Goal: Task Accomplishment & Management: Manage account settings

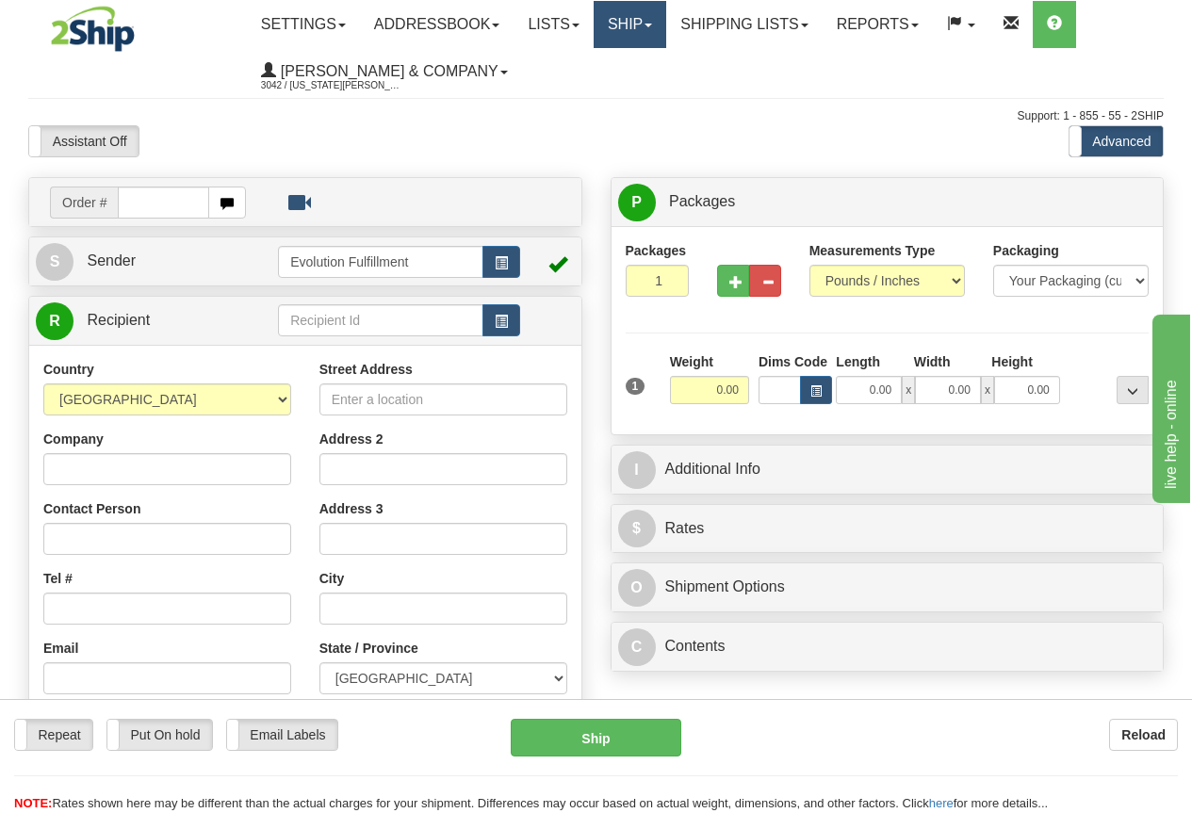
click at [628, 29] on link "Ship" at bounding box center [630, 24] width 73 height 47
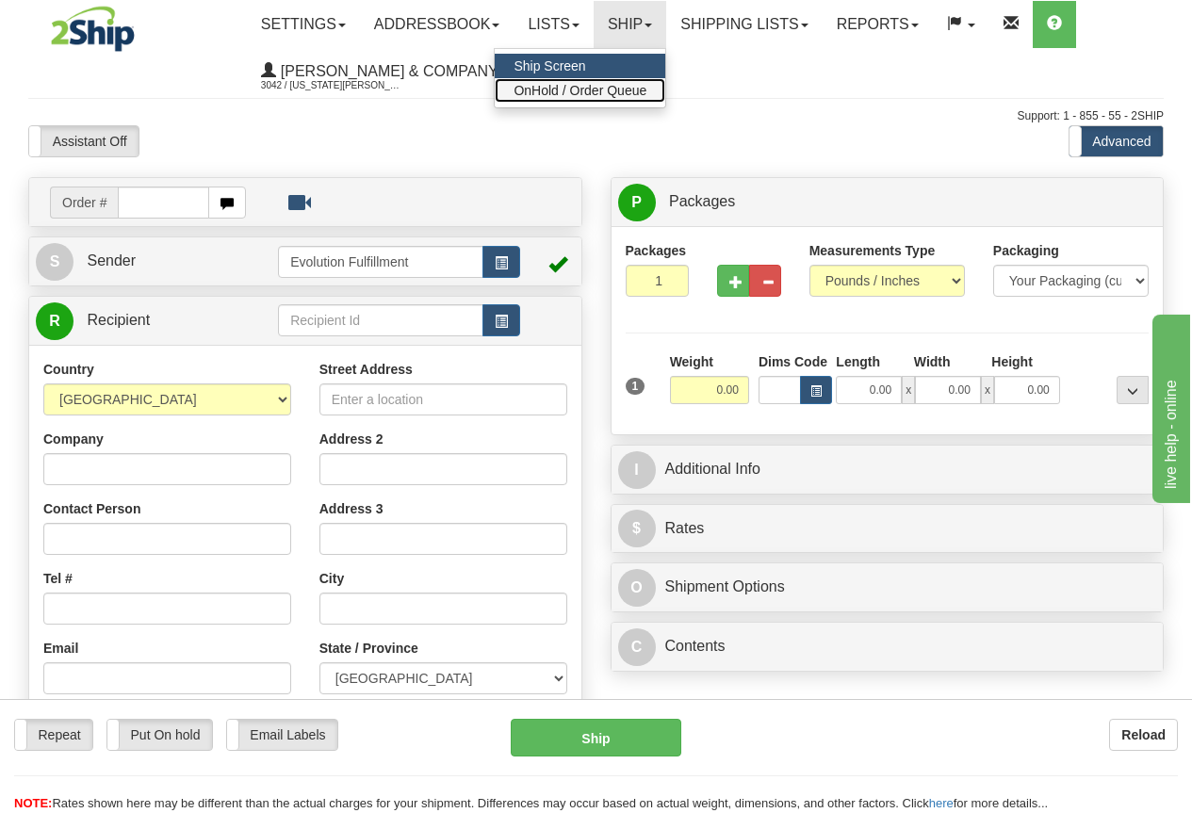
click at [629, 84] on span "OnHold / Order Queue" at bounding box center [580, 90] width 133 height 15
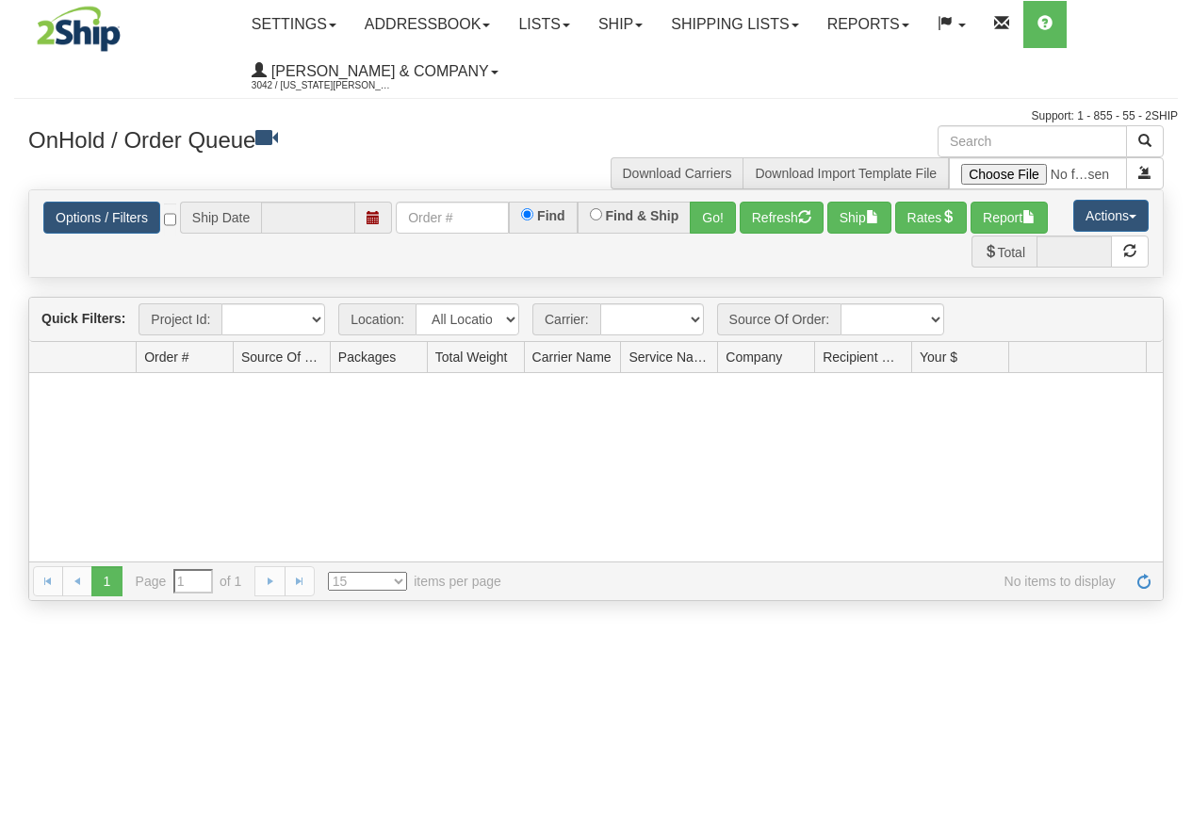
type input "[DATE]"
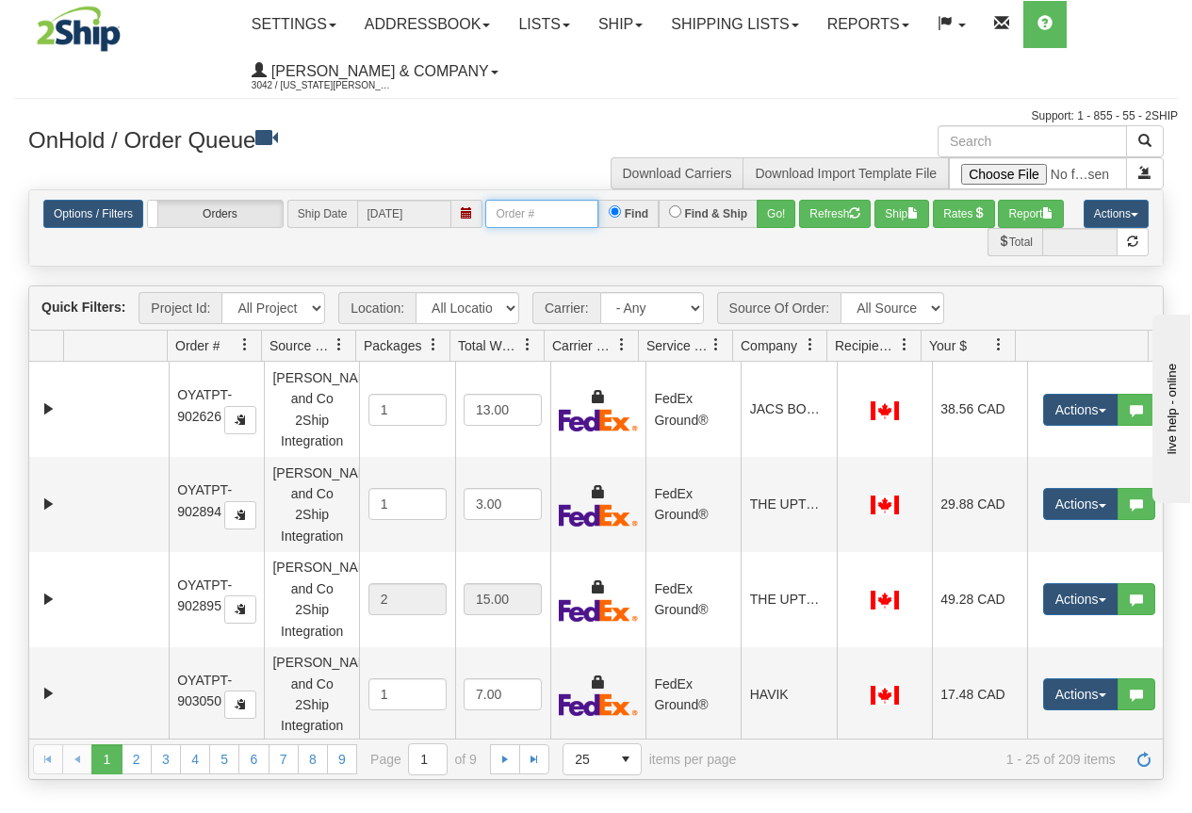
click at [516, 221] on input "text" at bounding box center [541, 214] width 113 height 28
click at [773, 227] on button "Go!" at bounding box center [776, 214] width 39 height 28
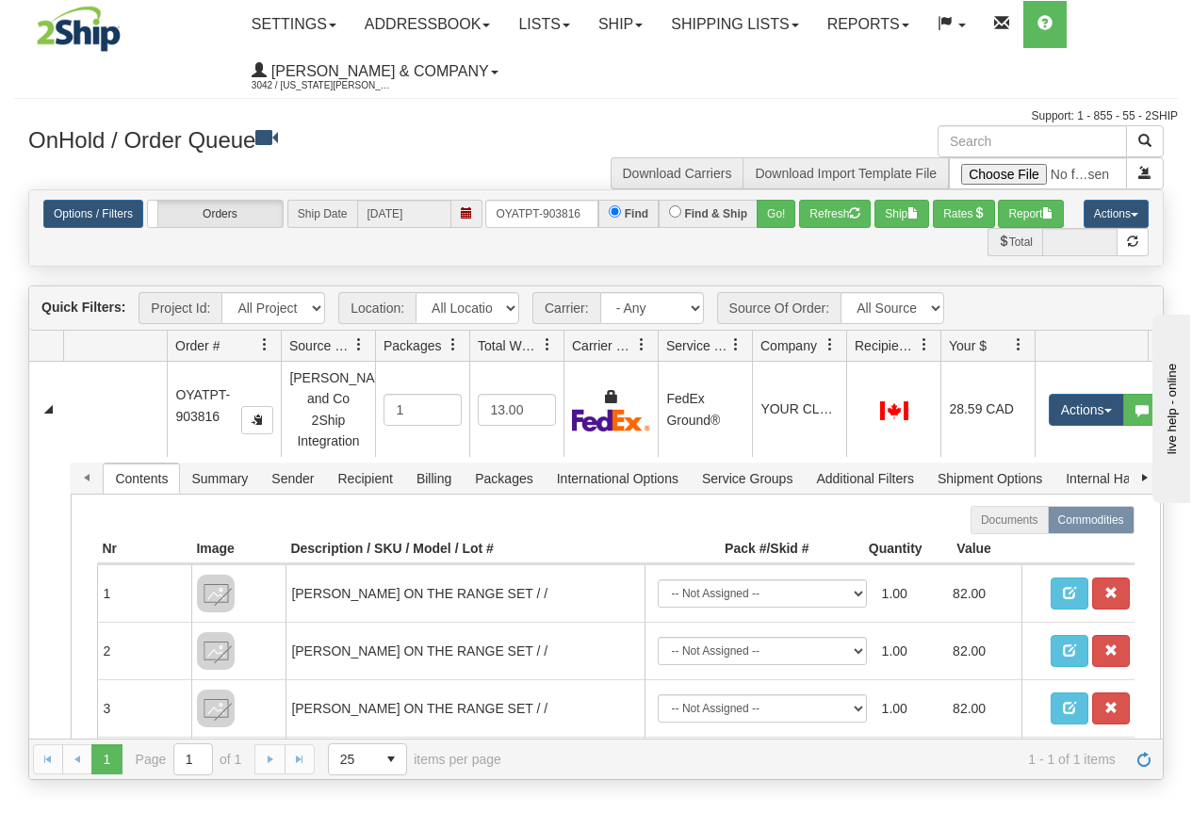
drag, startPoint x: 259, startPoint y: 355, endPoint x: 281, endPoint y: 355, distance: 21.7
click at [281, 355] on div "Id Location Request Id Reply Id Order # Source Of Order Packages Total Weight C…" at bounding box center [588, 346] width 1119 height 30
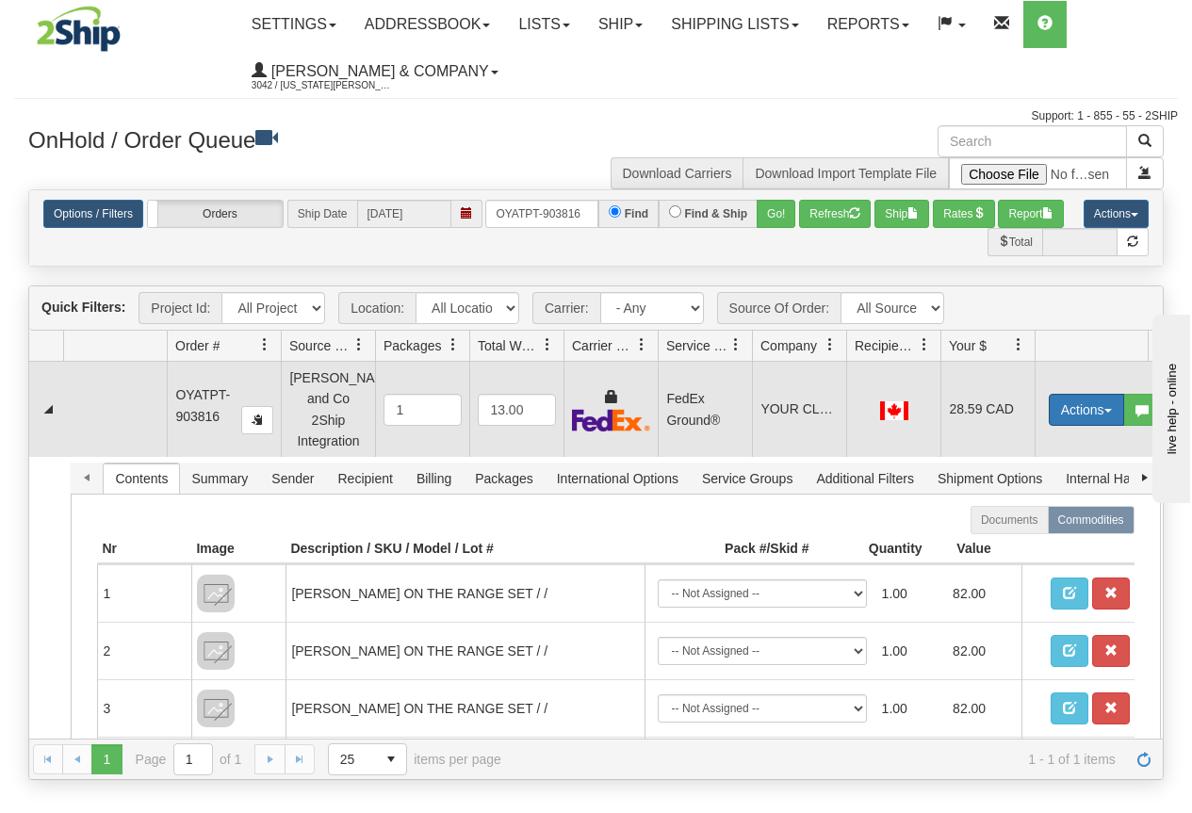
click at [1085, 401] on button "Actions" at bounding box center [1086, 410] width 75 height 32
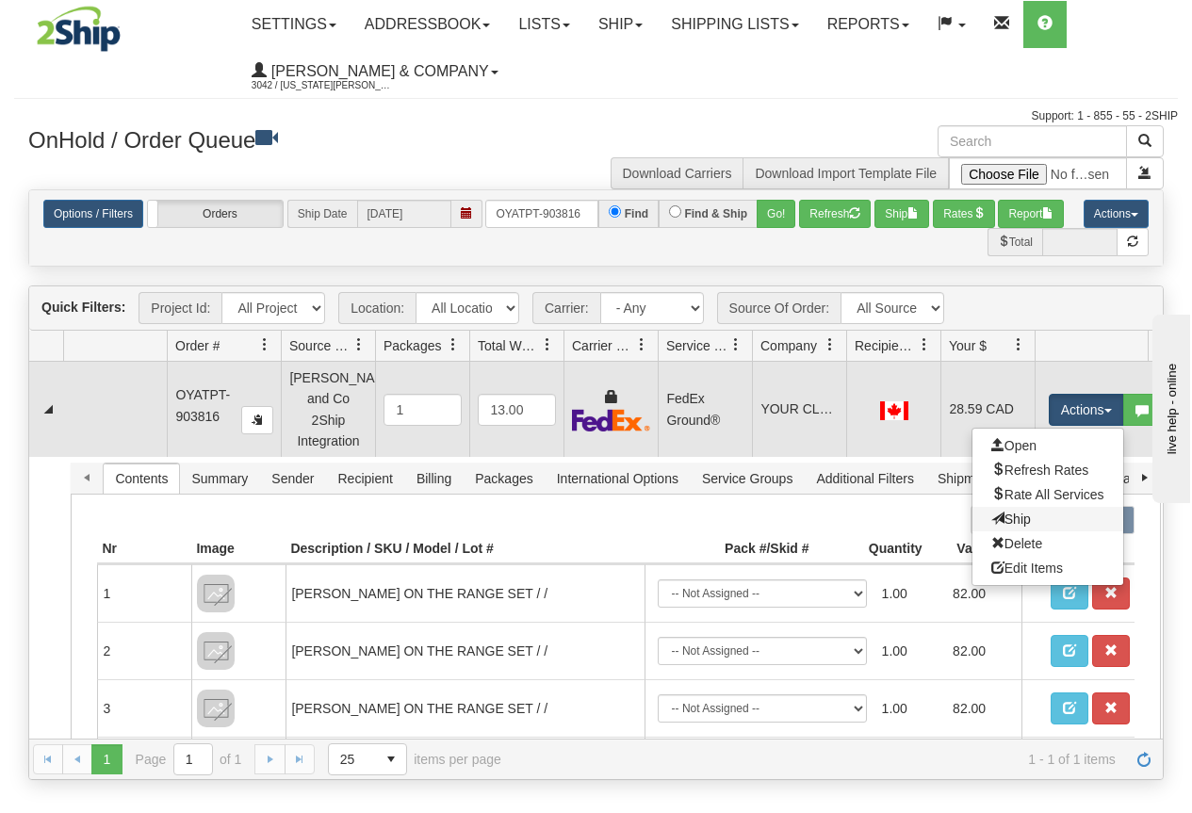
click at [1036, 513] on link "Ship" at bounding box center [1047, 519] width 151 height 25
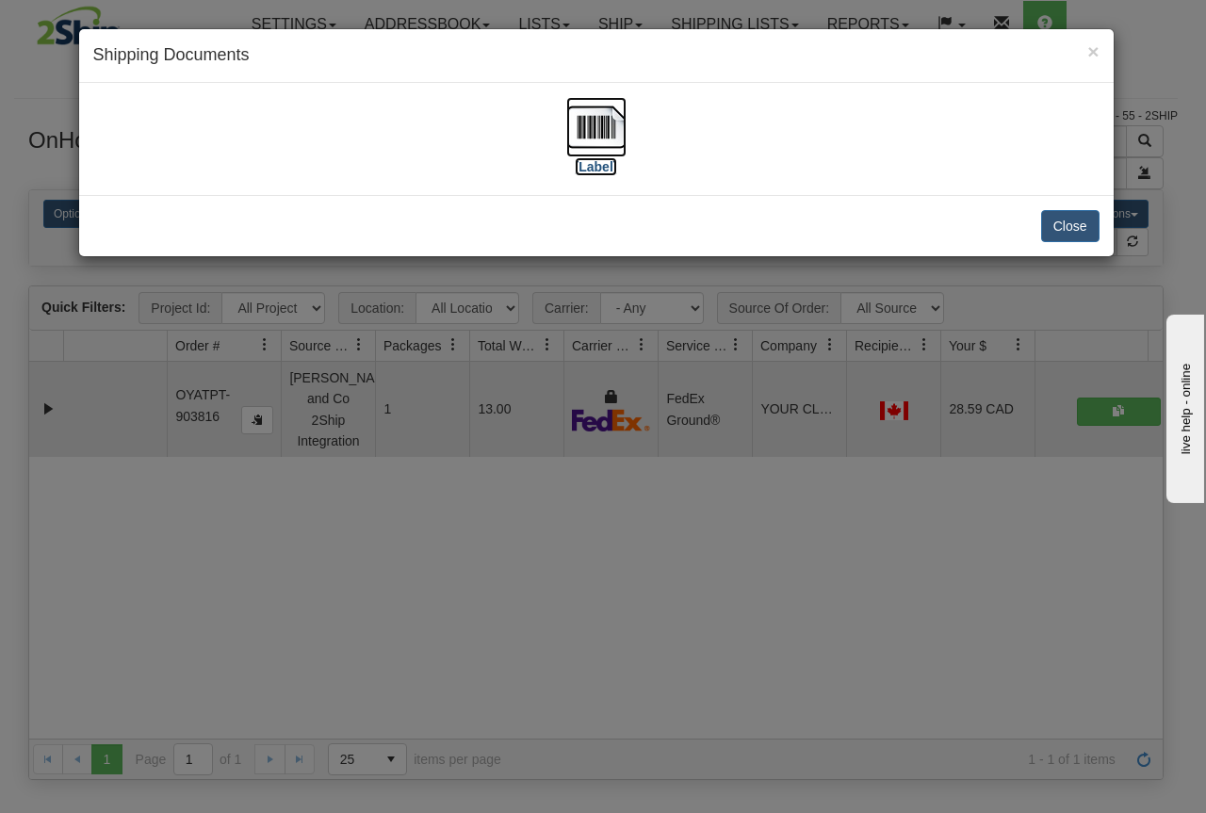
click at [599, 114] on img at bounding box center [596, 127] width 60 height 60
click at [593, 492] on div "× Shipping Documents [Label] Close" at bounding box center [603, 406] width 1206 height 813
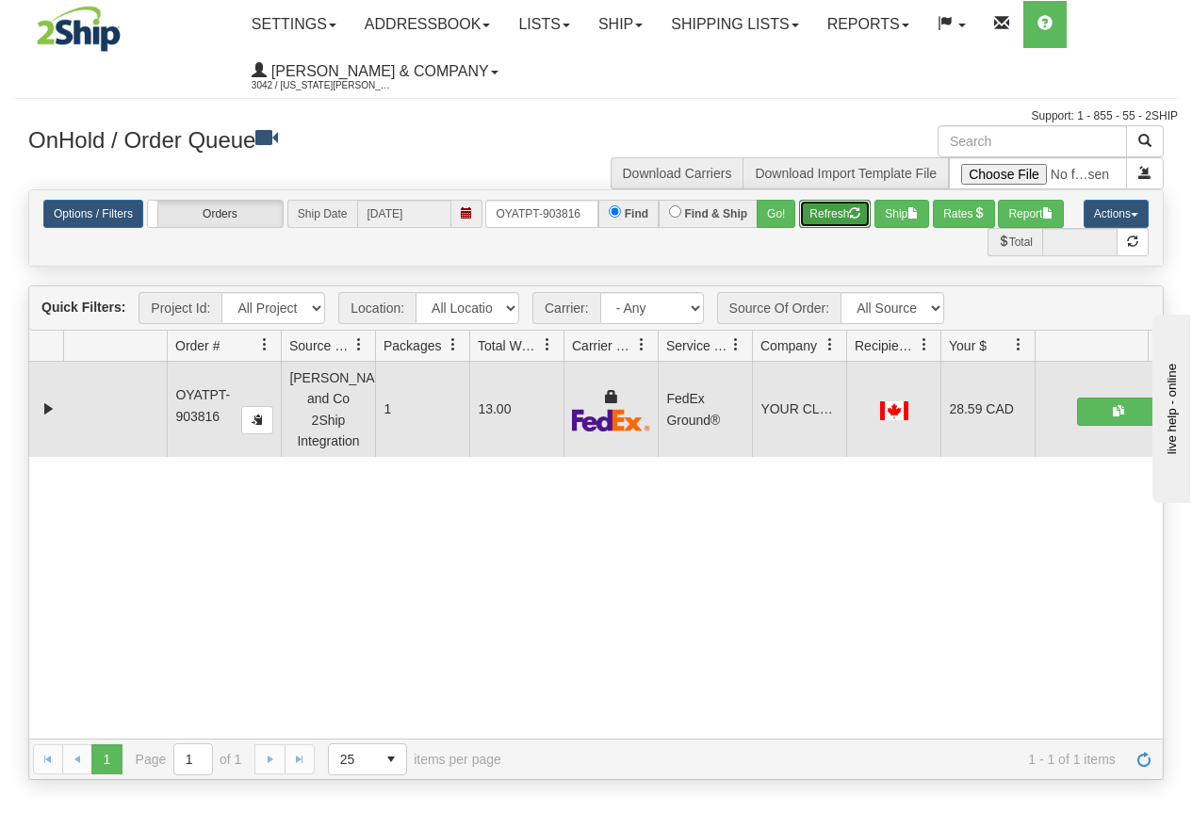
click at [819, 217] on button "Refresh" at bounding box center [835, 214] width 72 height 28
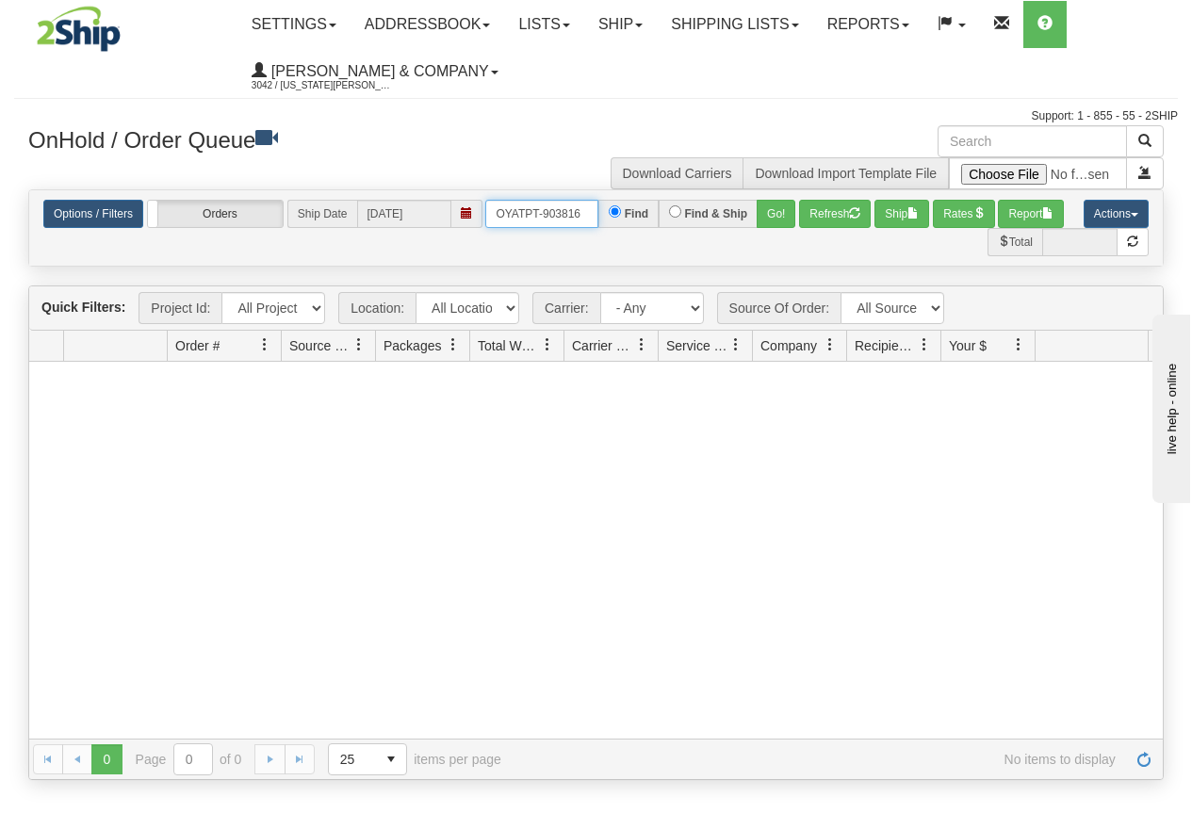
drag, startPoint x: 494, startPoint y: 213, endPoint x: 681, endPoint y: 215, distance: 187.5
click at [681, 215] on div "OYATPT-903816 Find Find & Ship Go!" at bounding box center [640, 214] width 310 height 28
click at [788, 220] on button "Go!" at bounding box center [776, 214] width 39 height 28
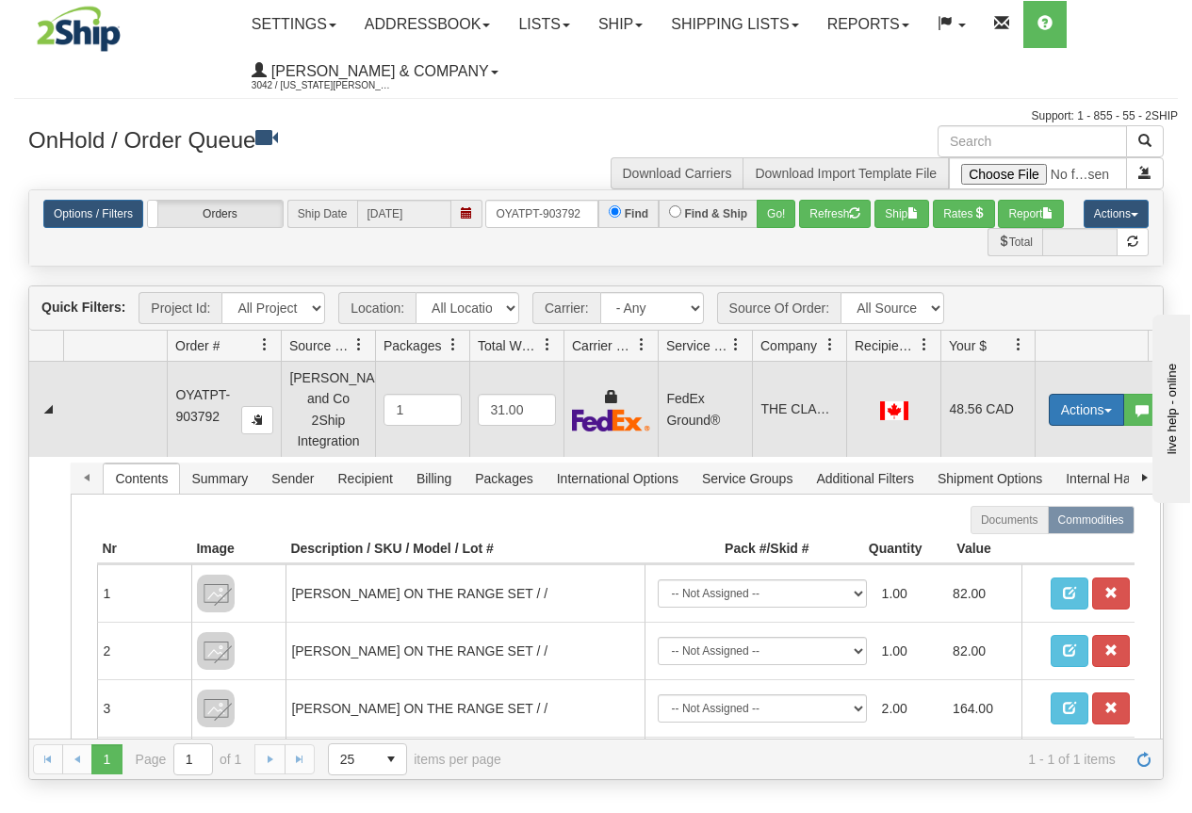
click at [1106, 394] on button "Actions" at bounding box center [1086, 410] width 75 height 32
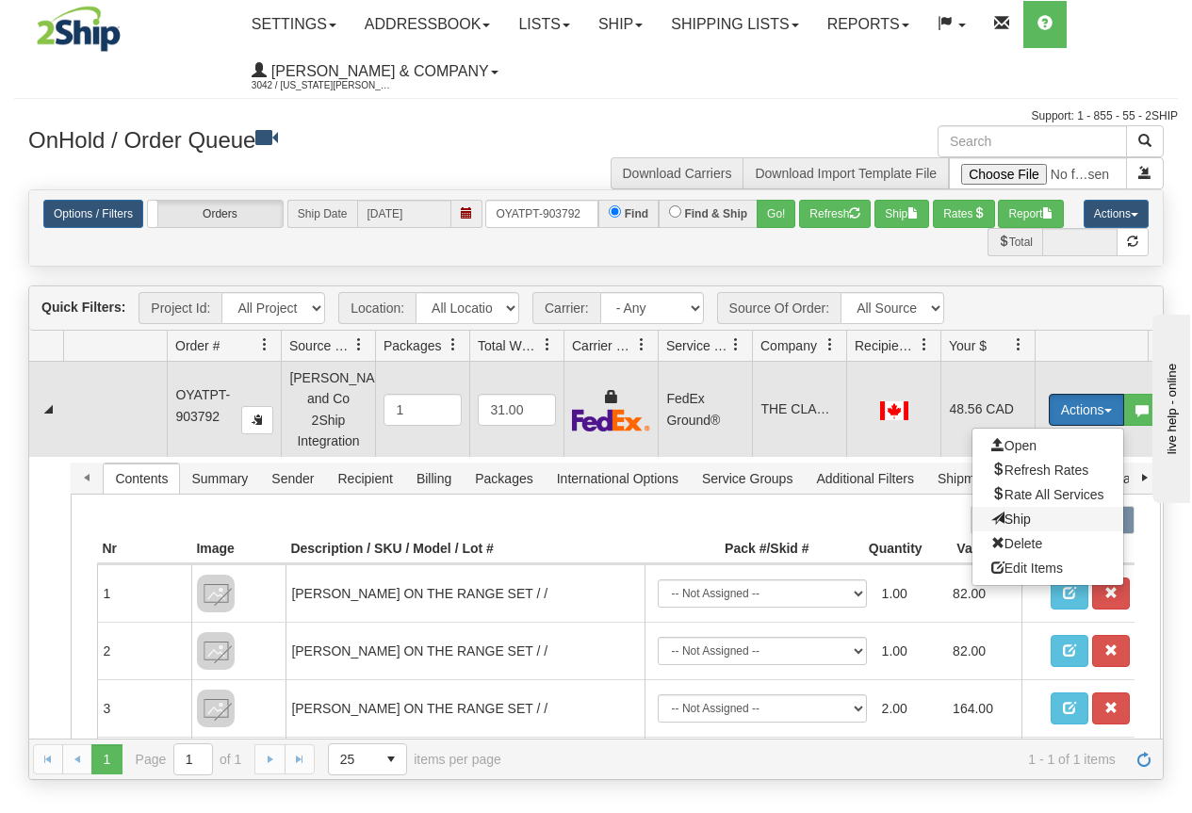
click at [1010, 512] on span "Ship" at bounding box center [1011, 519] width 40 height 15
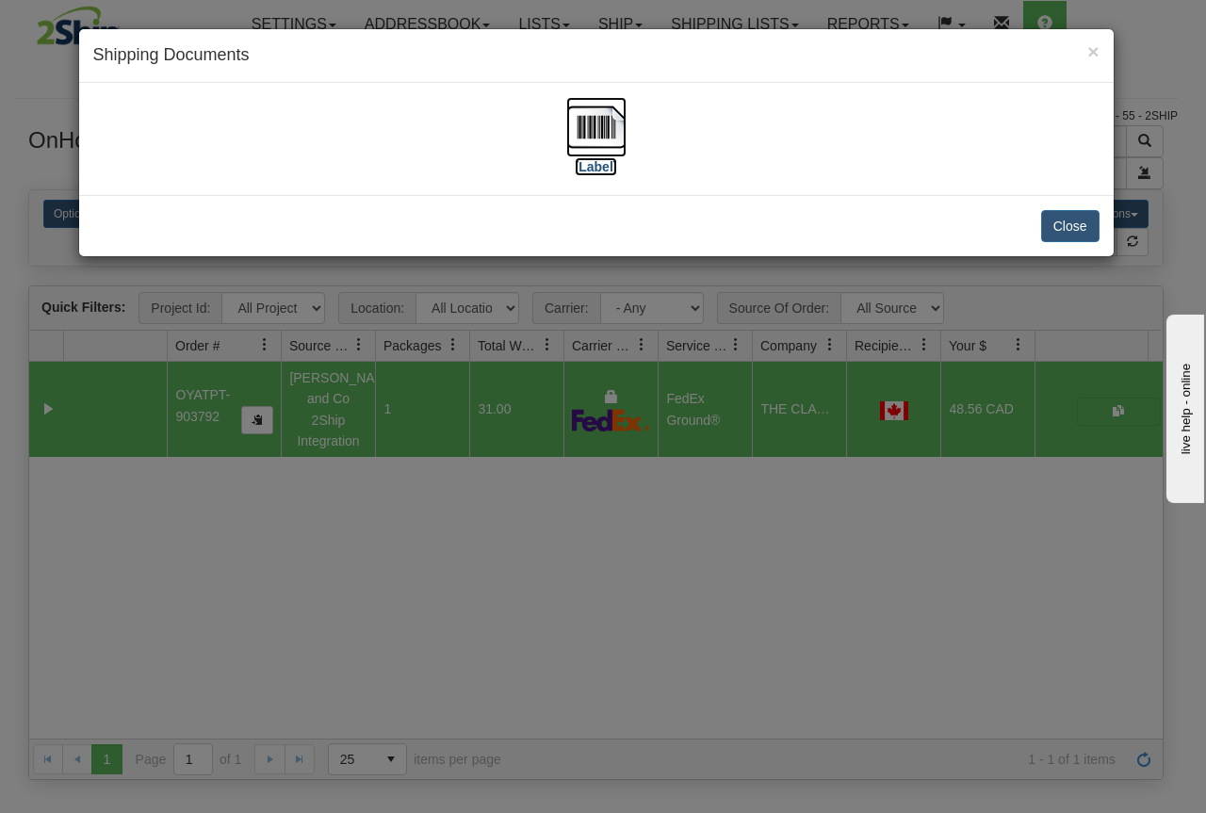
click at [581, 143] on img at bounding box center [596, 127] width 60 height 60
click at [531, 521] on div "× Shipping Documents [Label] Close" at bounding box center [603, 406] width 1206 height 813
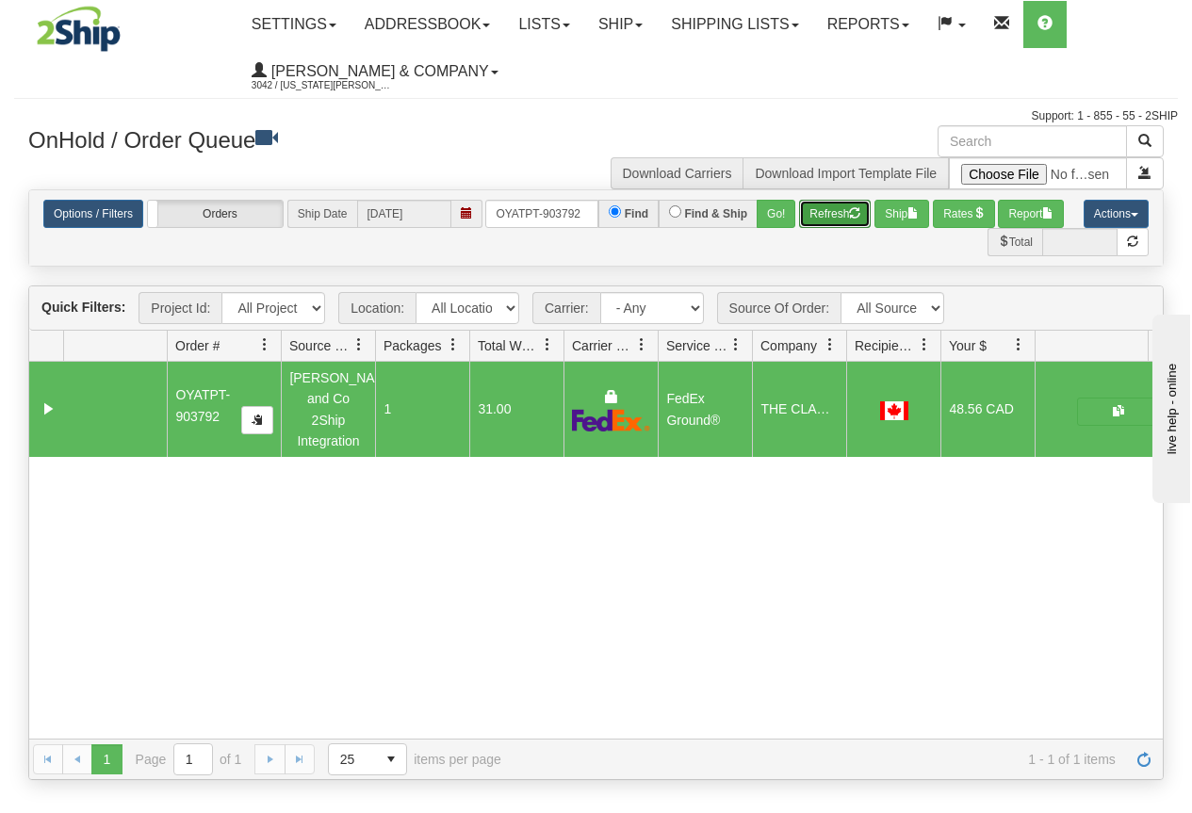
click at [821, 218] on button "Refresh" at bounding box center [835, 214] width 72 height 28
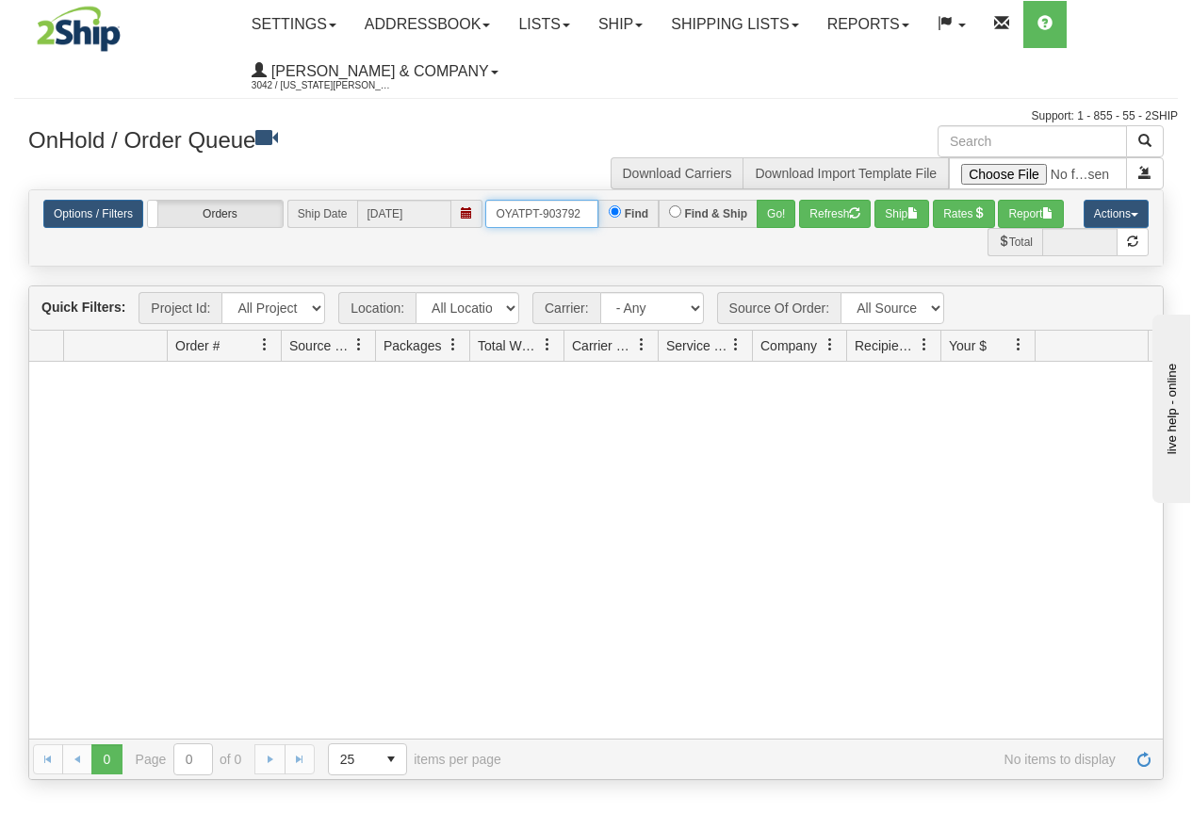
drag, startPoint x: 488, startPoint y: 213, endPoint x: 678, endPoint y: 239, distance: 191.2
click at [678, 239] on div "Options / Filters Group Shipments Orders Ship Date 09/17/2025 OYATPT-903792 Fin…" at bounding box center [596, 228] width 1134 height 57
click at [776, 210] on button "Go!" at bounding box center [776, 214] width 39 height 28
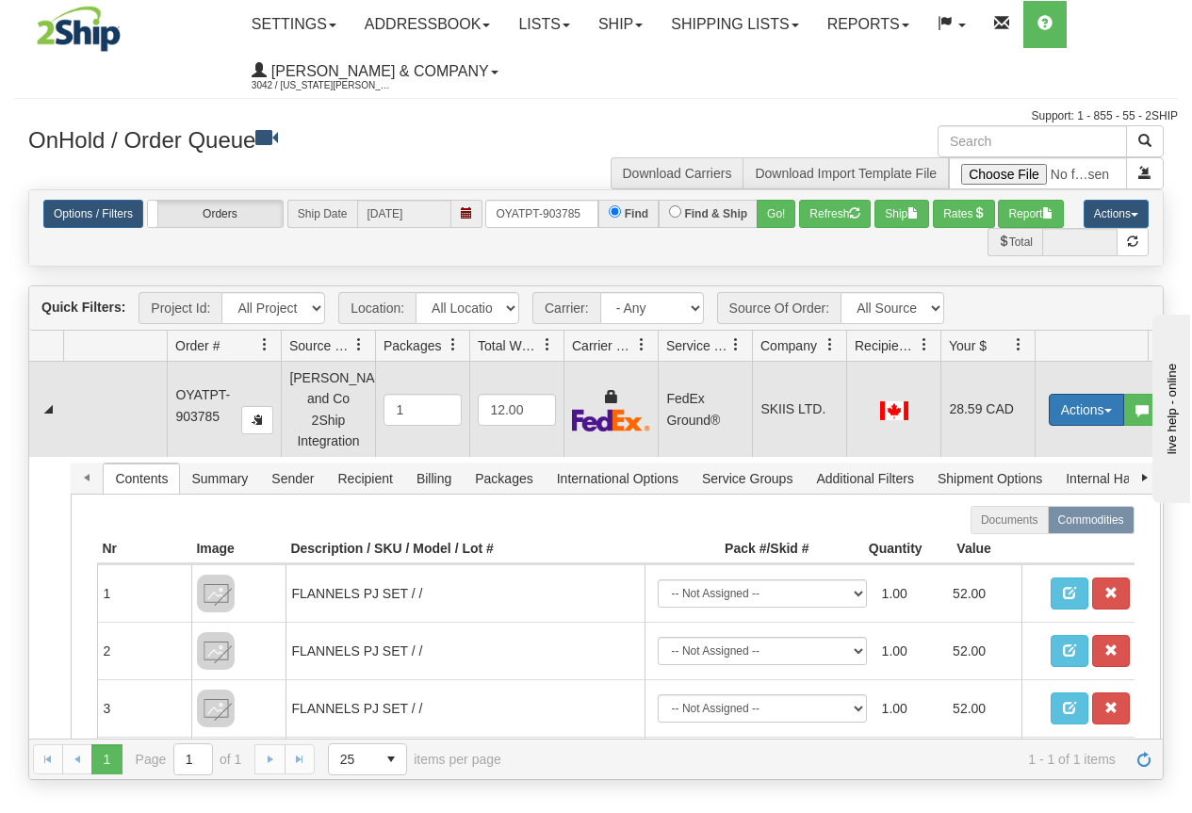
click at [1086, 396] on button "Actions" at bounding box center [1086, 410] width 75 height 32
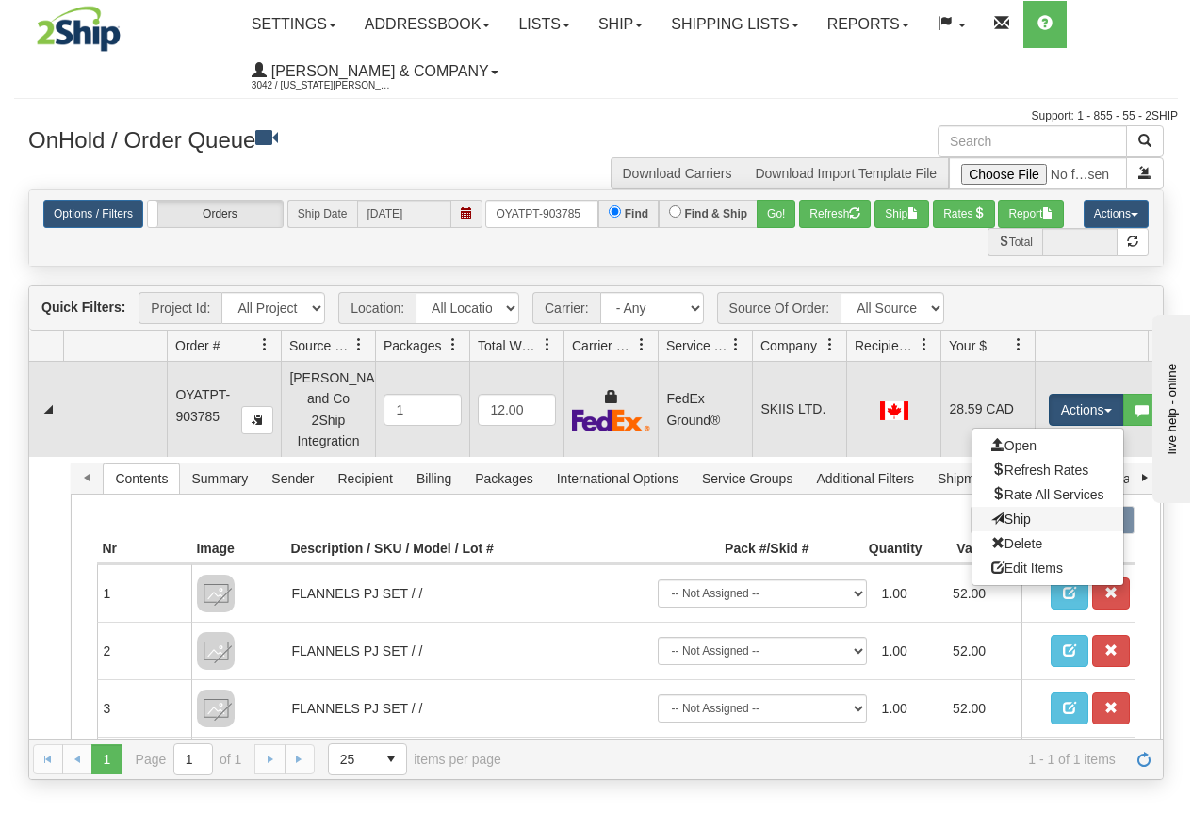
click at [1027, 515] on link "Ship" at bounding box center [1047, 519] width 151 height 25
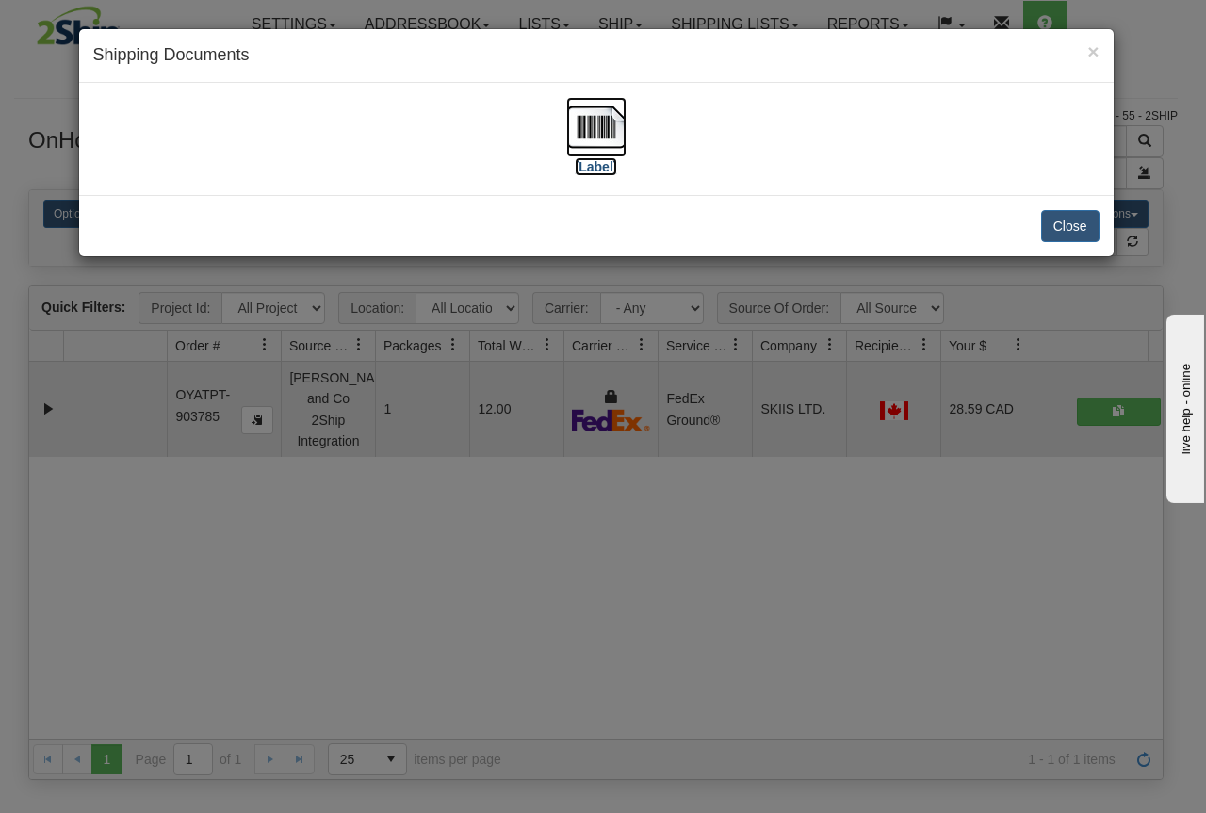
click at [606, 133] on img at bounding box center [596, 127] width 60 height 60
click at [822, 601] on div "× Shipping Documents [Label] Close" at bounding box center [603, 406] width 1206 height 813
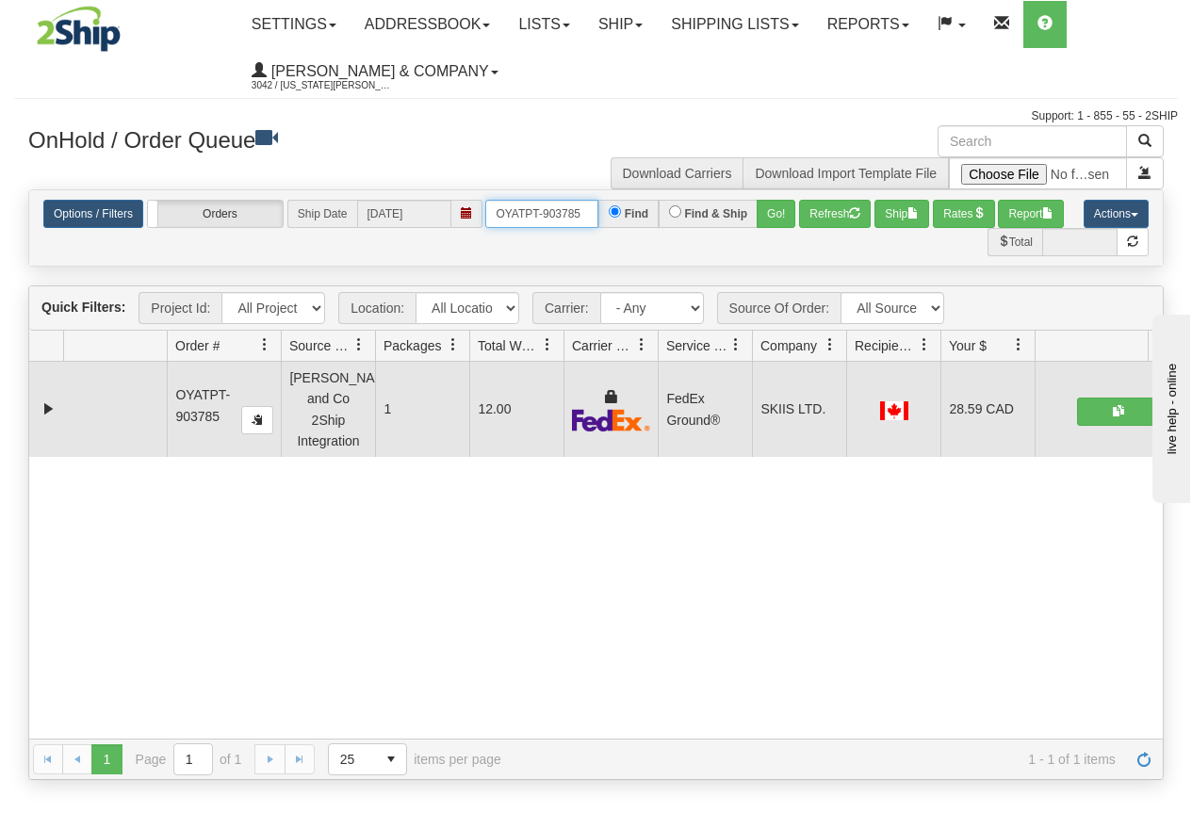
drag, startPoint x: 499, startPoint y: 214, endPoint x: 618, endPoint y: 220, distance: 118.9
click at [618, 220] on div "OYATPT-903785 Find Find & Ship Go!" at bounding box center [640, 214] width 310 height 28
click at [784, 217] on button "Go!" at bounding box center [776, 214] width 39 height 28
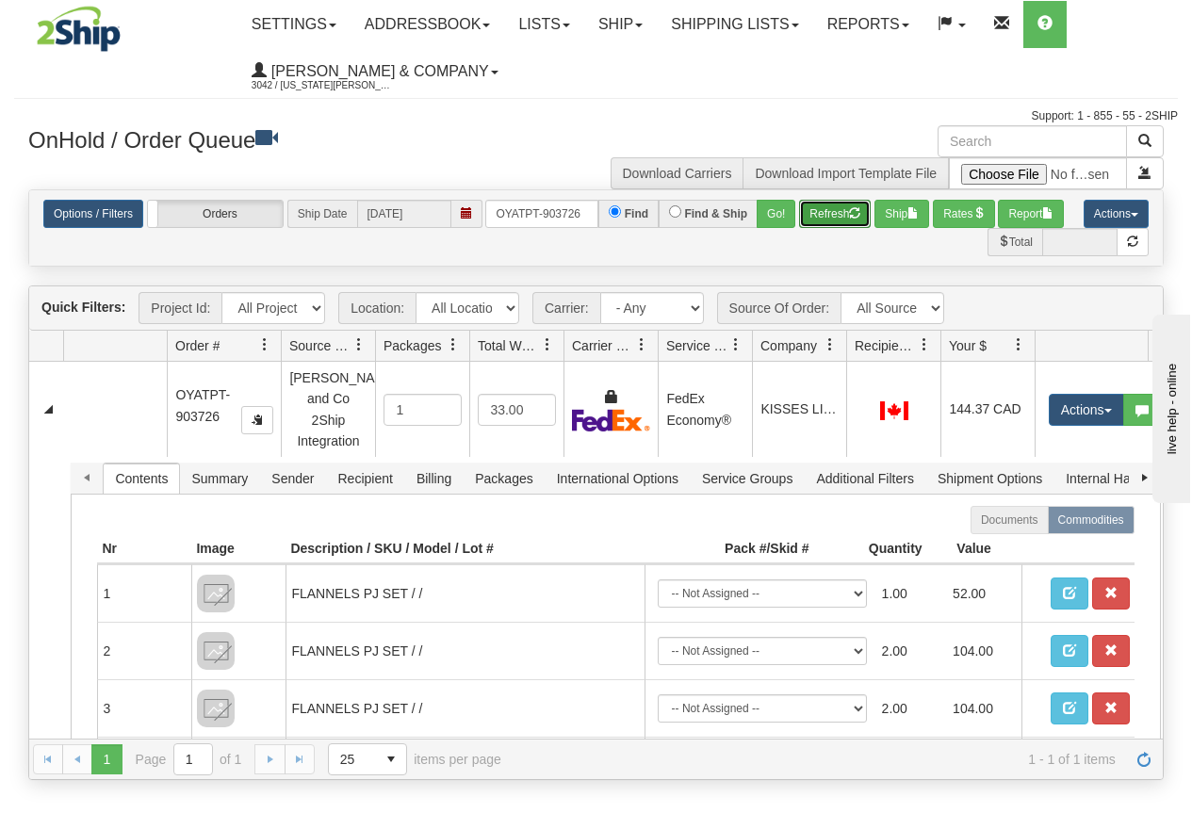
click at [816, 221] on button "Refresh" at bounding box center [835, 214] width 72 height 28
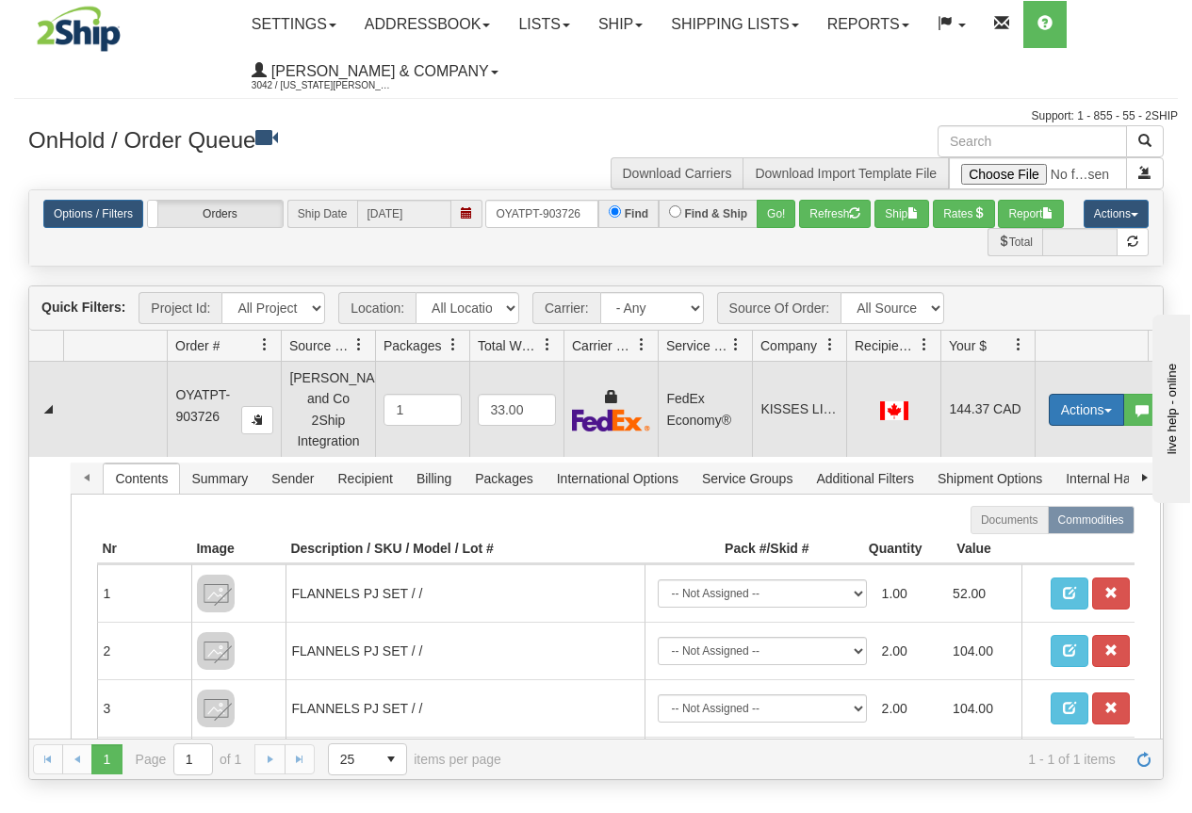
click at [1065, 400] on button "Actions" at bounding box center [1086, 410] width 75 height 32
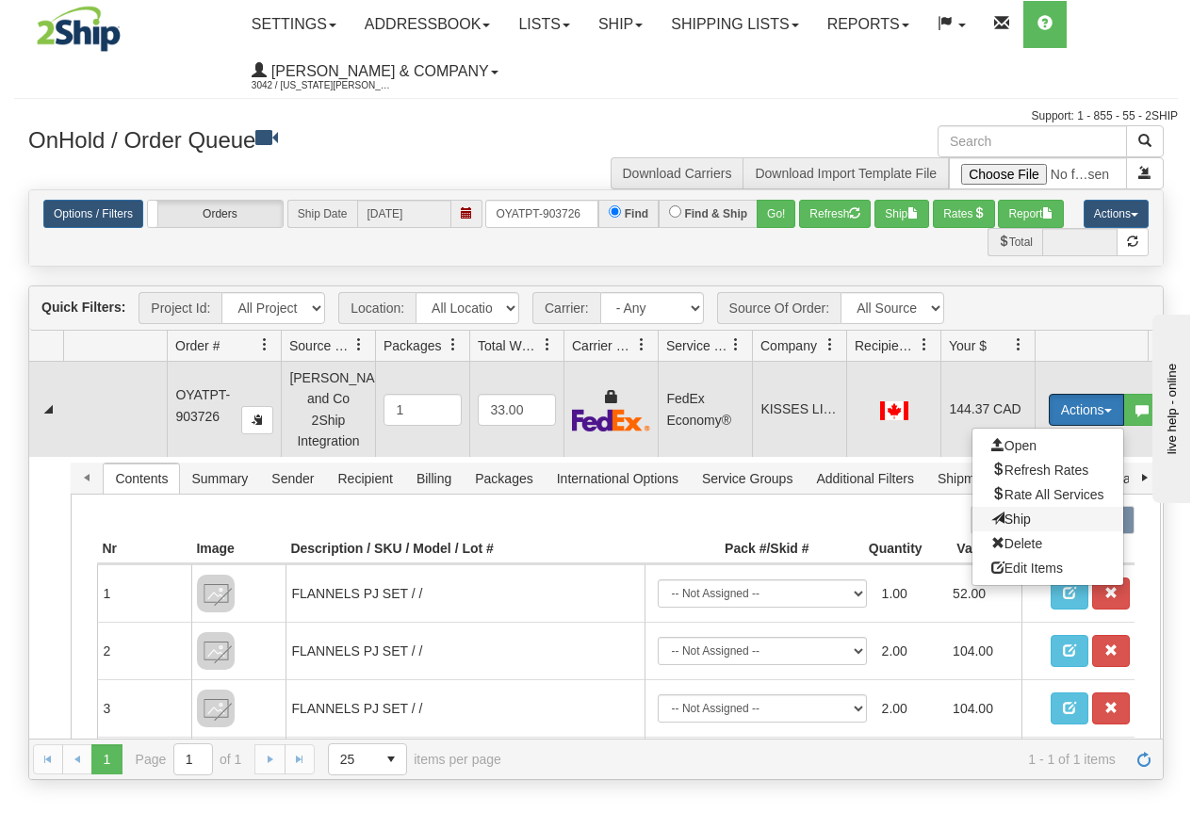
click at [1023, 512] on span "Ship" at bounding box center [1011, 519] width 40 height 15
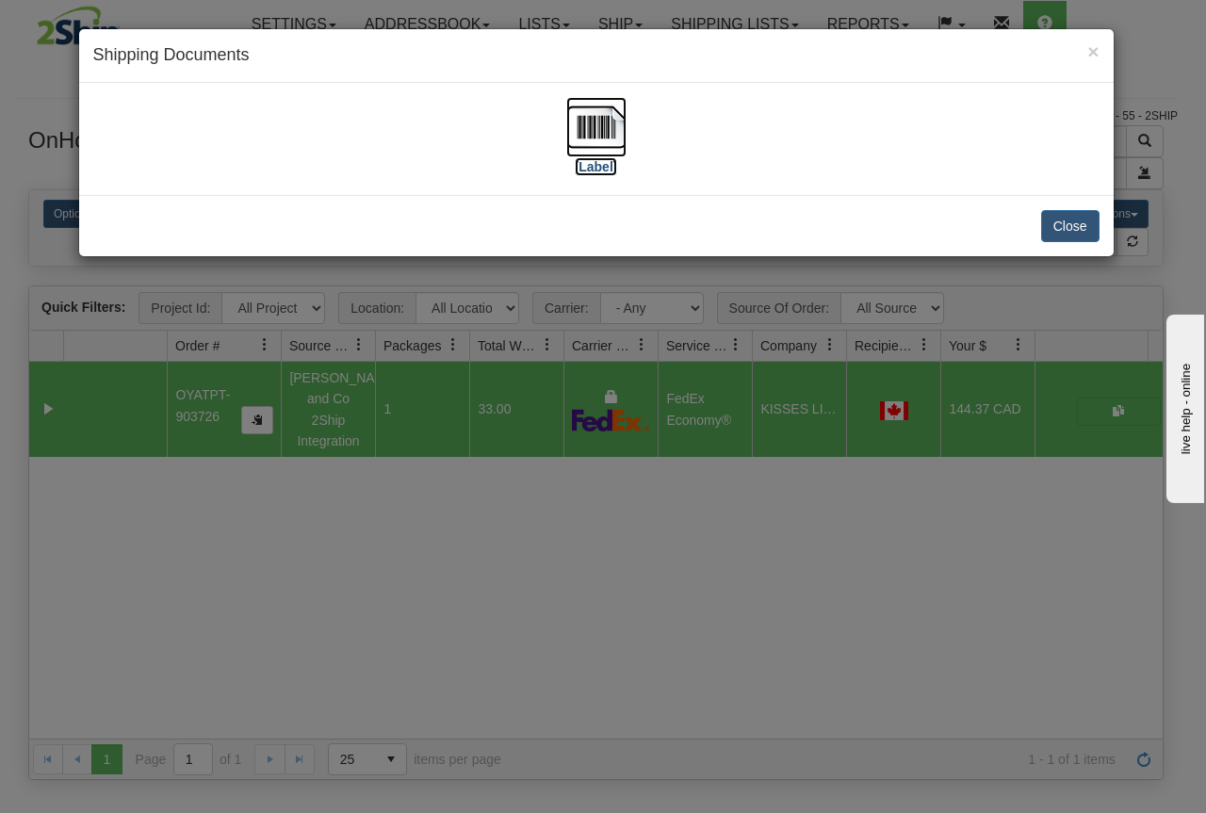
click at [580, 132] on img at bounding box center [596, 127] width 60 height 60
click at [679, 584] on div "× Shipping Documents [Label] Close" at bounding box center [603, 406] width 1206 height 813
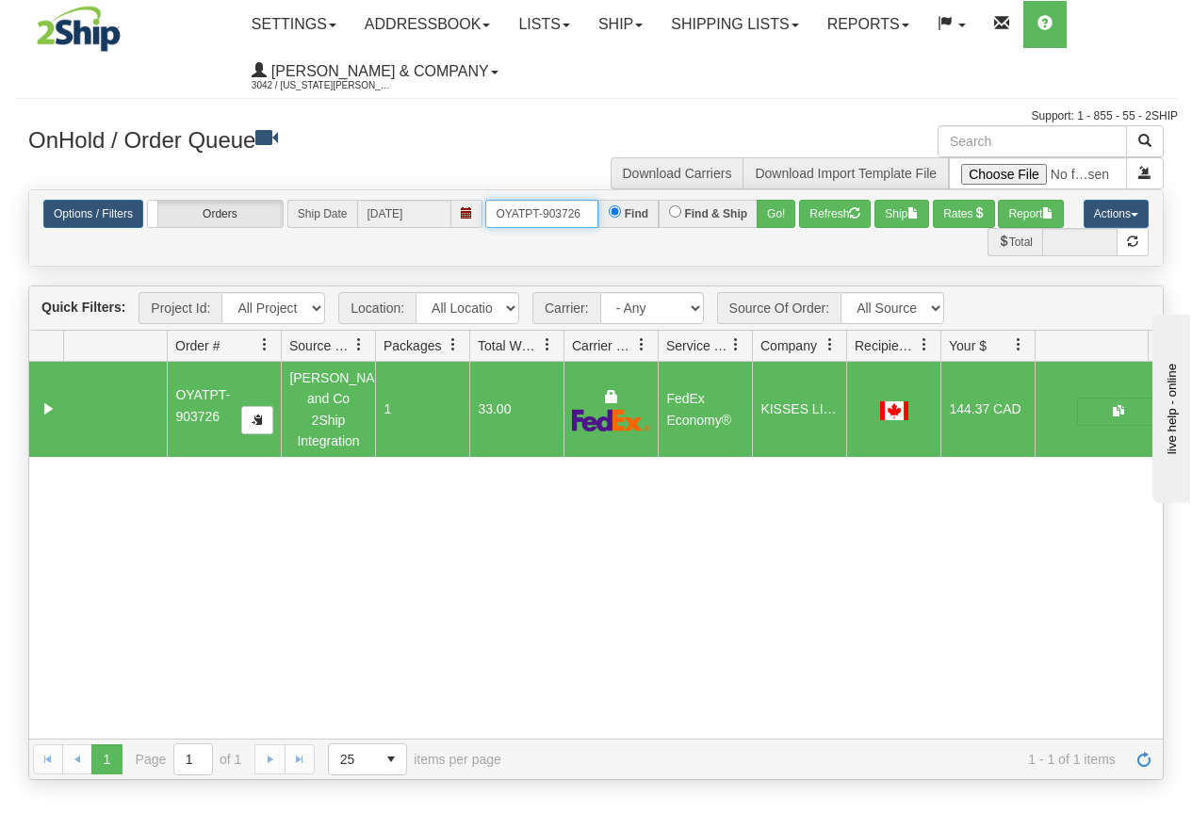
drag, startPoint x: 498, startPoint y: 215, endPoint x: 626, endPoint y: 230, distance: 128.1
click at [626, 230] on div "Options / Filters Group Shipments Orders Ship Date 09/17/2025 OYATPT-903726 Fin…" at bounding box center [596, 228] width 1134 height 57
click at [771, 217] on button "Go!" at bounding box center [776, 214] width 39 height 28
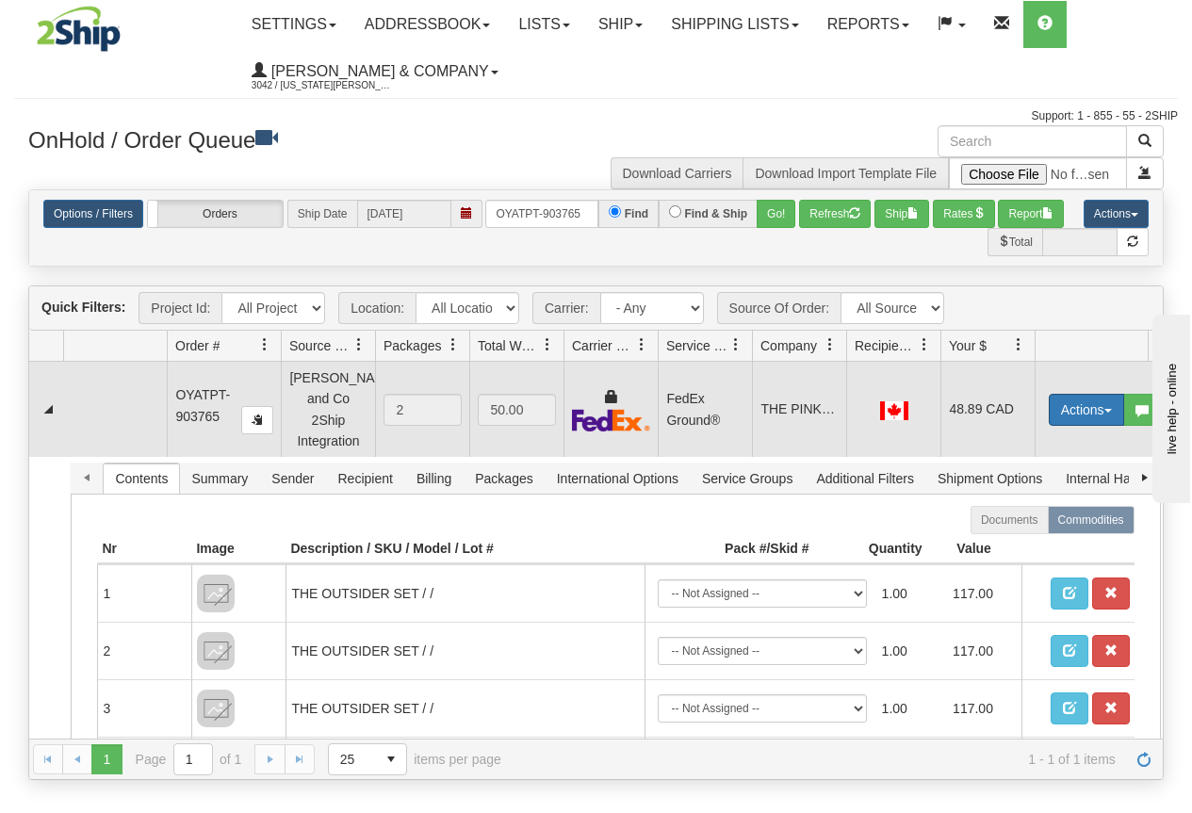
click at [1070, 399] on button "Actions" at bounding box center [1086, 410] width 75 height 32
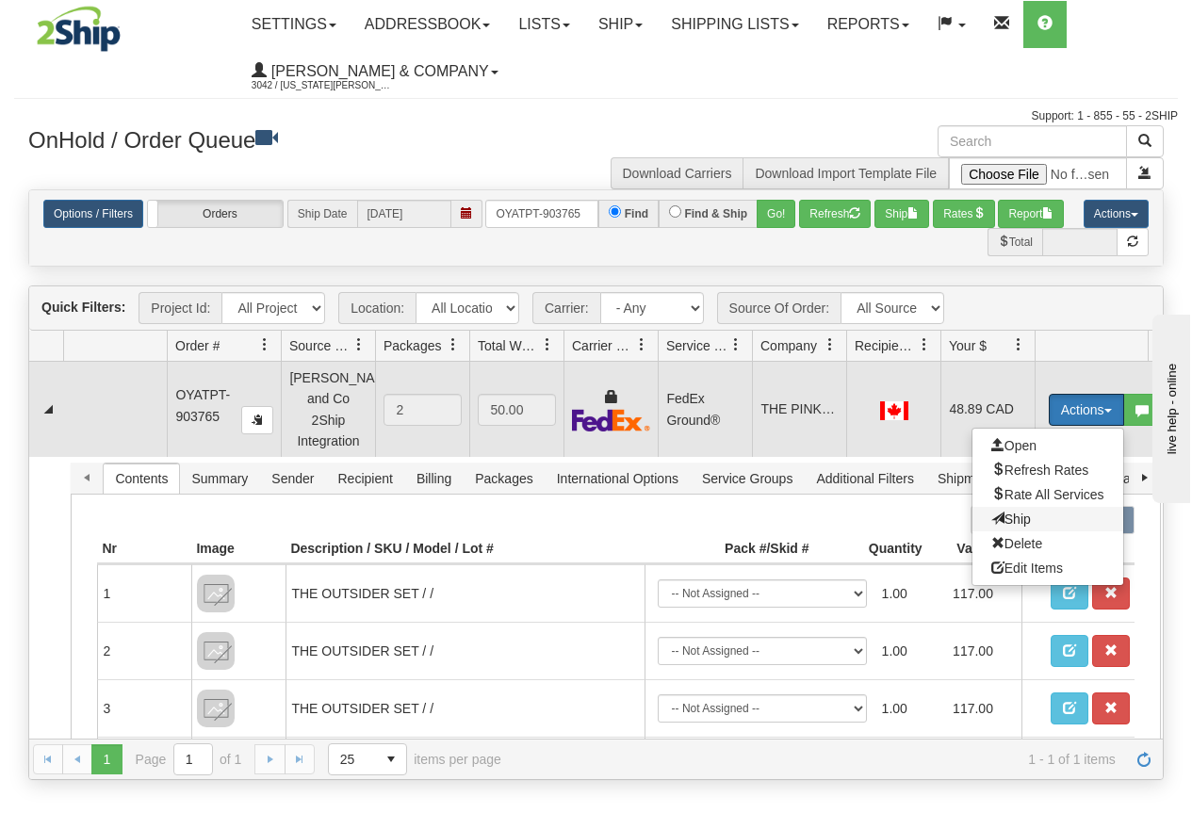
click at [1021, 512] on span "Ship" at bounding box center [1011, 519] width 40 height 15
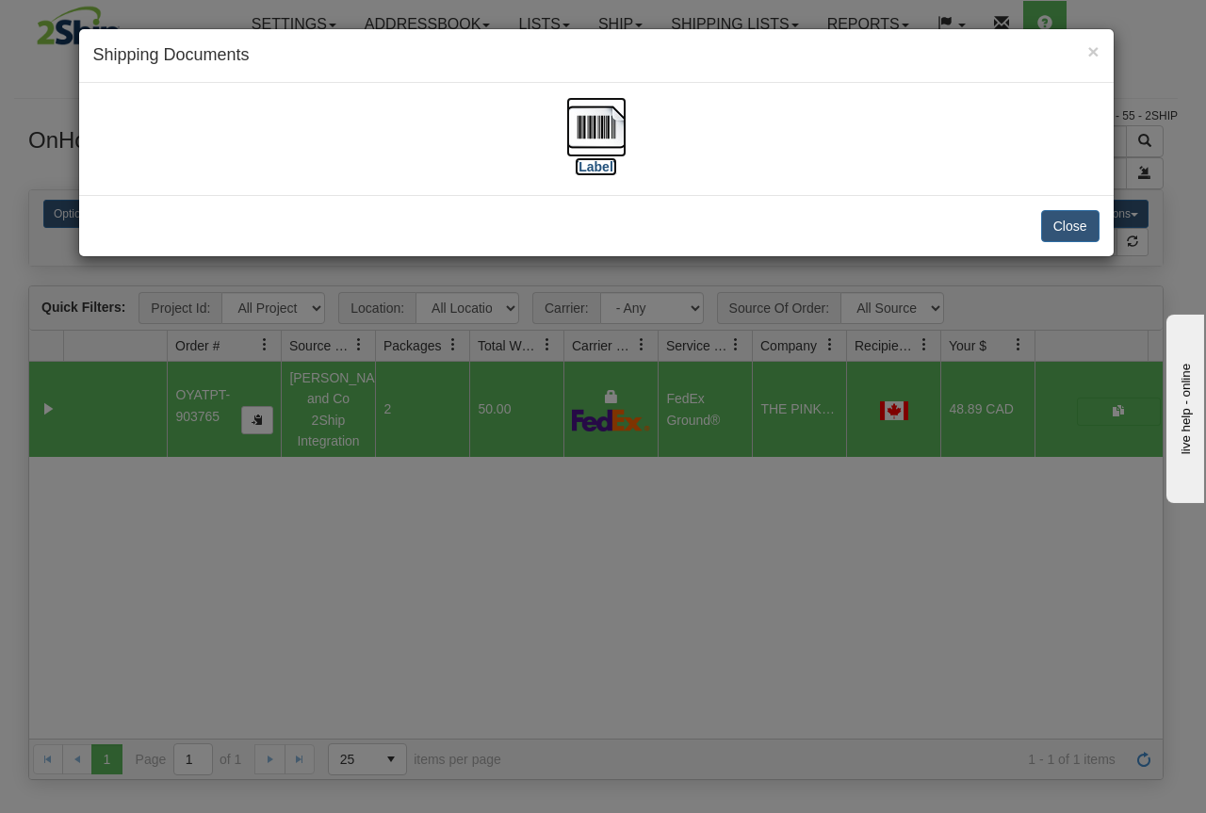
click at [595, 133] on img at bounding box center [596, 127] width 60 height 60
click at [649, 552] on div "× Shipping Documents [Label] Close" at bounding box center [603, 406] width 1206 height 813
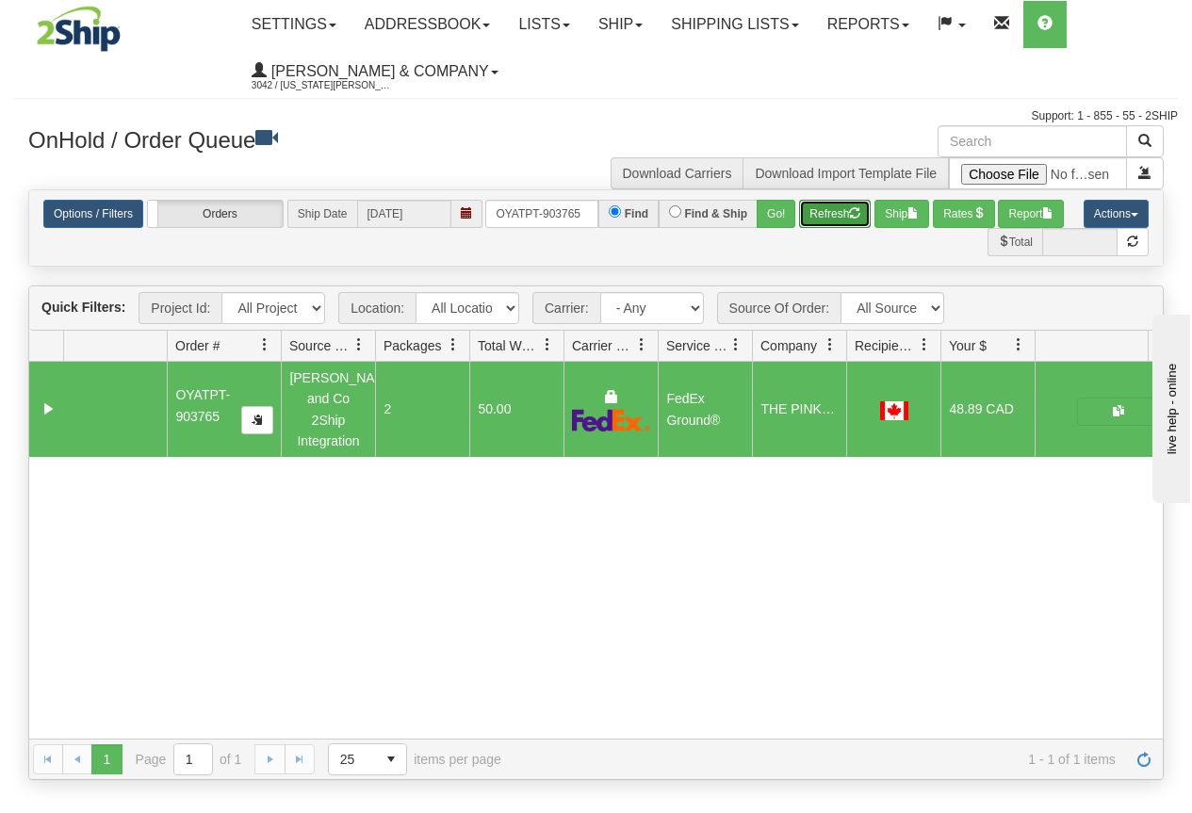
click at [825, 220] on button "Refresh" at bounding box center [835, 214] width 72 height 28
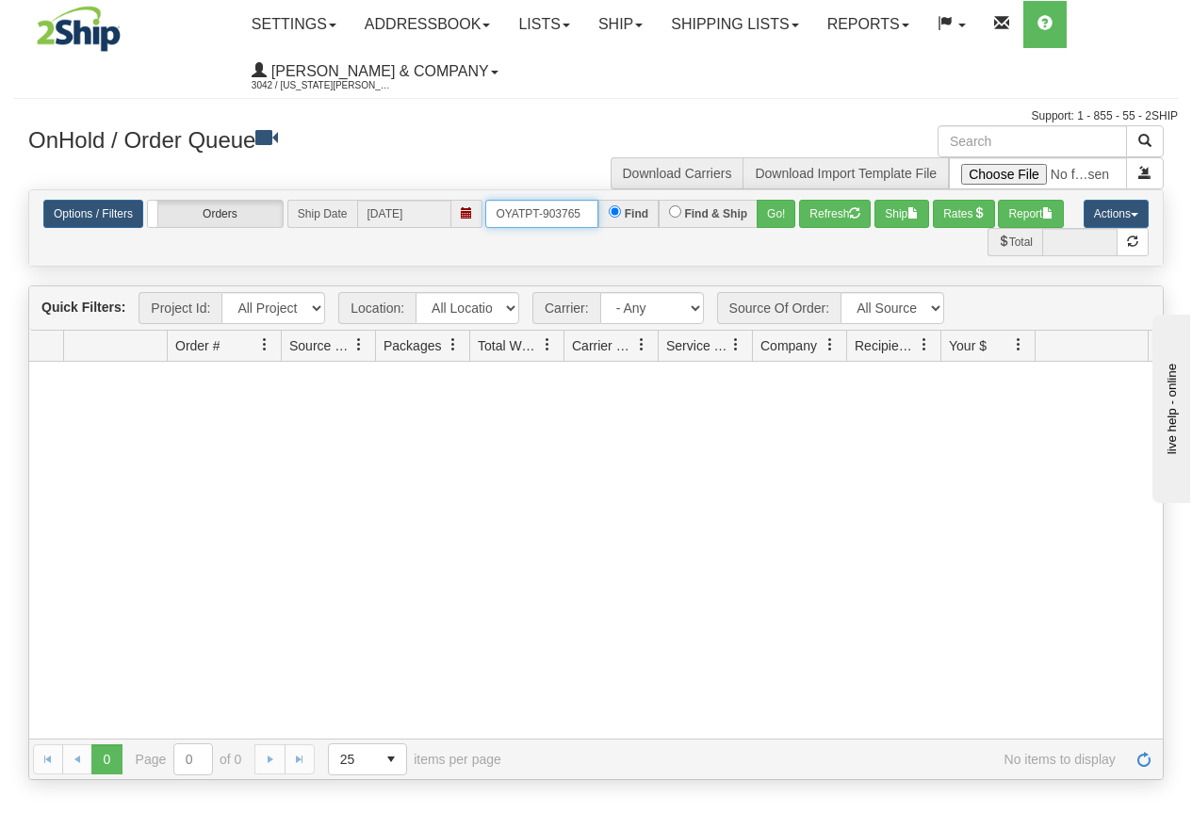
drag, startPoint x: 498, startPoint y: 218, endPoint x: 605, endPoint y: 233, distance: 107.5
click at [605, 233] on div "Options / Filters Group Shipments Orders Ship Date 09/17/2025 OYATPT-903765 Fin…" at bounding box center [596, 228] width 1134 height 57
type input "OYATPT-903776"
click at [784, 212] on button "Go!" at bounding box center [776, 214] width 39 height 28
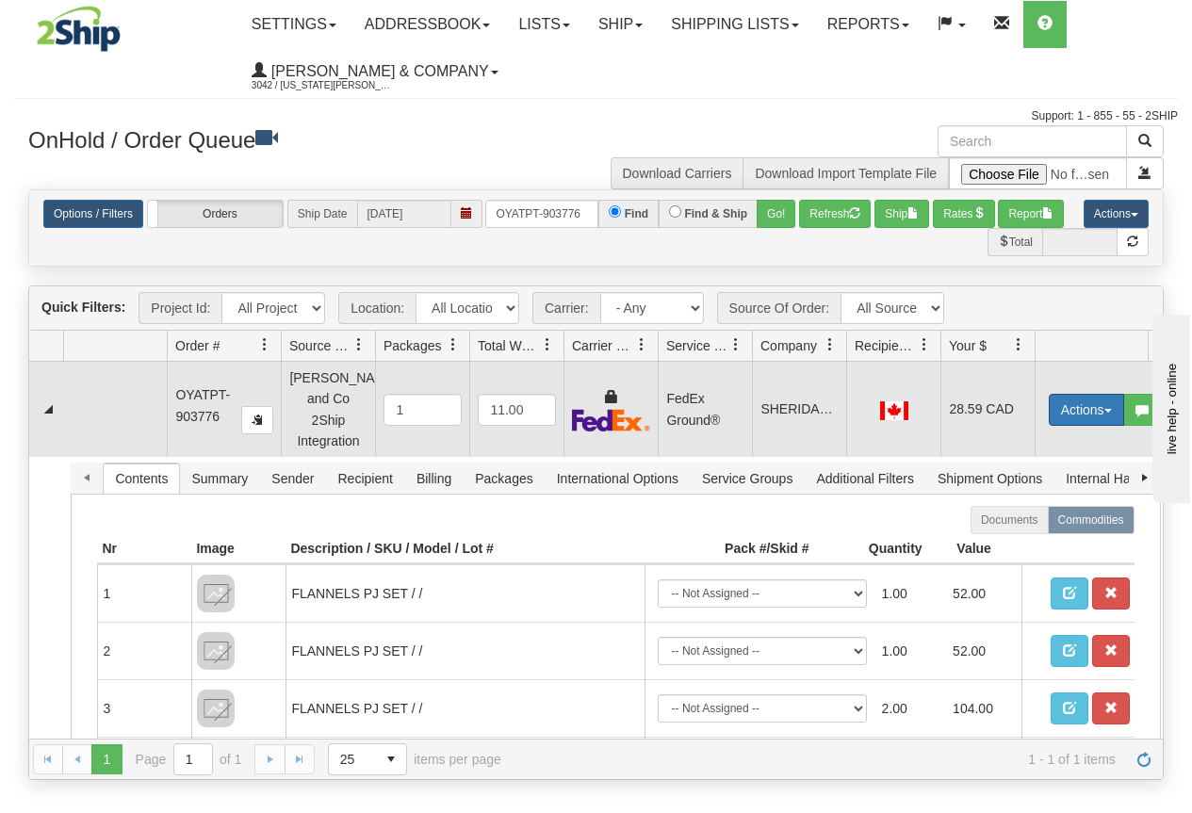
click at [1080, 404] on button "Actions" at bounding box center [1086, 410] width 75 height 32
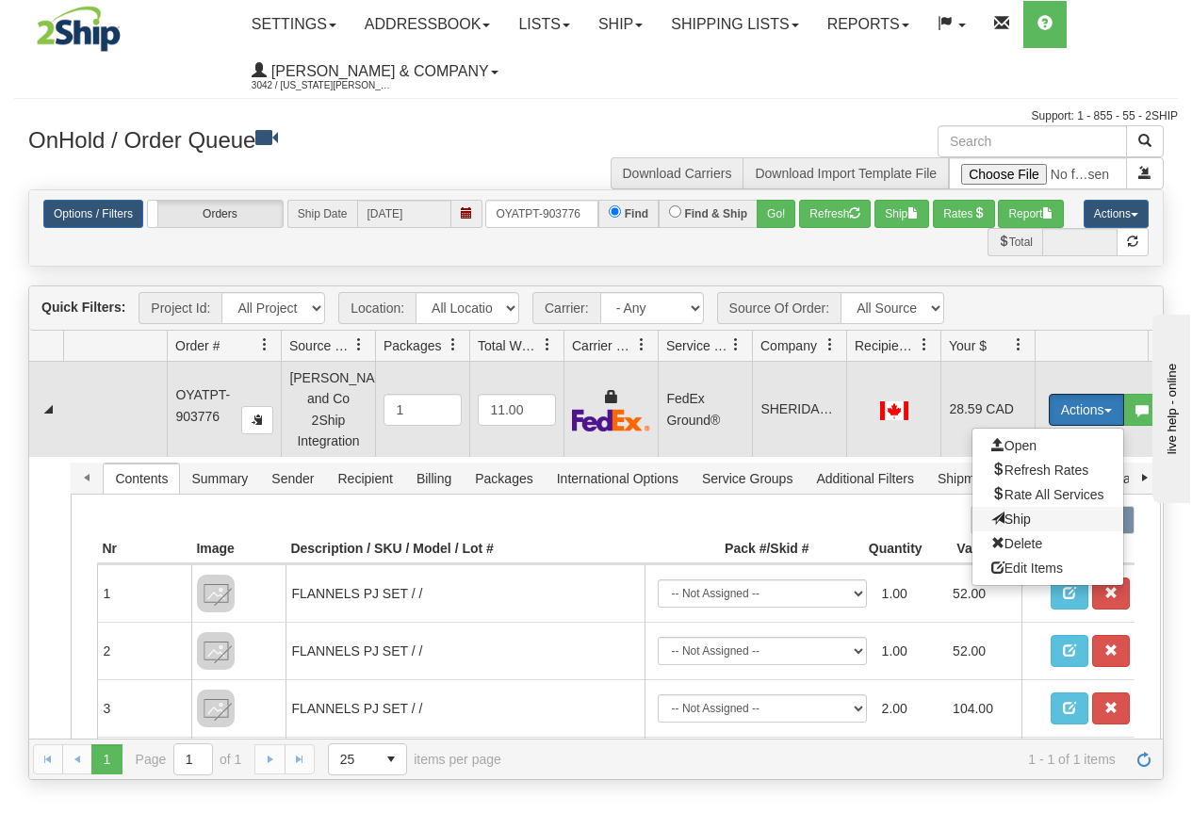
click at [1019, 512] on span "Ship" at bounding box center [1011, 519] width 40 height 15
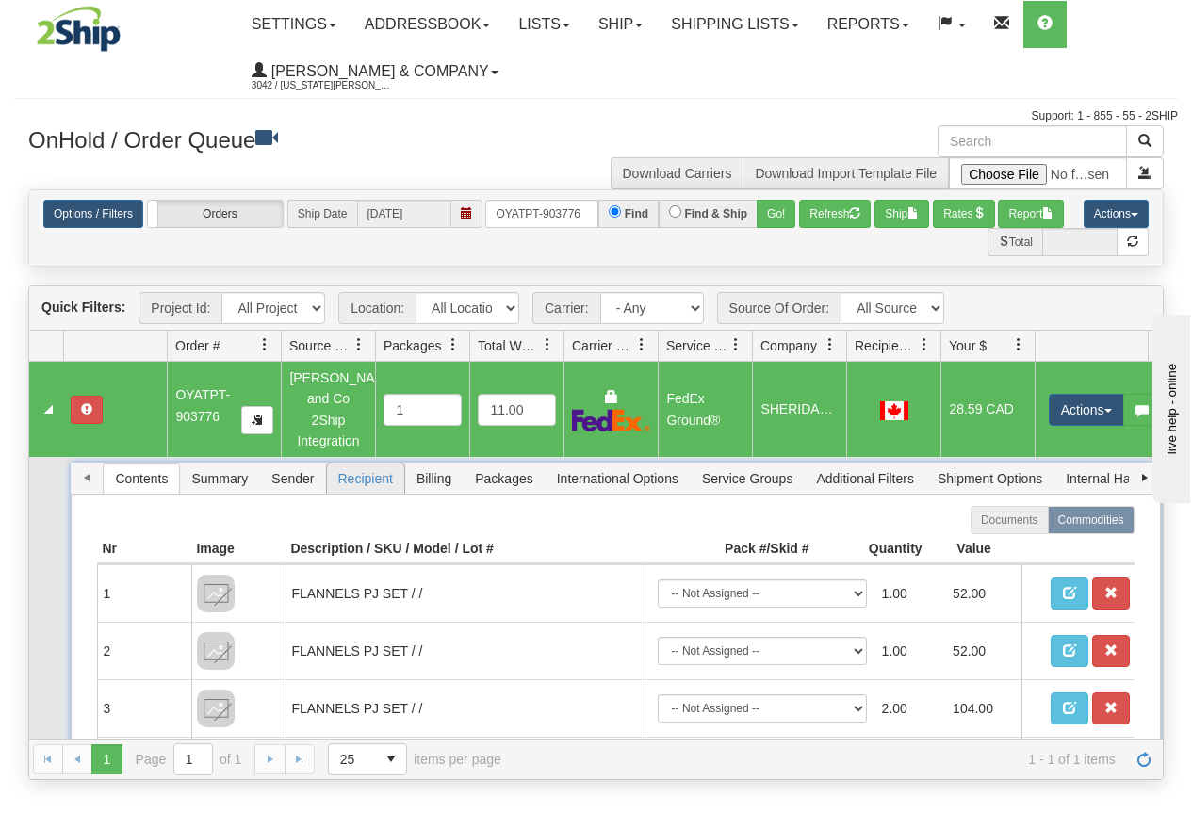
click at [349, 464] on span "Recipient" at bounding box center [365, 479] width 77 height 30
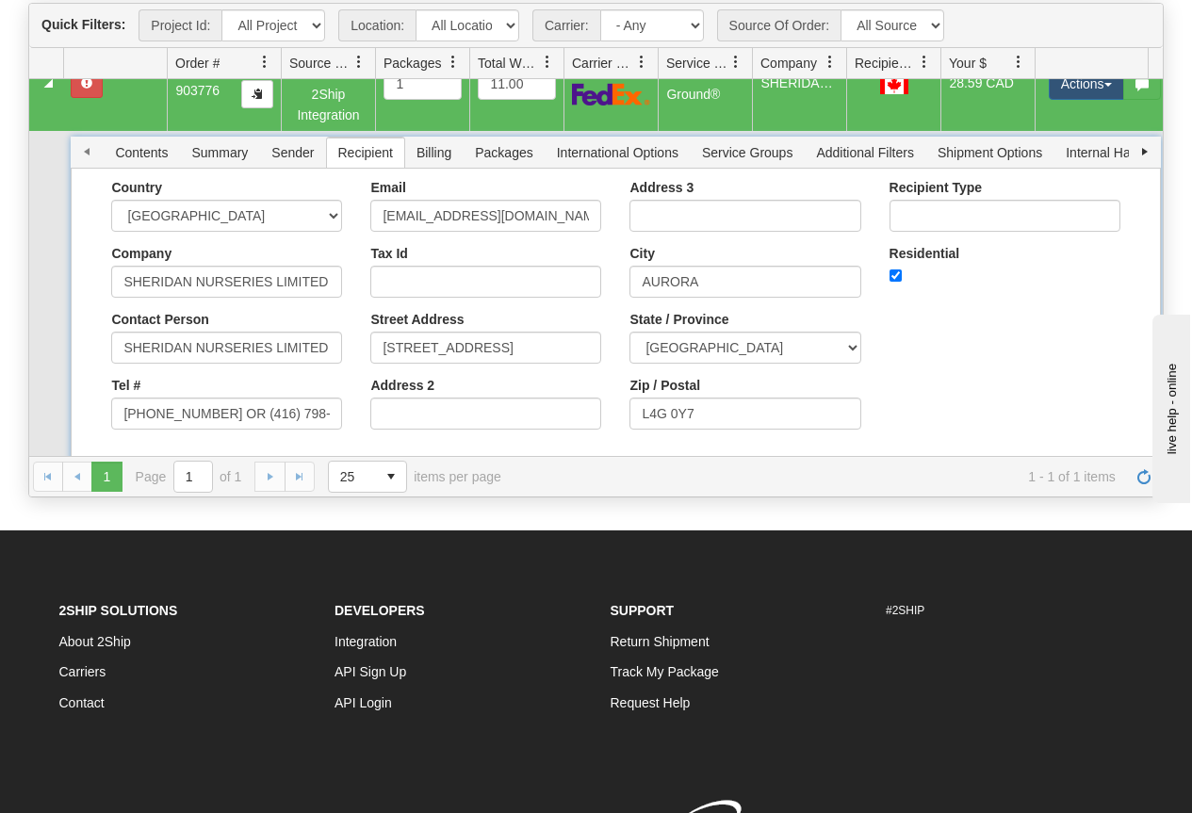
scroll to position [80, 0]
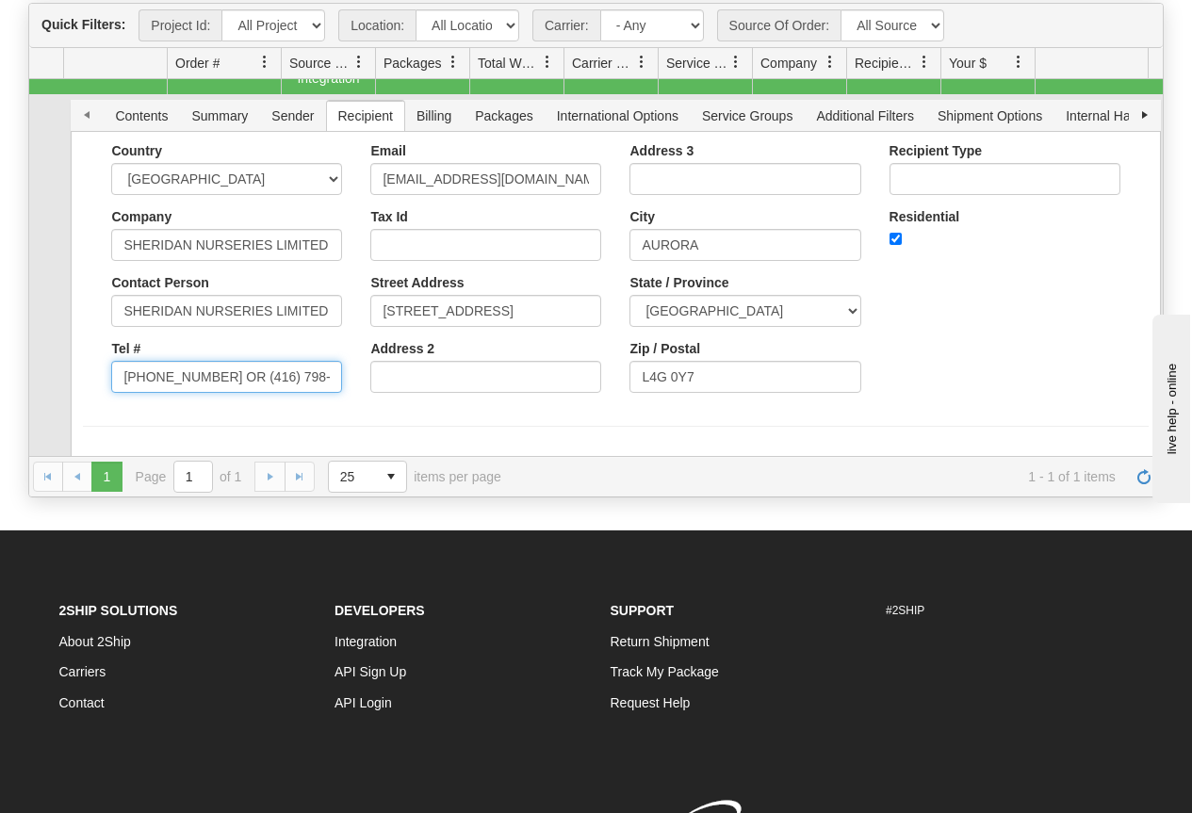
drag, startPoint x: 218, startPoint y: 356, endPoint x: 362, endPoint y: 357, distance: 144.2
click at [362, 357] on div "Country AFGHANISTAN ALAND ISLANDS ALBANIA ALGERIA AMERICAN SAMOA ANDORRA ANGOLA…" at bounding box center [615, 275] width 1065 height 264
type input "(905) 873-0522"
click at [354, 381] on div "Country AFGHANISTAN ALAND ISLANDS ALBANIA ALGERIA AMERICAN SAMOA ANDORRA ANGOLA…" at bounding box center [226, 275] width 259 height 264
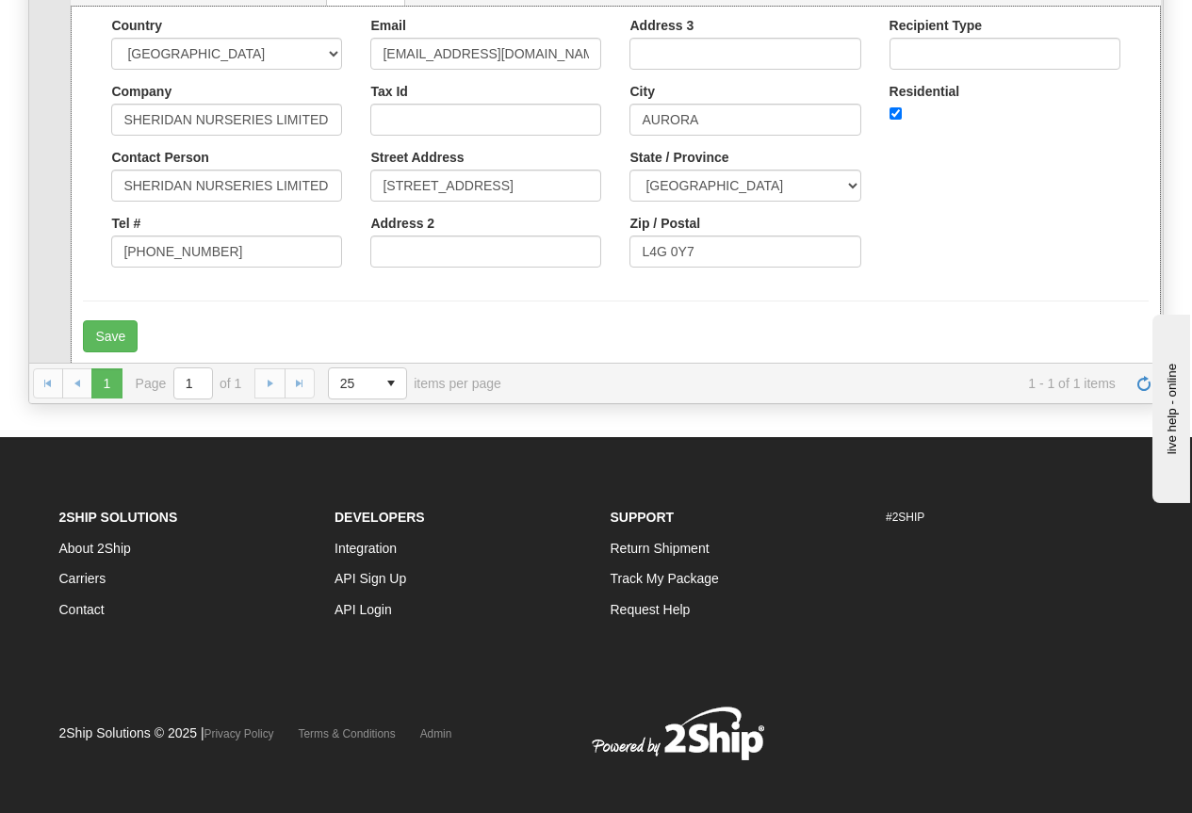
scroll to position [377, 0]
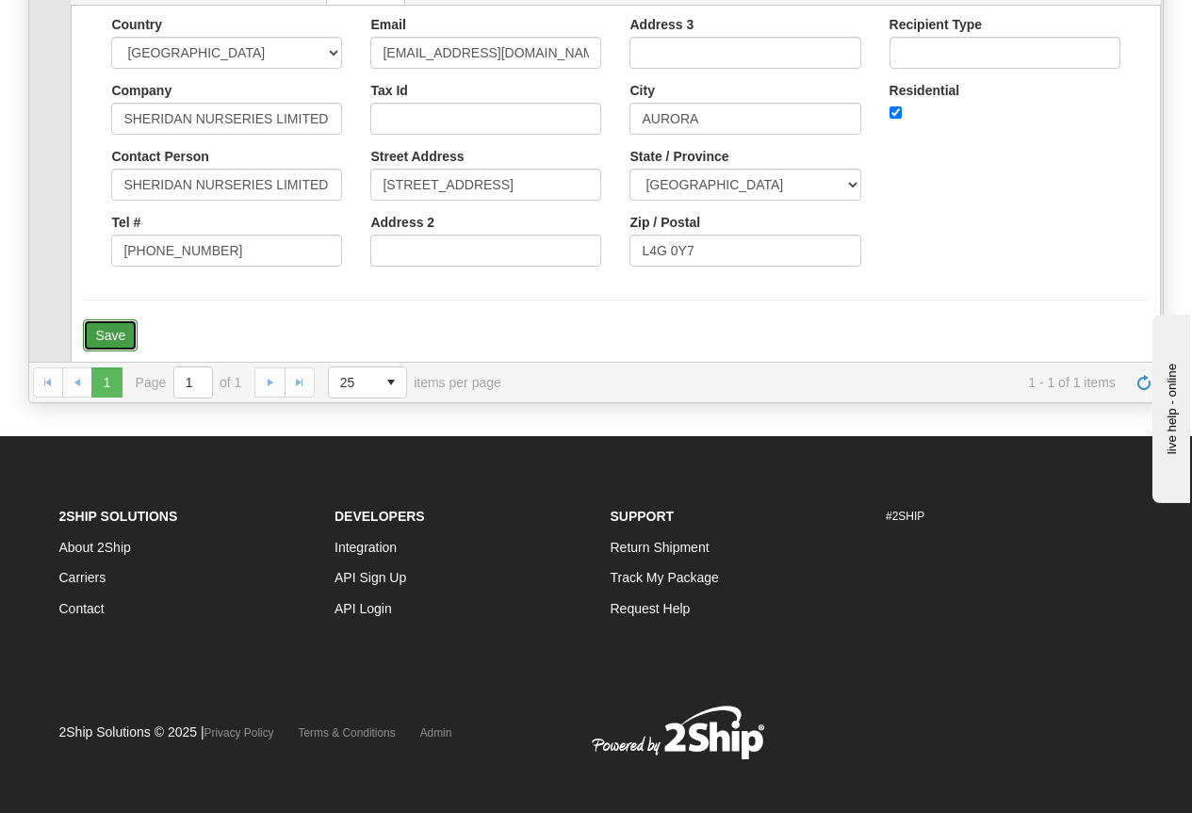
click at [123, 319] on button "Save" at bounding box center [110, 335] width 55 height 32
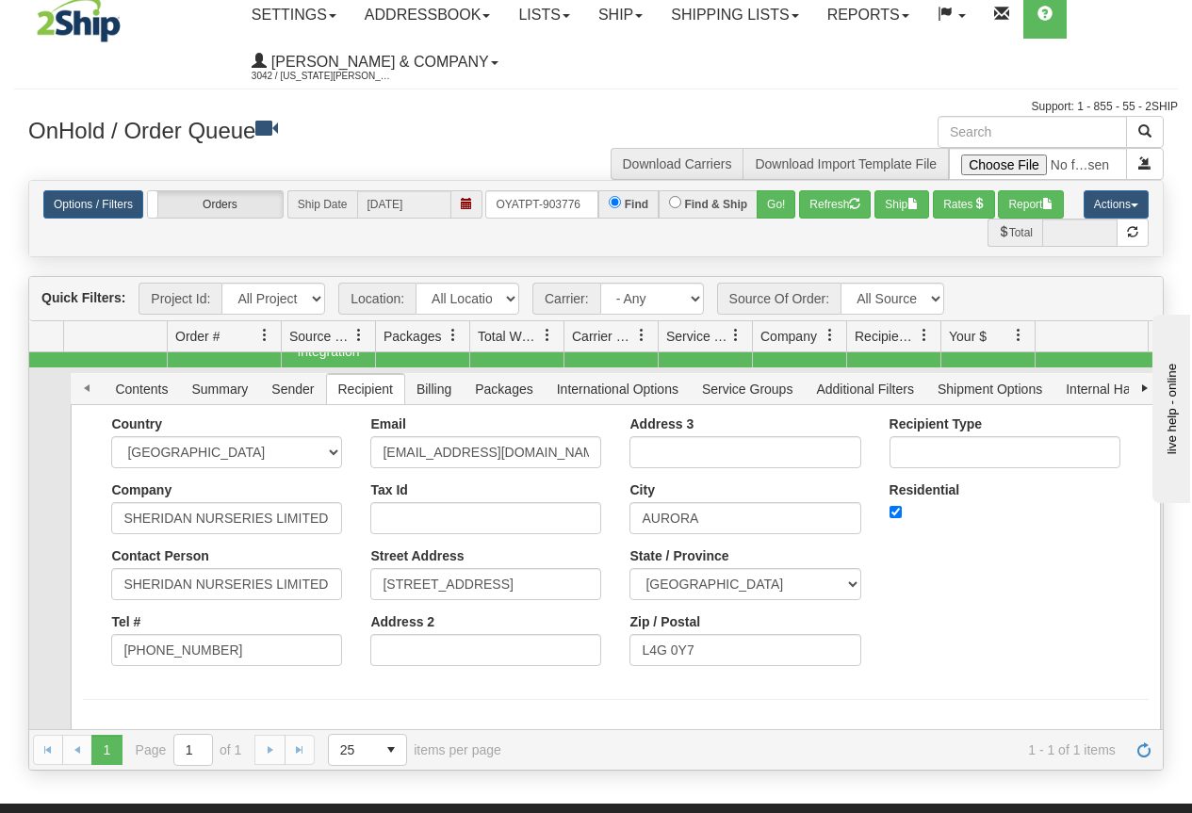
scroll to position [0, 0]
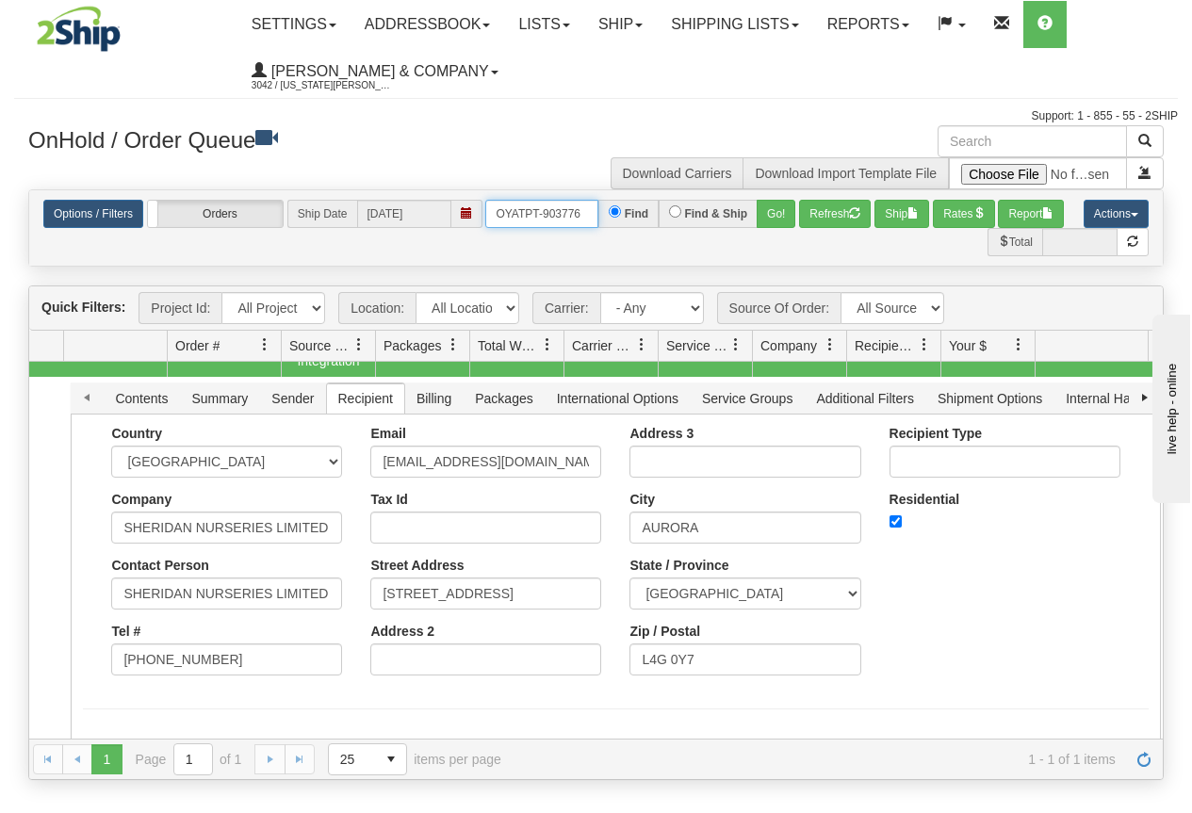
drag, startPoint x: 495, startPoint y: 209, endPoint x: 596, endPoint y: 208, distance: 100.8
click at [596, 208] on input "OYATPT-903776" at bounding box center [541, 214] width 113 height 28
click at [763, 221] on button "Go!" at bounding box center [776, 214] width 39 height 28
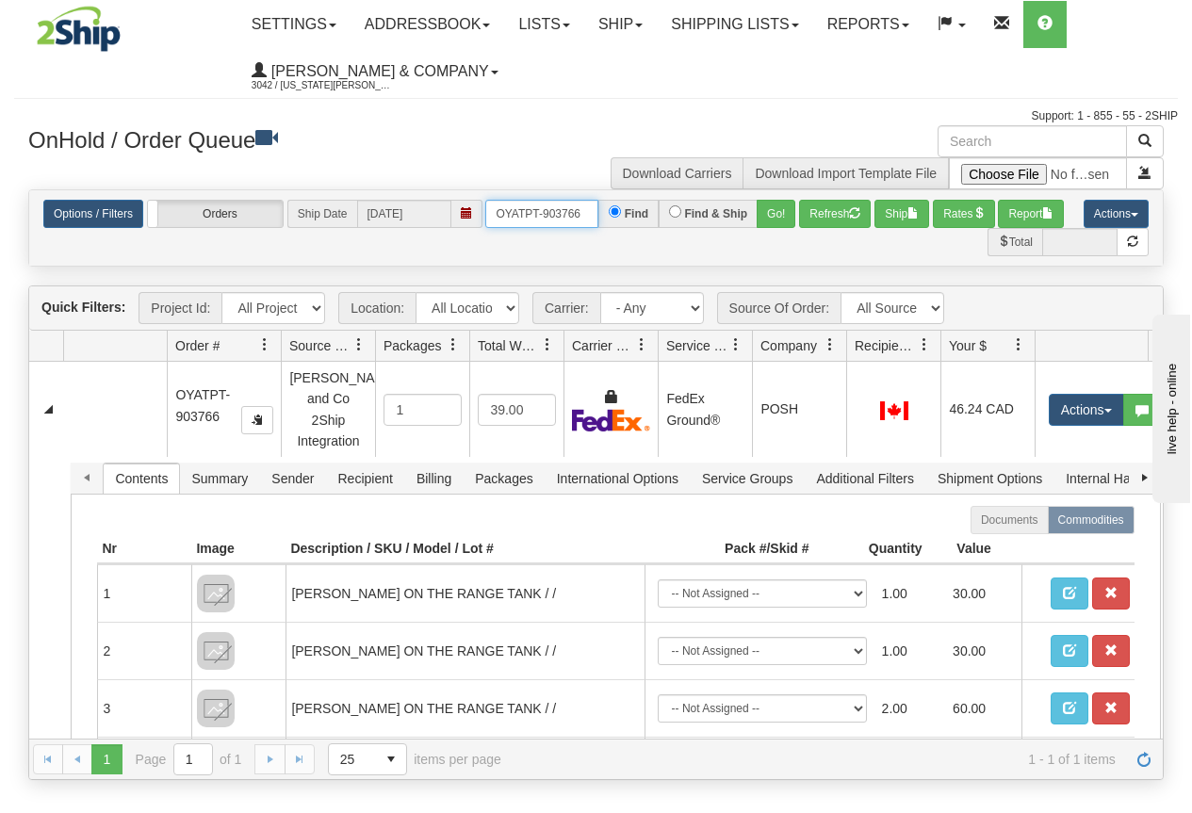
drag, startPoint x: 498, startPoint y: 217, endPoint x: 597, endPoint y: 218, distance: 99.9
click at [596, 220] on input "OYATPT-903766" at bounding box center [541, 214] width 113 height 28
click at [774, 215] on button "Go!" at bounding box center [776, 214] width 39 height 28
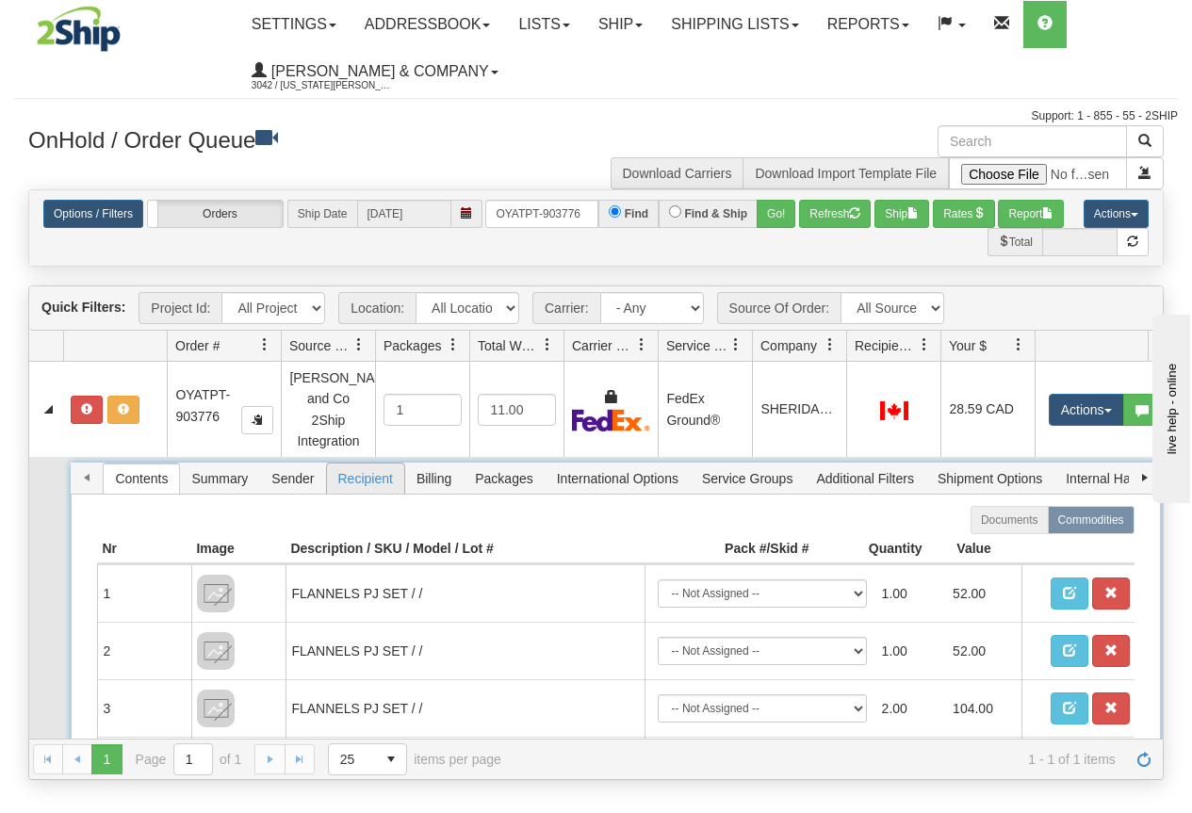
click at [358, 464] on span "Recipient" at bounding box center [365, 479] width 77 height 30
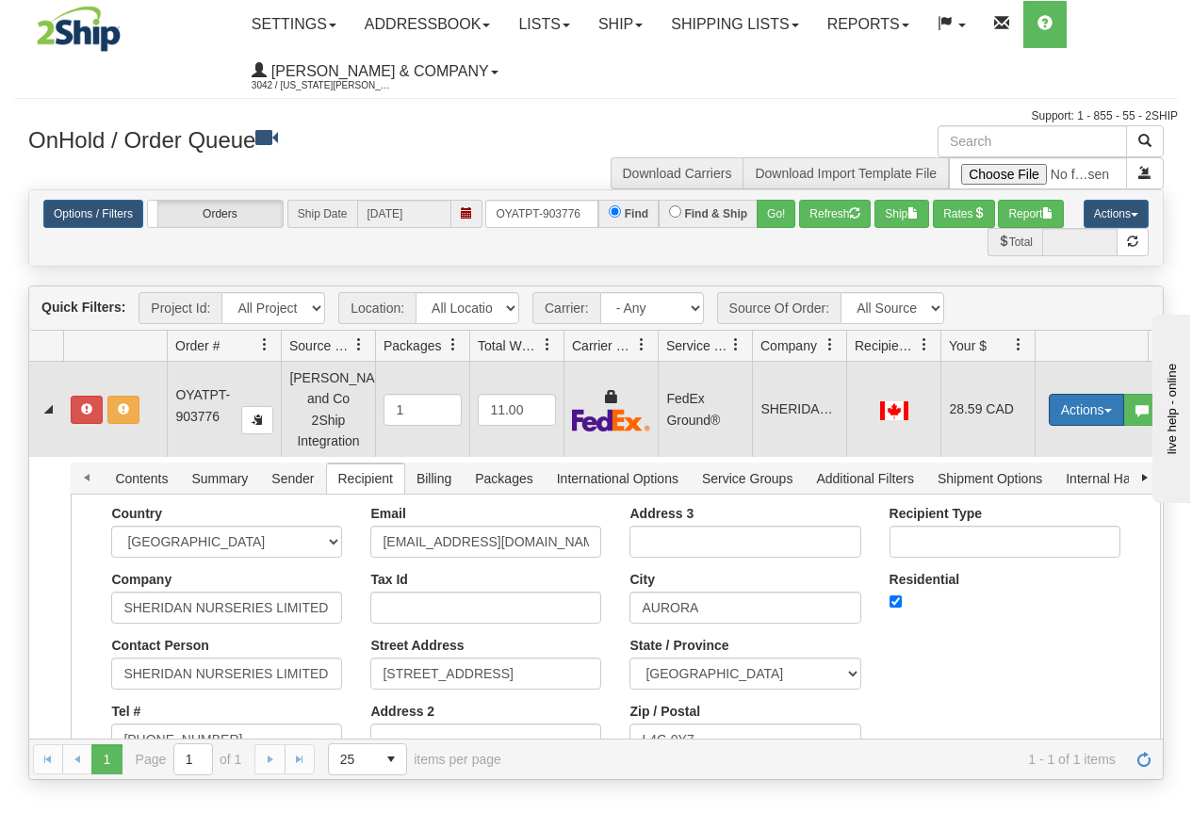
click at [1078, 399] on button "Actions" at bounding box center [1086, 410] width 75 height 32
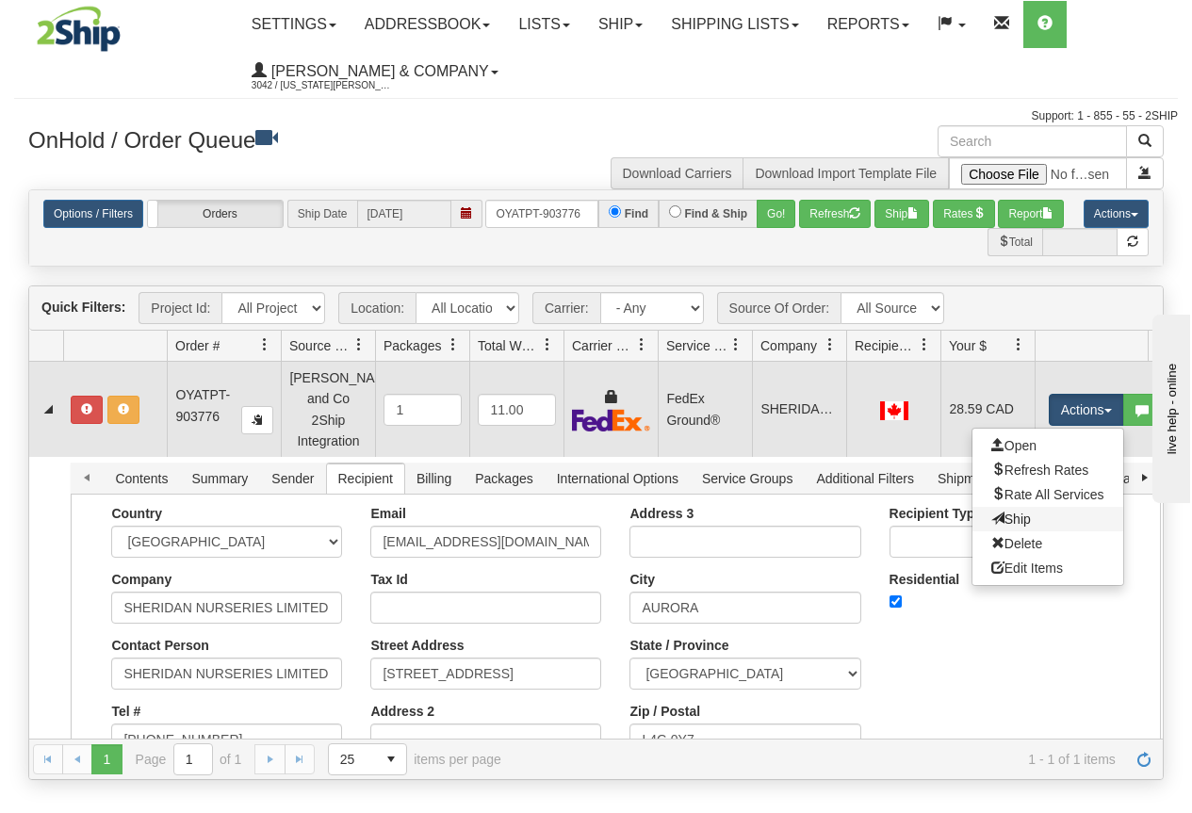
click at [1037, 513] on link "Ship" at bounding box center [1047, 519] width 151 height 25
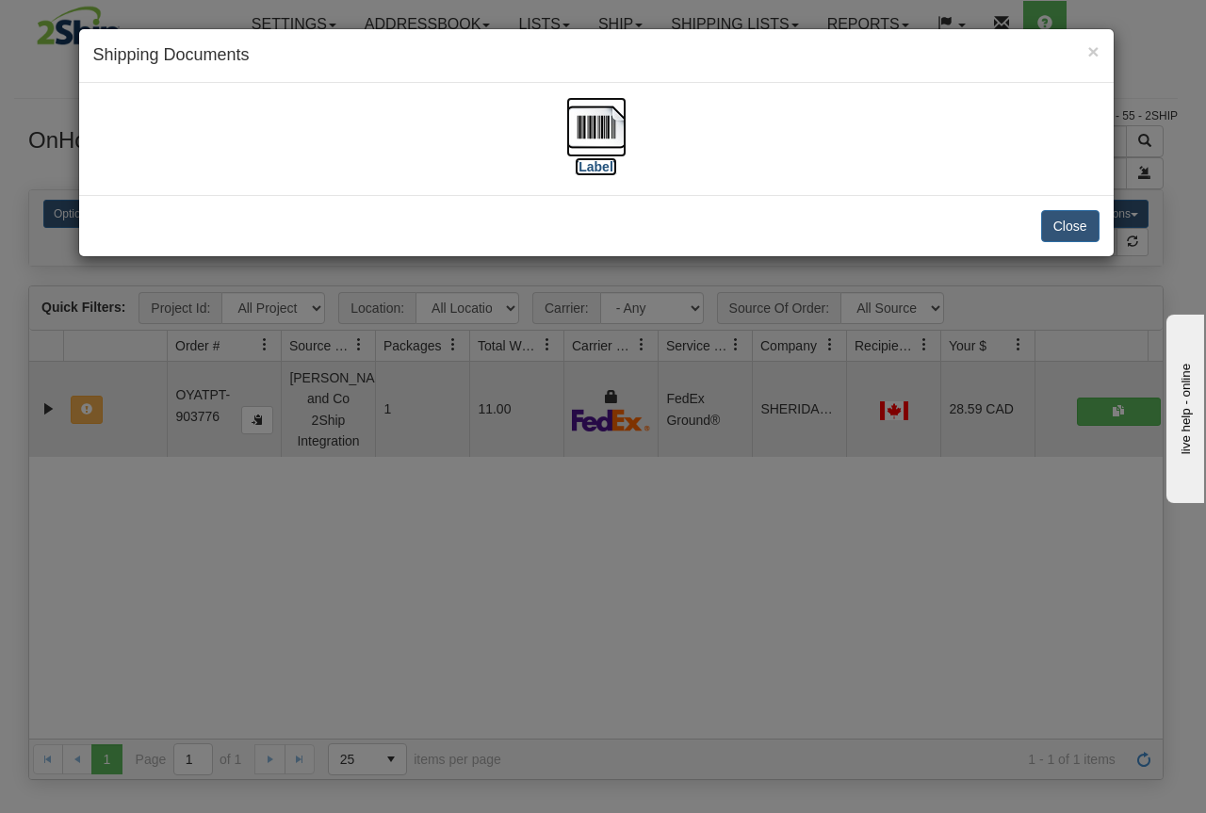
click at [589, 136] on img at bounding box center [596, 127] width 60 height 60
click at [533, 615] on div "× Shipping Documents [Label] Close" at bounding box center [603, 406] width 1206 height 813
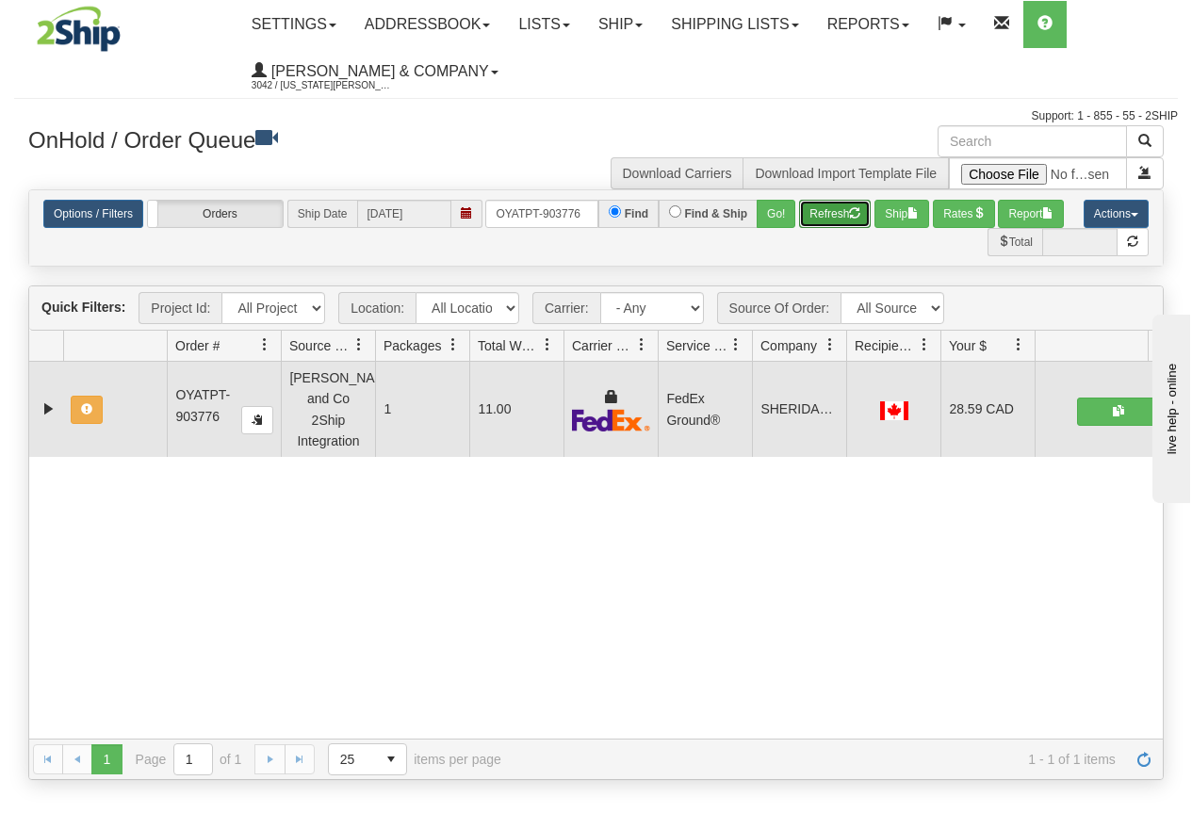
click at [822, 221] on button "Refresh" at bounding box center [835, 214] width 72 height 28
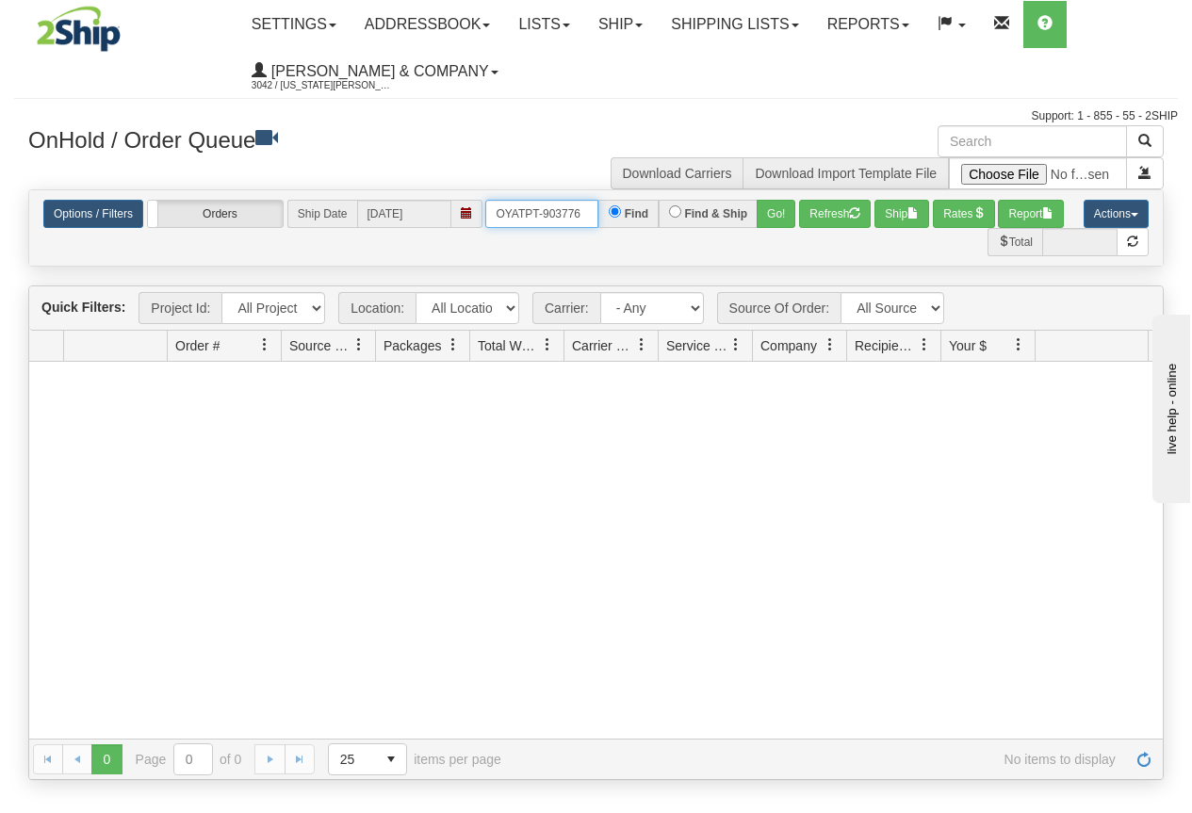
drag, startPoint x: 495, startPoint y: 215, endPoint x: 621, endPoint y: 218, distance: 126.3
click at [621, 218] on div "OYATPT-903776 Find Find & Ship Go!" at bounding box center [640, 214] width 310 height 28
drag, startPoint x: 498, startPoint y: 218, endPoint x: 618, endPoint y: 225, distance: 119.9
click at [618, 225] on div "OYATPT-903766 Find Find & Ship Go!" at bounding box center [640, 214] width 310 height 28
click at [773, 213] on button "Go!" at bounding box center [776, 214] width 39 height 28
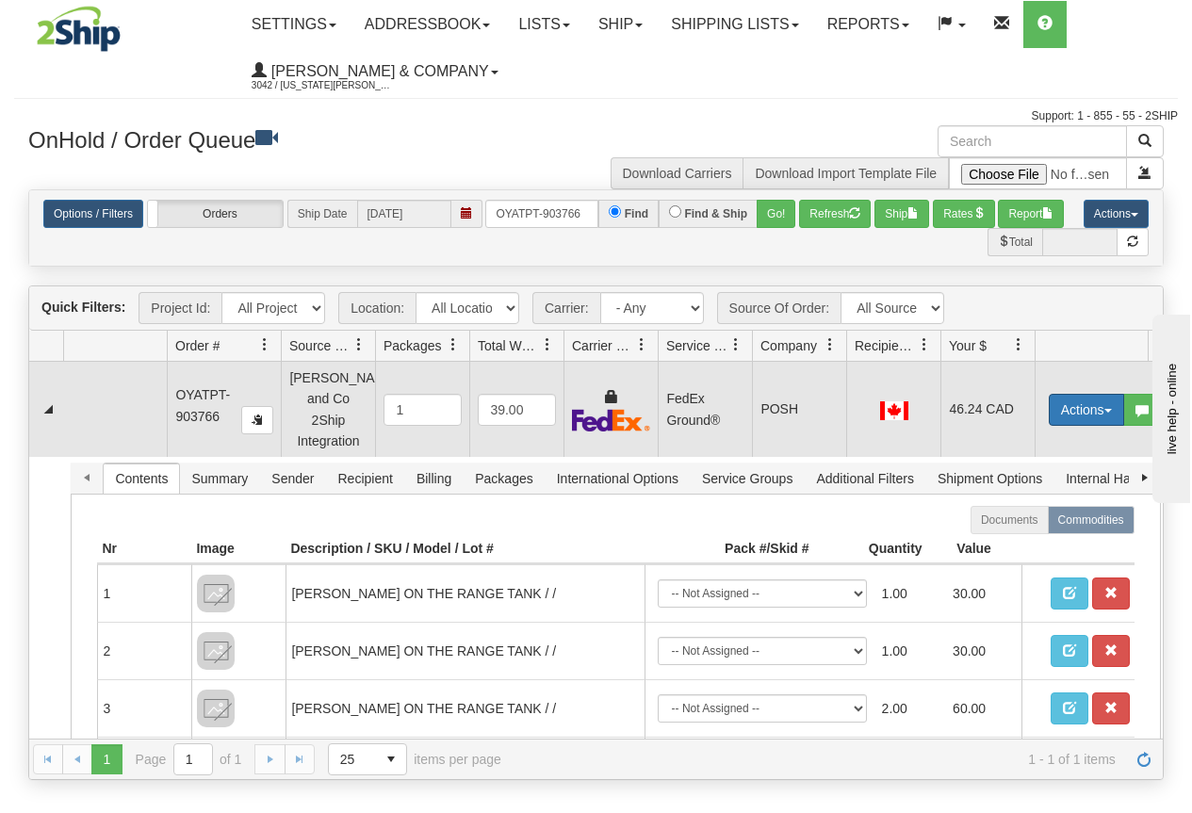
click at [1073, 406] on button "Actions" at bounding box center [1086, 410] width 75 height 32
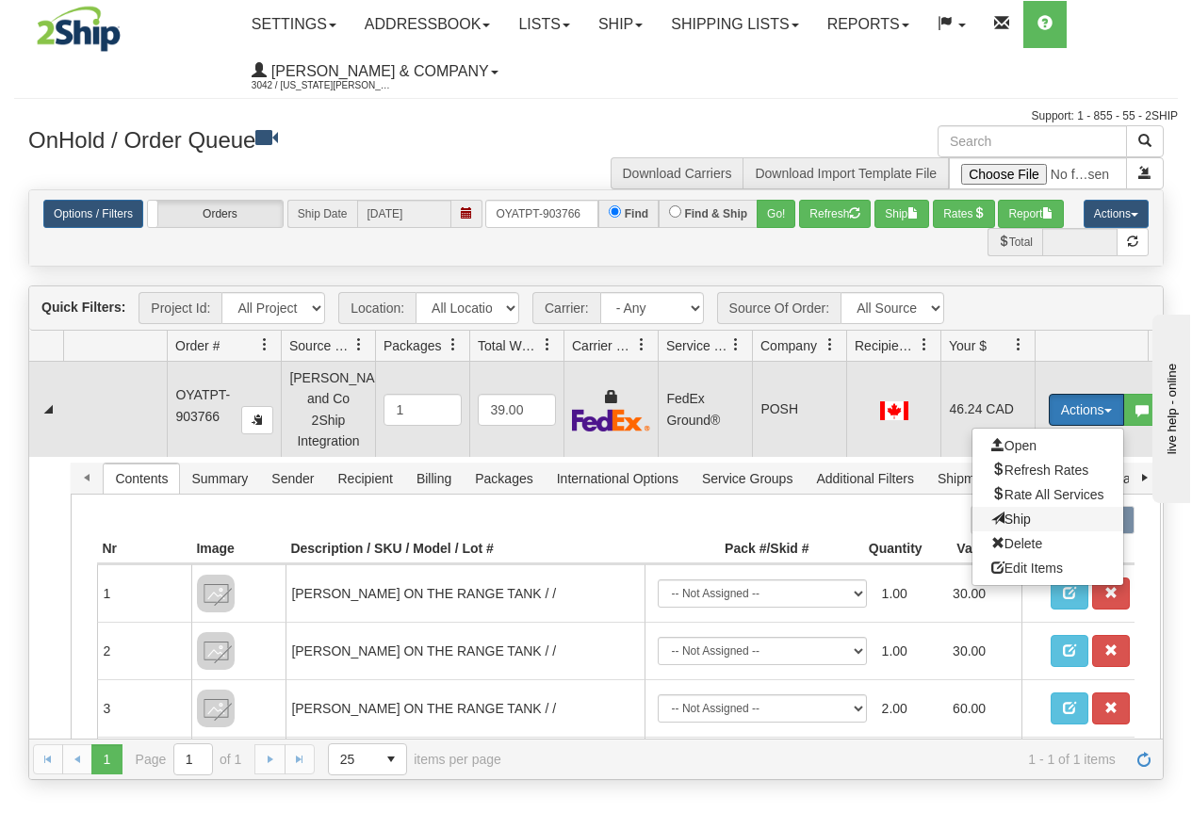
click at [1017, 512] on span "Ship" at bounding box center [1011, 519] width 40 height 15
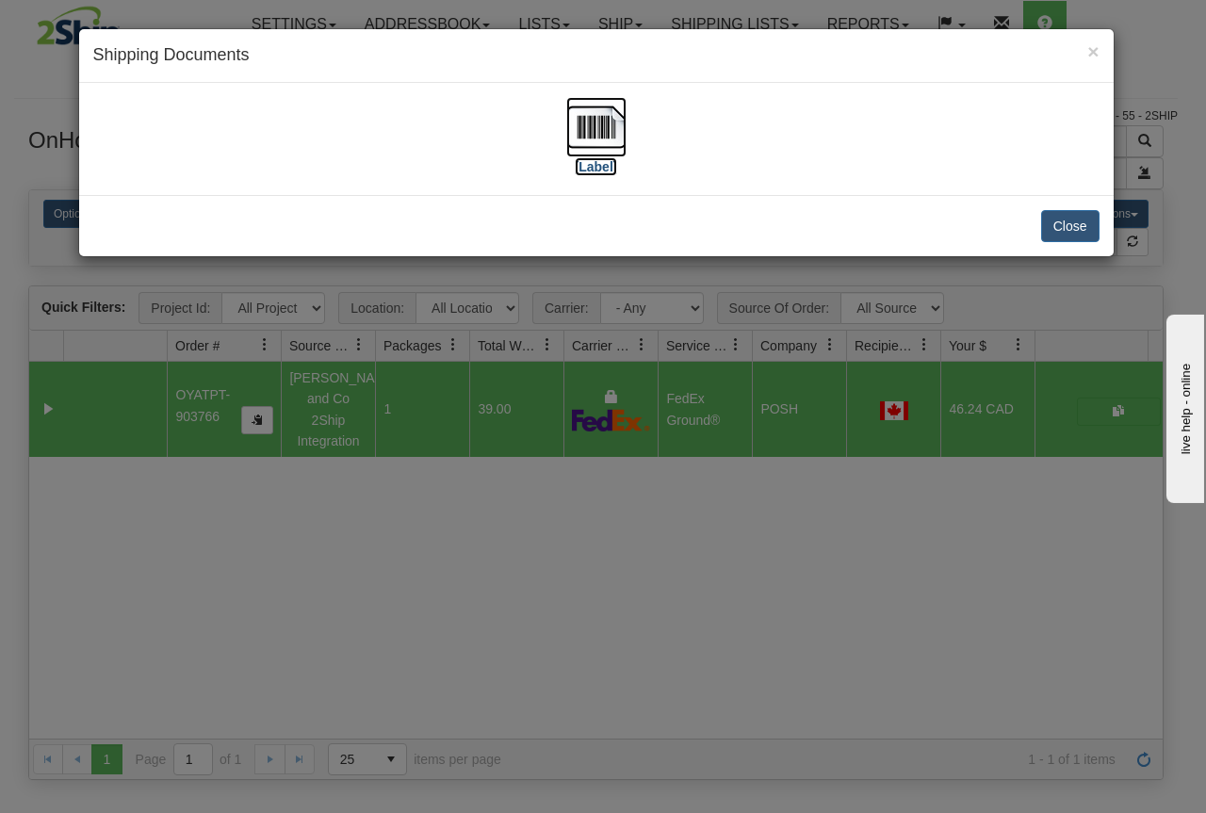
click at [598, 133] on img at bounding box center [596, 127] width 60 height 60
click at [640, 490] on div "× Shipping Documents [Label] Close" at bounding box center [603, 406] width 1206 height 813
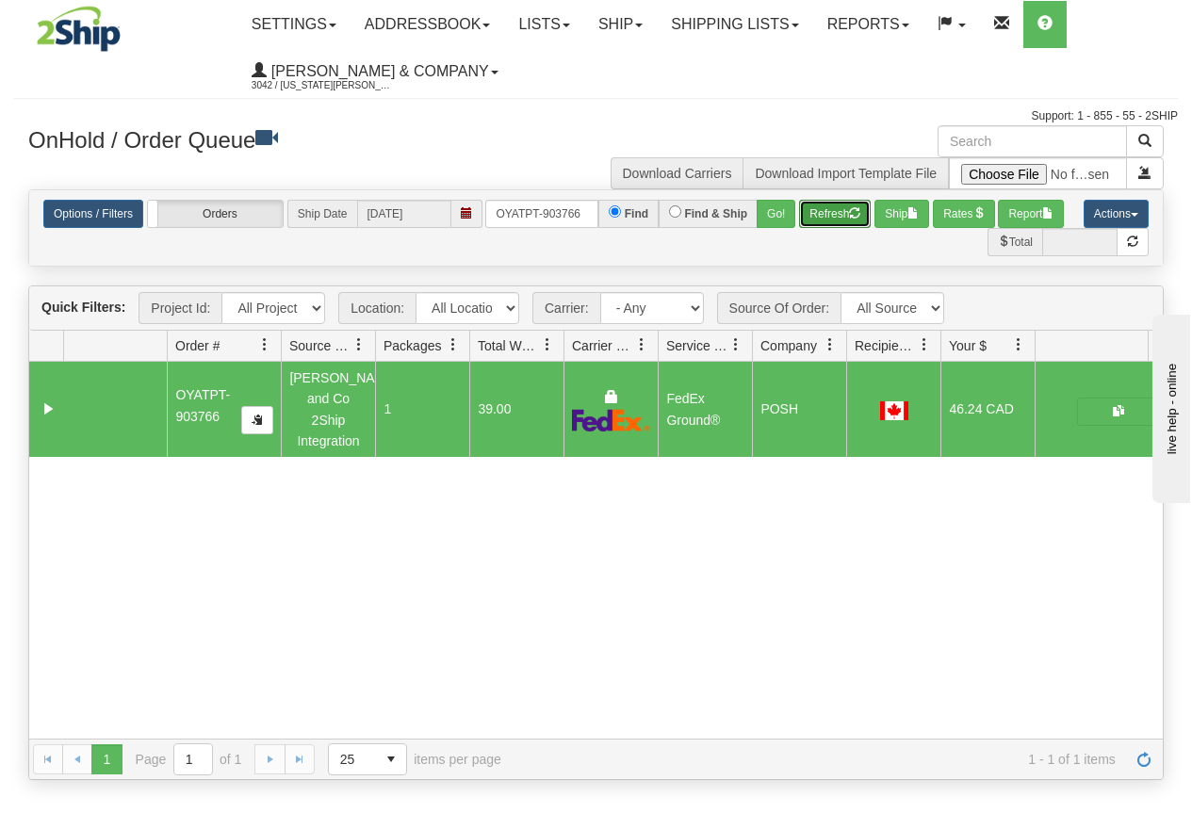
click at [838, 215] on button "Refresh" at bounding box center [835, 214] width 72 height 28
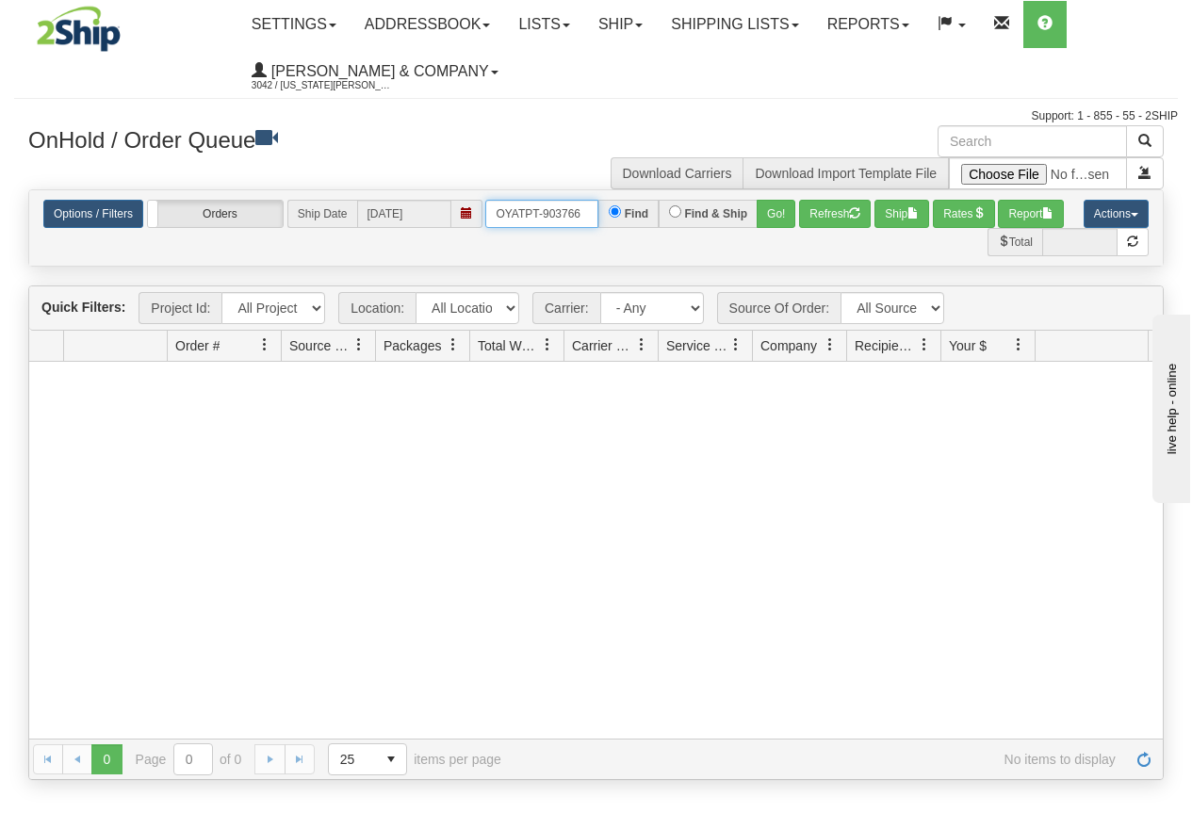
drag, startPoint x: 497, startPoint y: 216, endPoint x: 657, endPoint y: 226, distance: 160.5
click at [657, 226] on div "OYATPT-903766 Find Find & Ship Go!" at bounding box center [640, 214] width 310 height 28
click at [771, 221] on button "Go!" at bounding box center [776, 214] width 39 height 28
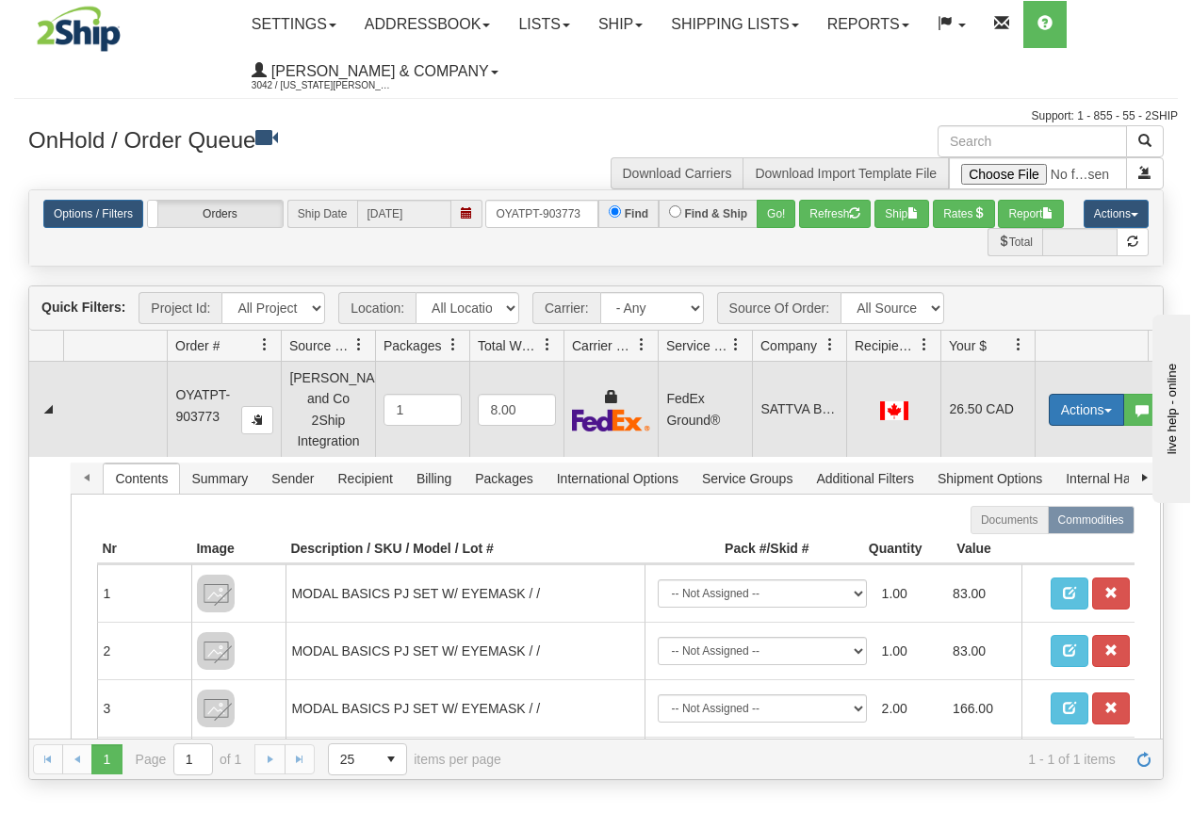
click at [1071, 400] on button "Actions" at bounding box center [1086, 410] width 75 height 32
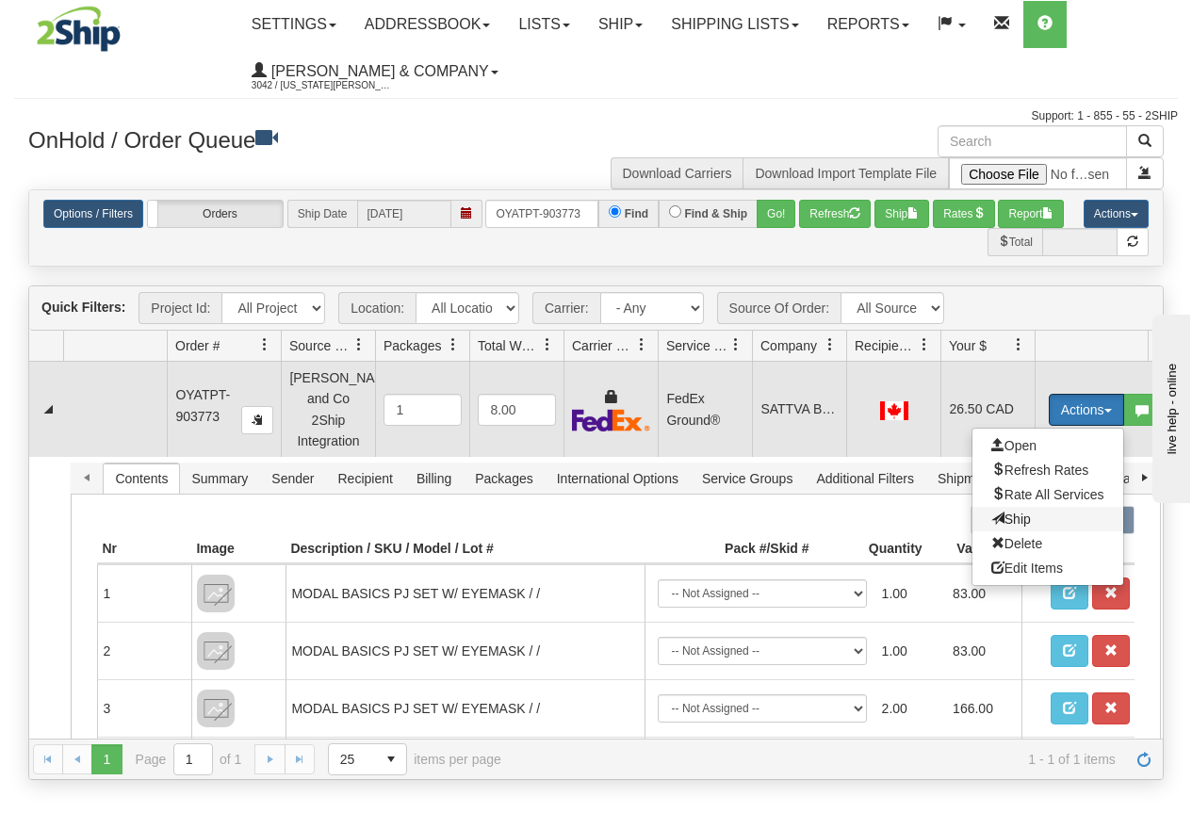
click at [1009, 512] on span "Ship" at bounding box center [1011, 519] width 40 height 15
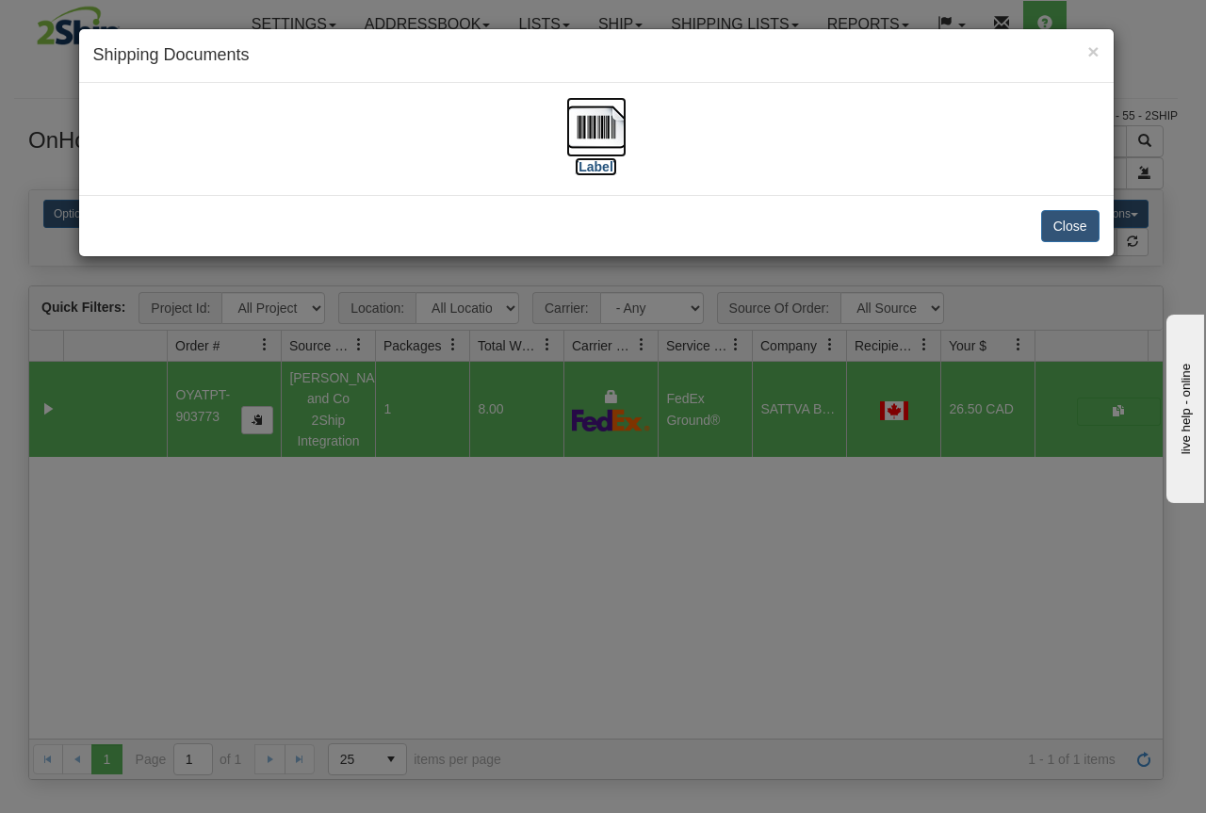
click at [615, 141] on img at bounding box center [596, 127] width 60 height 60
click at [643, 518] on div "× Shipping Documents [Label] Close" at bounding box center [603, 406] width 1206 height 813
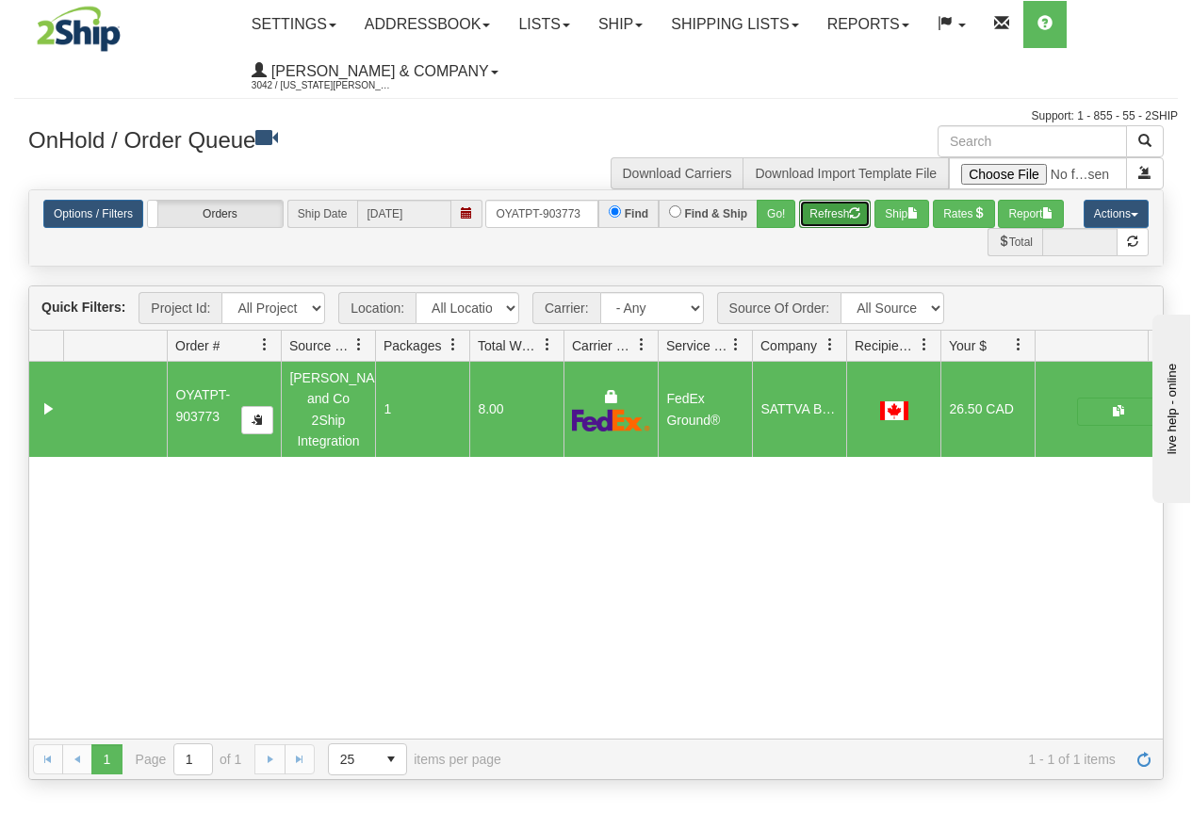
click at [855, 215] on span "button" at bounding box center [854, 212] width 11 height 11
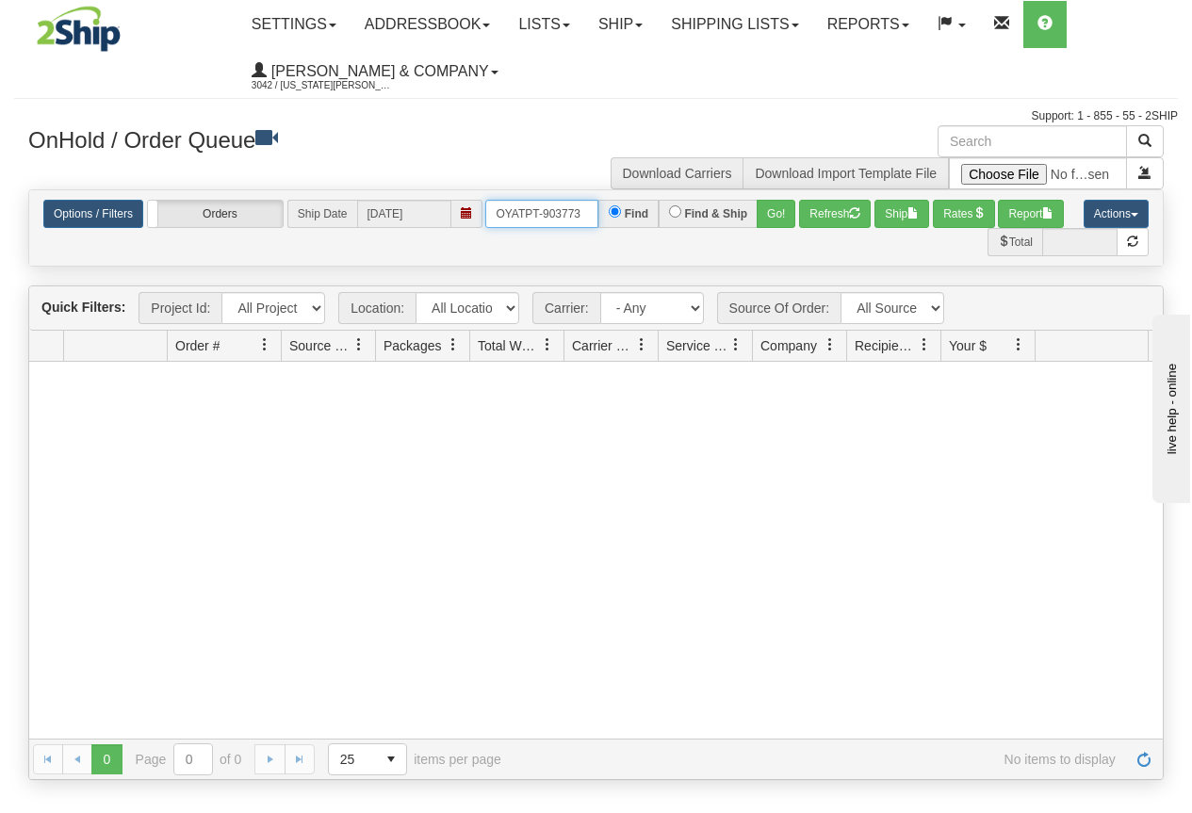
drag, startPoint x: 497, startPoint y: 210, endPoint x: 709, endPoint y: 221, distance: 212.3
click at [709, 221] on div "OYATPT-903773 Find Find & Ship Go!" at bounding box center [640, 214] width 310 height 28
type input "OYATPT-903777"
click at [775, 215] on button "Go!" at bounding box center [776, 214] width 39 height 28
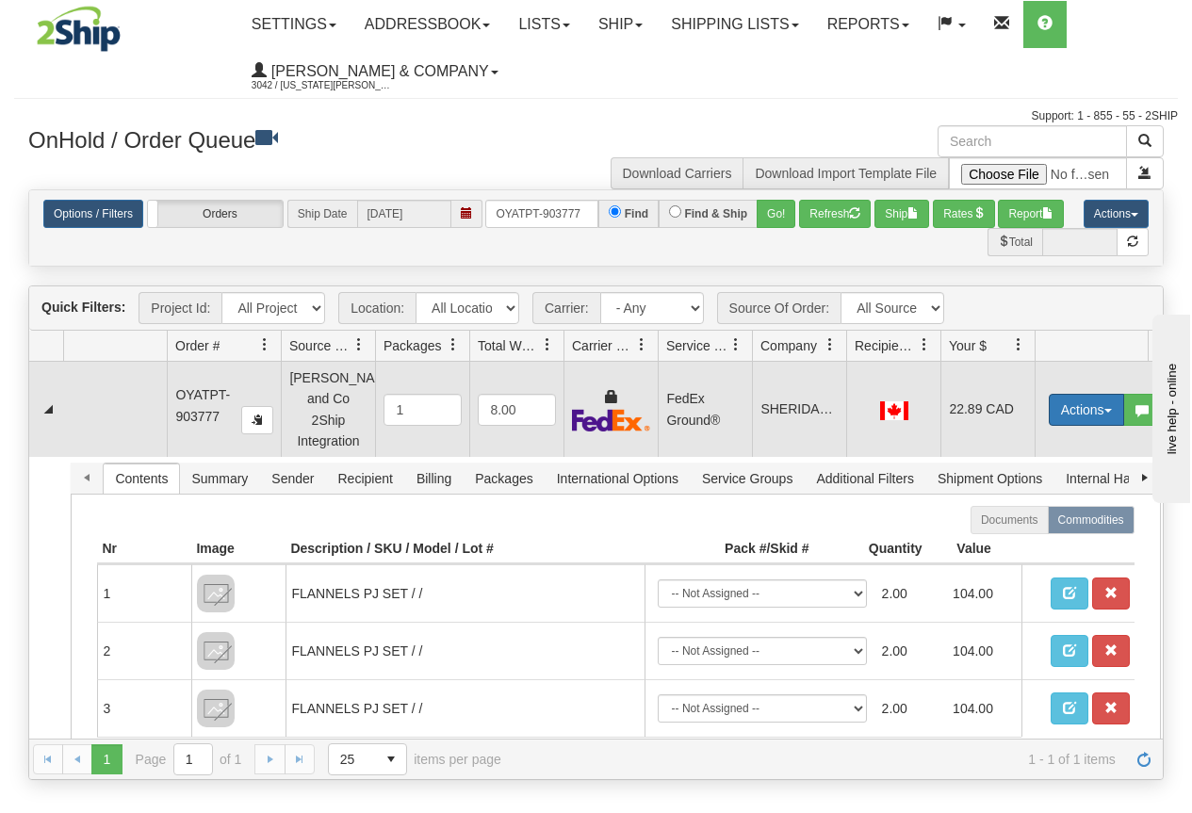
click at [1089, 401] on button "Actions" at bounding box center [1086, 410] width 75 height 32
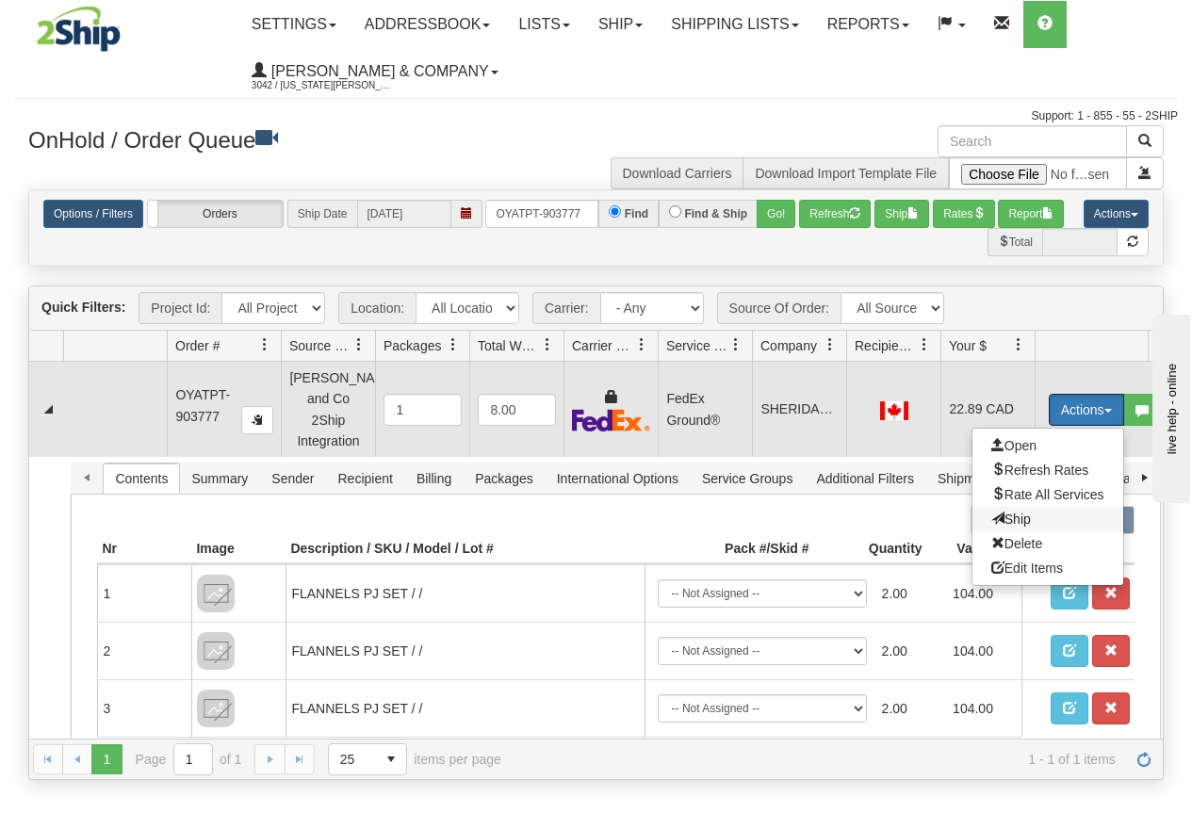
click at [1016, 512] on span "Ship" at bounding box center [1011, 519] width 40 height 15
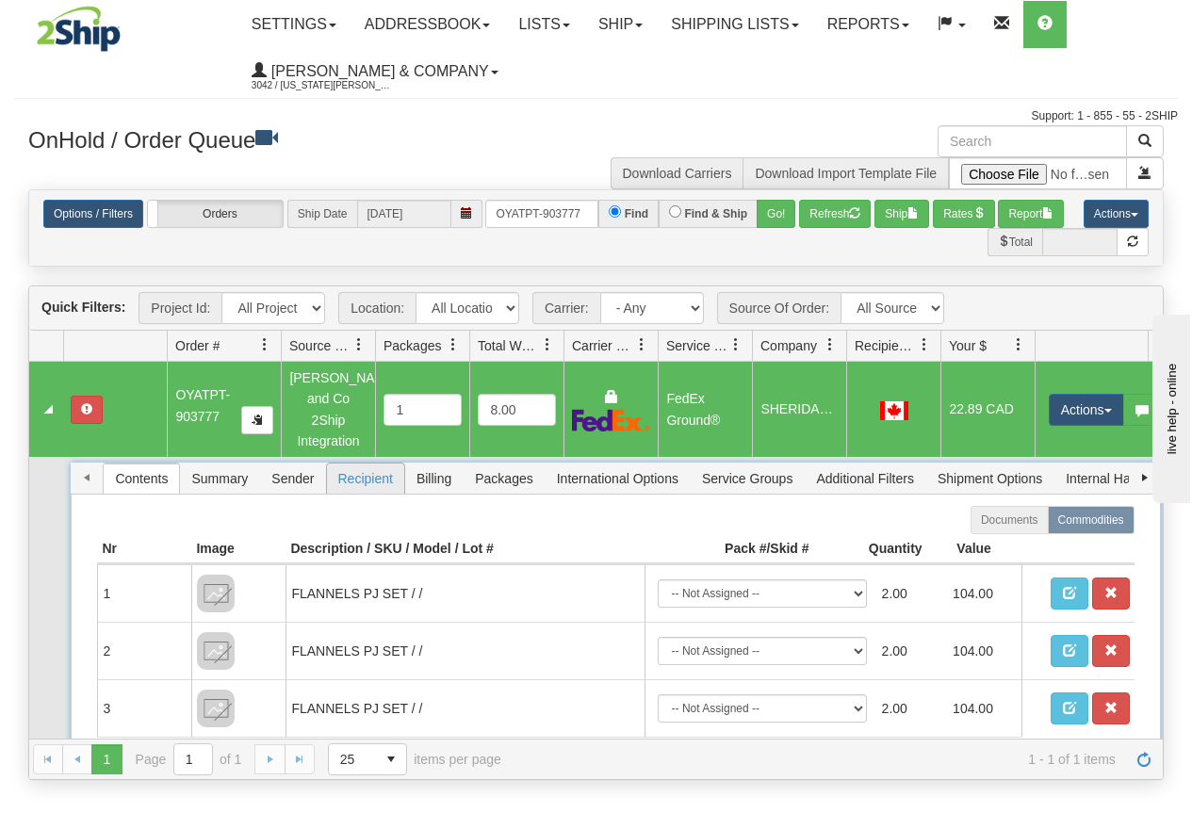
click at [345, 464] on span "Recipient" at bounding box center [365, 479] width 77 height 30
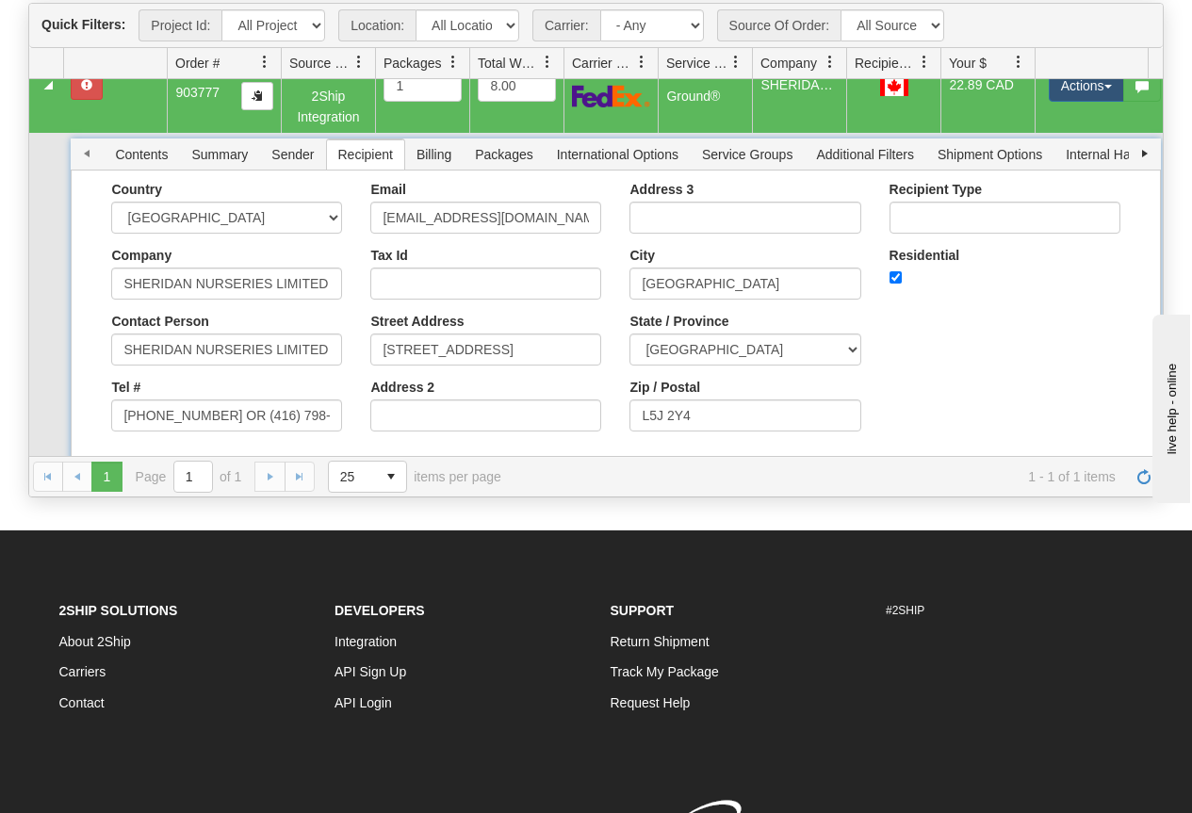
scroll to position [80, 0]
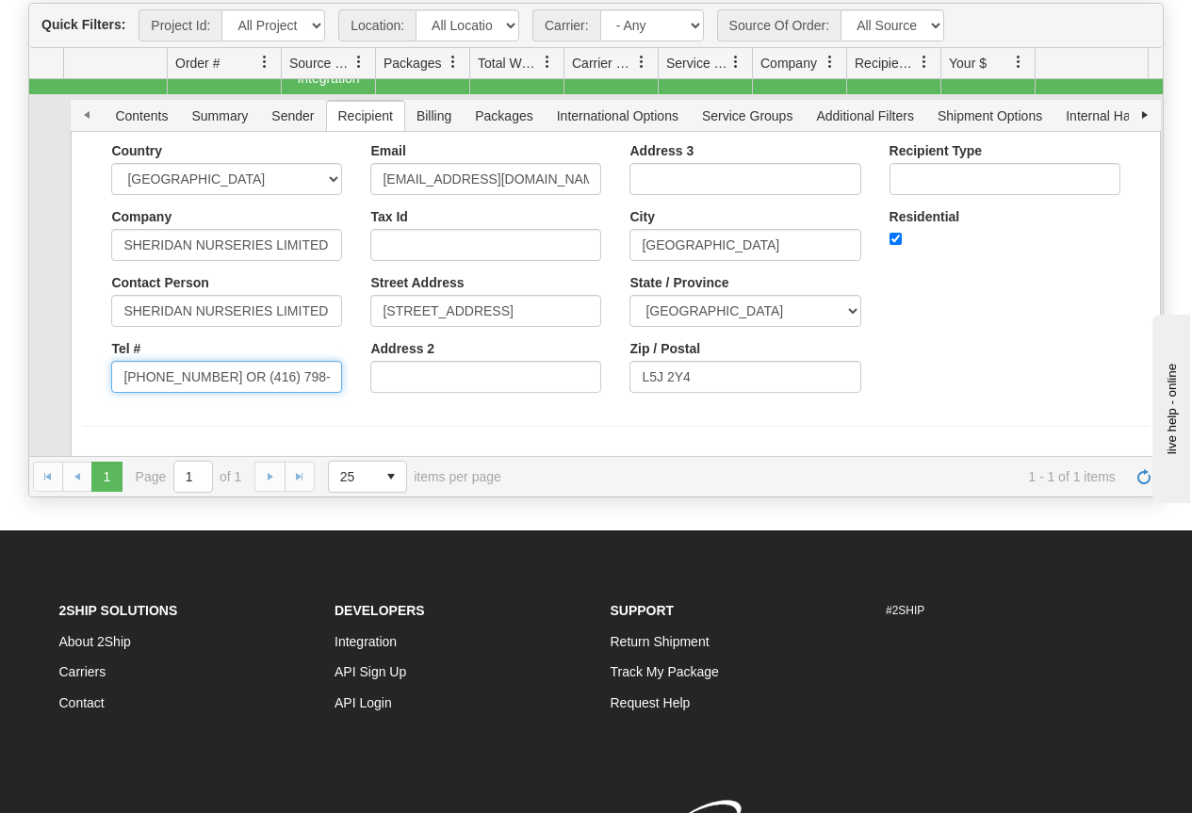
drag, startPoint x: 215, startPoint y: 353, endPoint x: 351, endPoint y: 355, distance: 135.7
click at [351, 355] on div "Country AFGHANISTAN ALAND ISLANDS ALBANIA ALGERIA AMERICAN SAMOA ANDORRA ANGOLA…" at bounding box center [226, 275] width 259 height 264
type input "(905) 873-0522"
click at [351, 355] on div "Country AFGHANISTAN ALAND ISLANDS ALBANIA ALGERIA AMERICAN SAMOA ANDORRA ANGOLA…" at bounding box center [226, 275] width 259 height 264
click at [114, 446] on button "Save" at bounding box center [110, 462] width 55 height 32
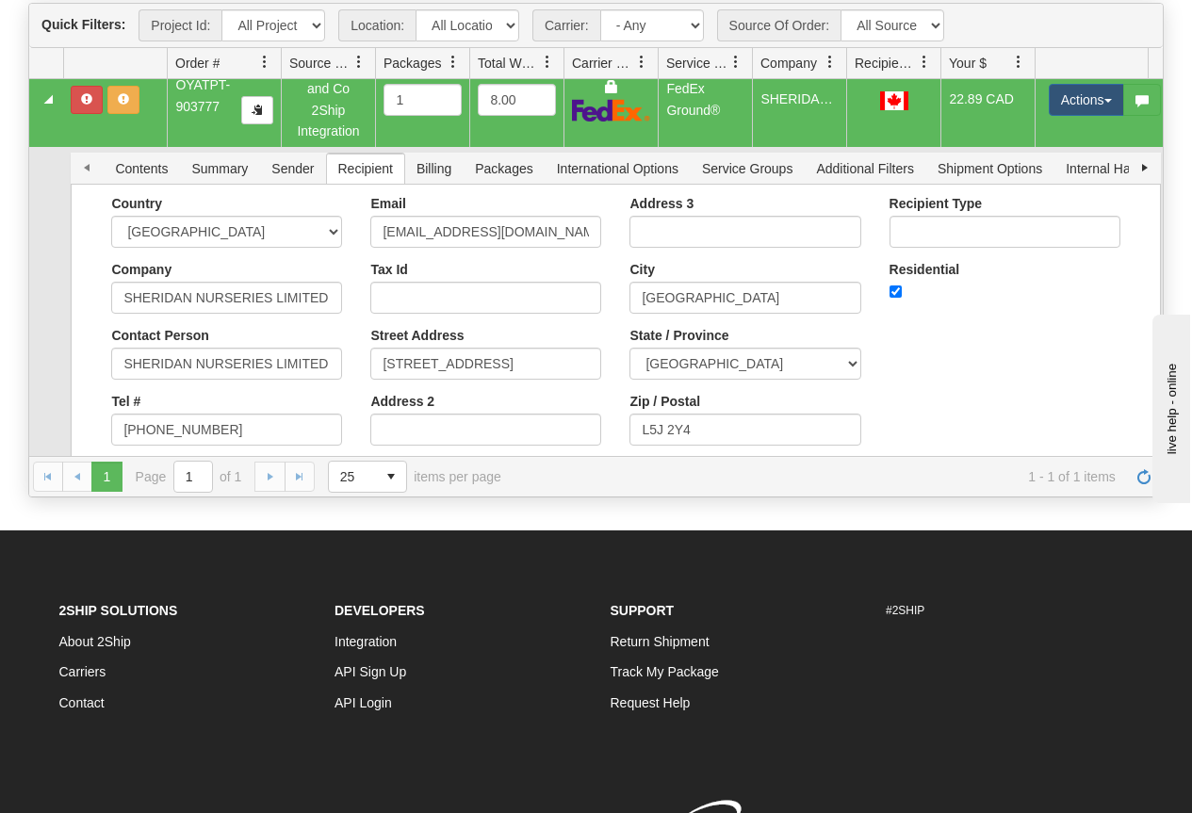
scroll to position [0, 0]
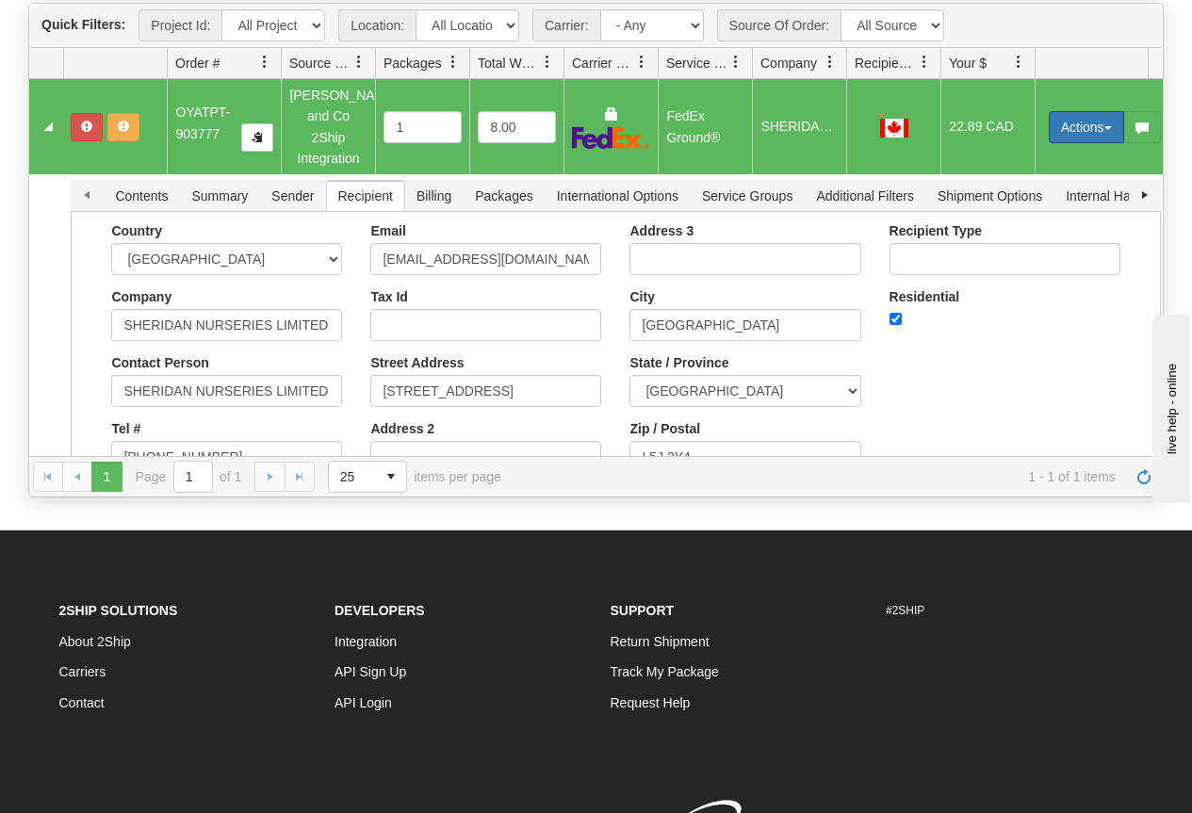
click at [1094, 122] on button "Actions" at bounding box center [1086, 127] width 75 height 32
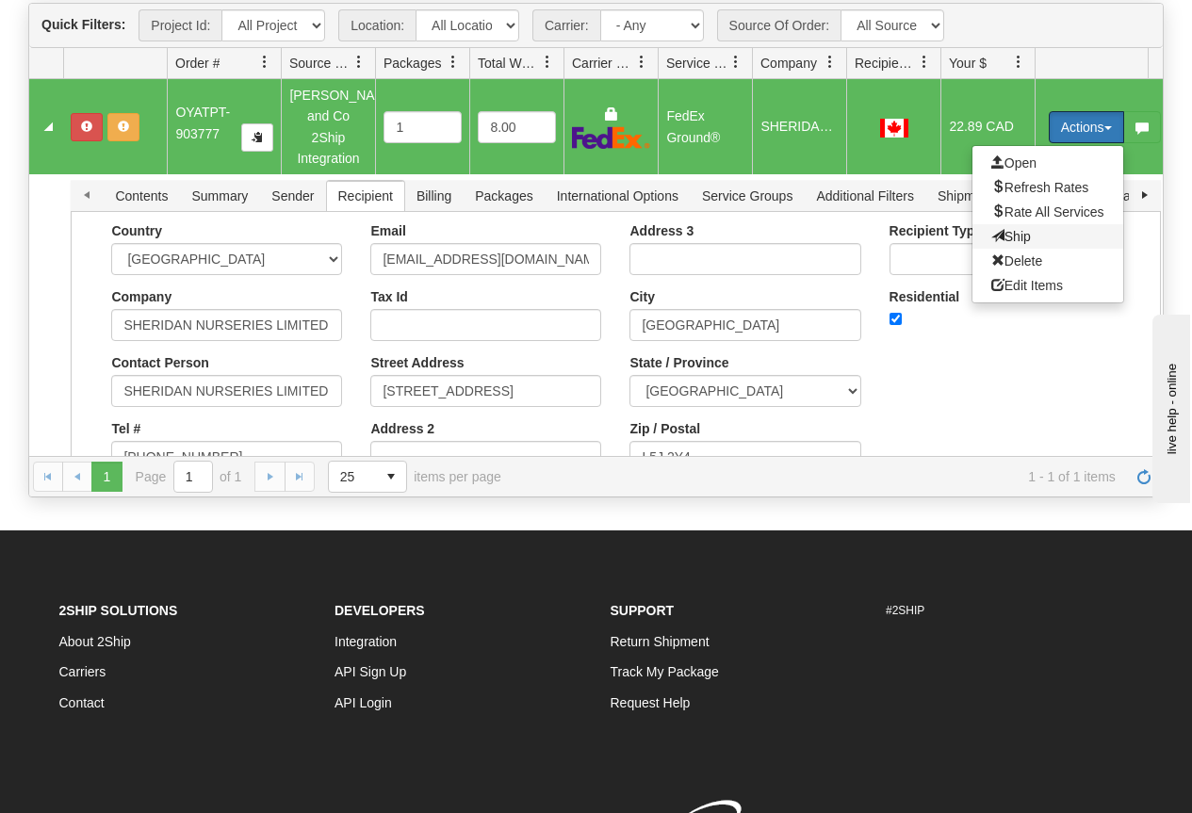
click at [1023, 229] on span "Ship" at bounding box center [1011, 236] width 40 height 15
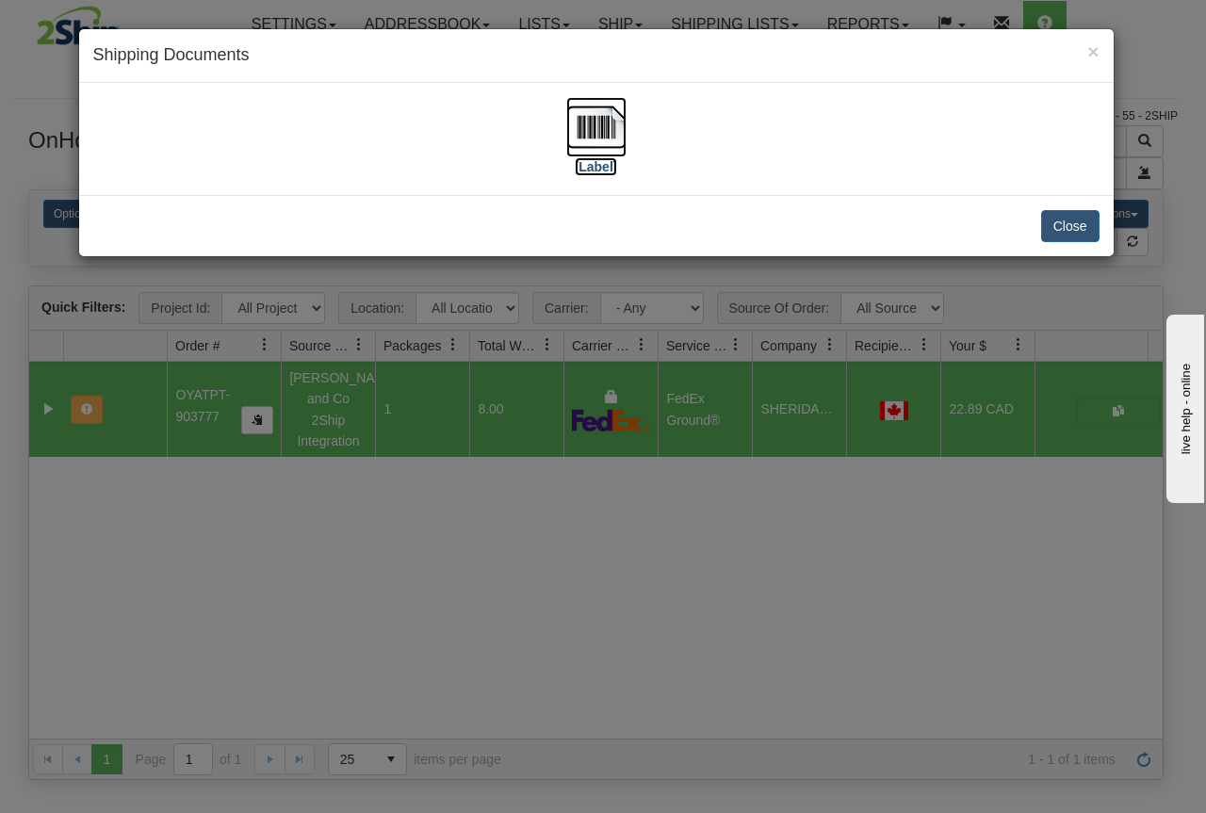
click at [613, 130] on img at bounding box center [596, 127] width 60 height 60
click at [667, 644] on div "× Shipping Documents [Label] Close" at bounding box center [603, 406] width 1206 height 813
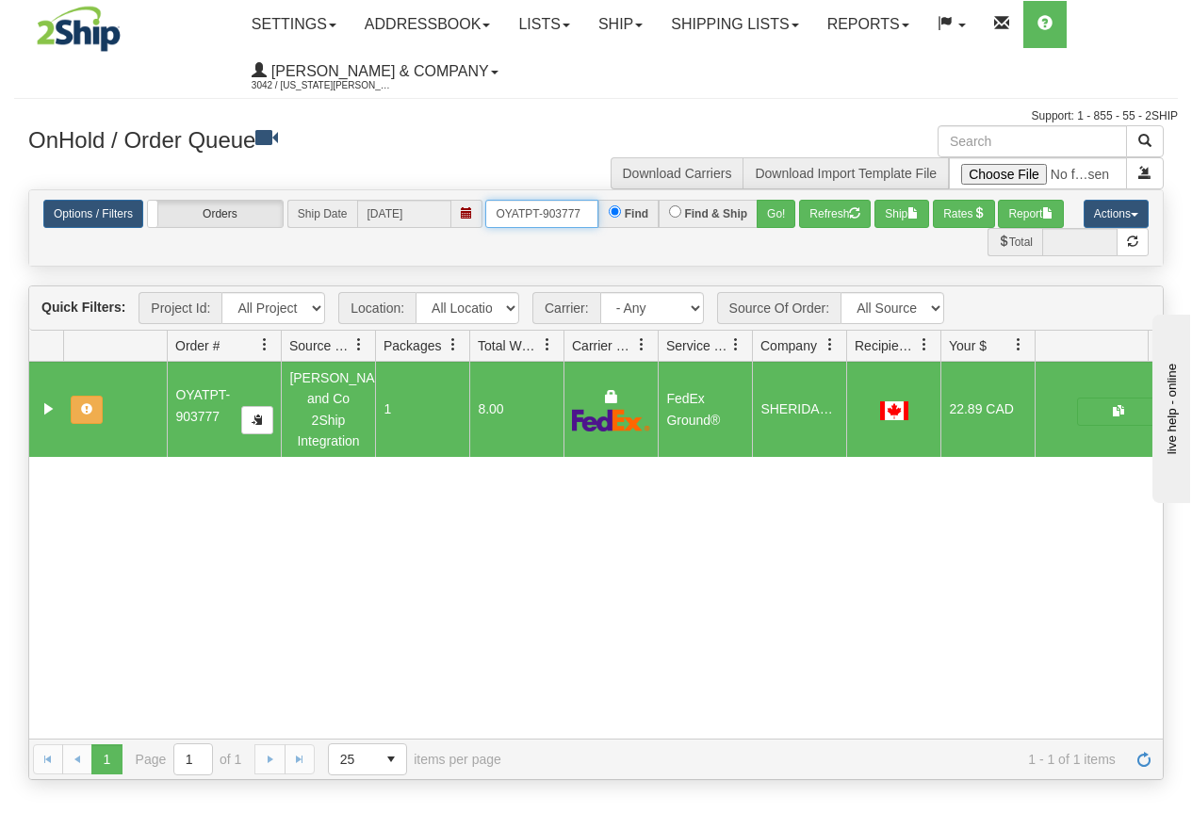
drag, startPoint x: 494, startPoint y: 210, endPoint x: 603, endPoint y: 216, distance: 109.5
click at [603, 216] on div "OYATPT-903777 Find Find & Ship Go!" at bounding box center [640, 214] width 310 height 28
click at [833, 225] on button "Refresh" at bounding box center [835, 214] width 72 height 28
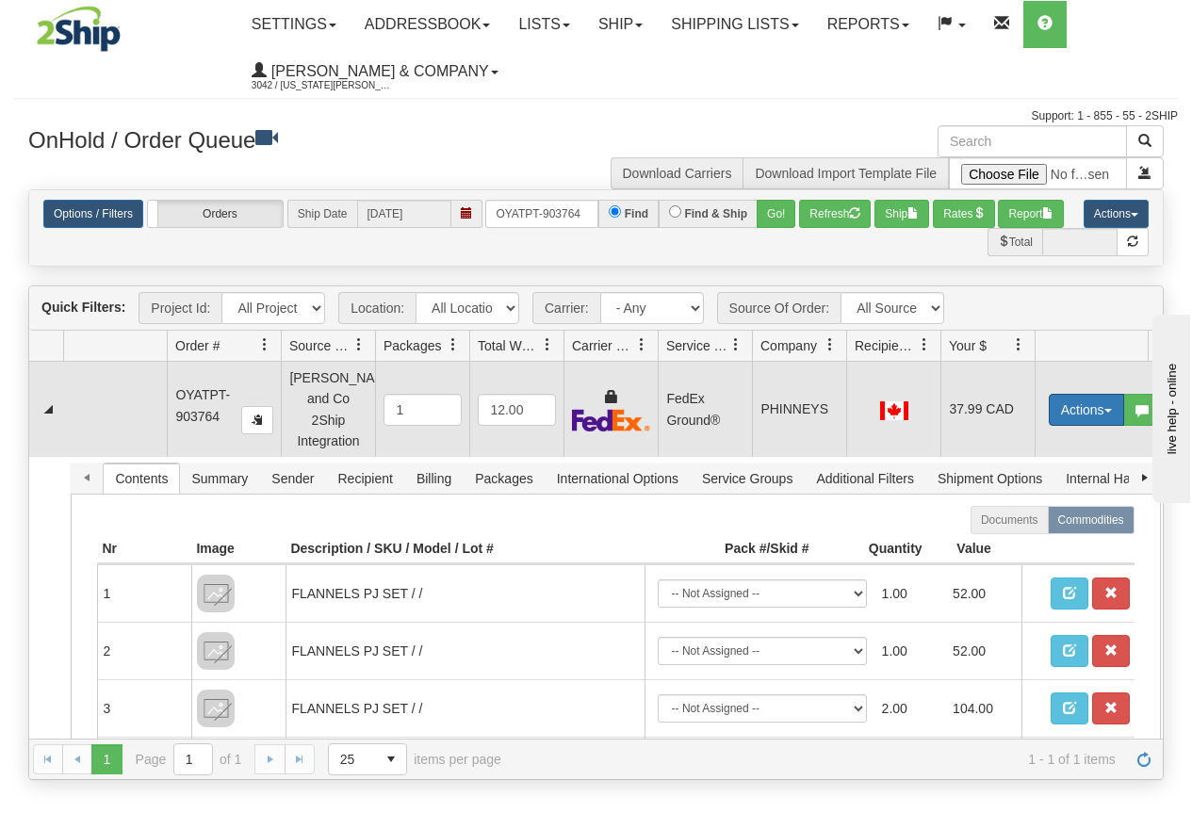
click at [1073, 398] on button "Actions" at bounding box center [1086, 410] width 75 height 32
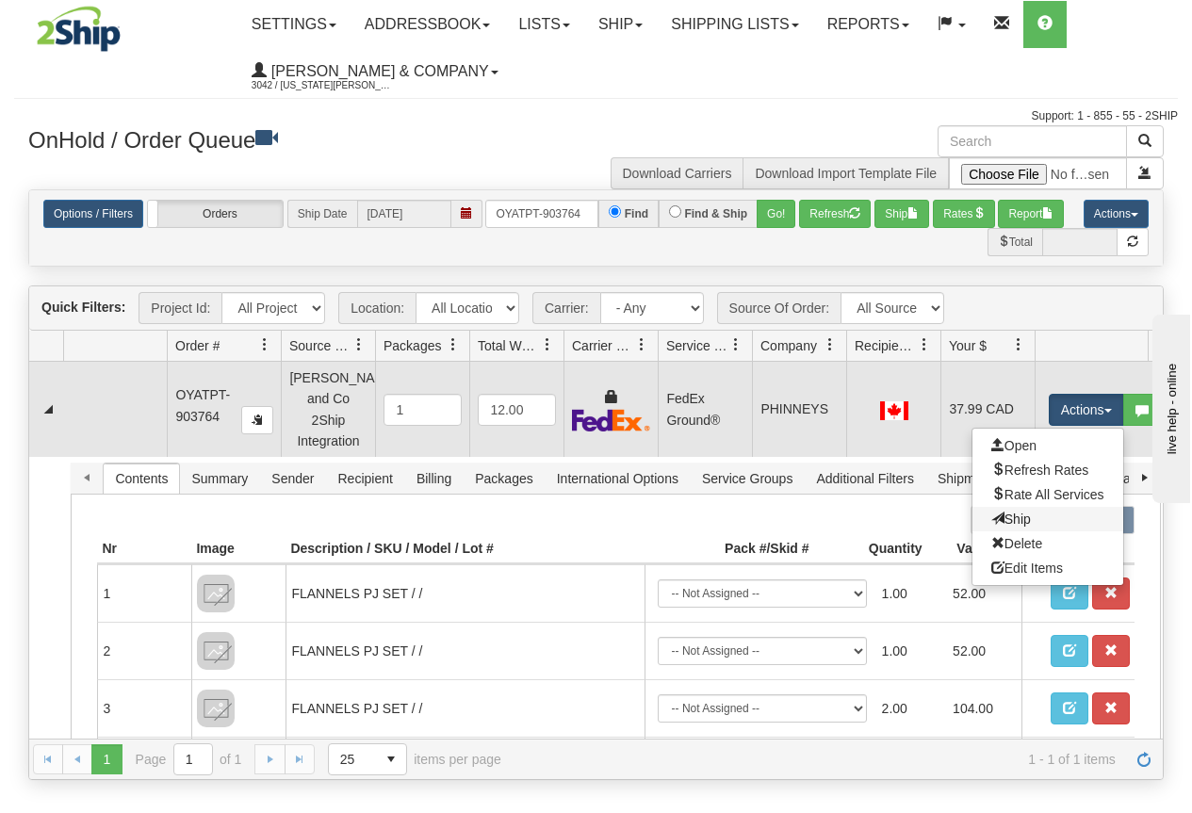
click at [1028, 507] on link "Ship" at bounding box center [1047, 519] width 151 height 25
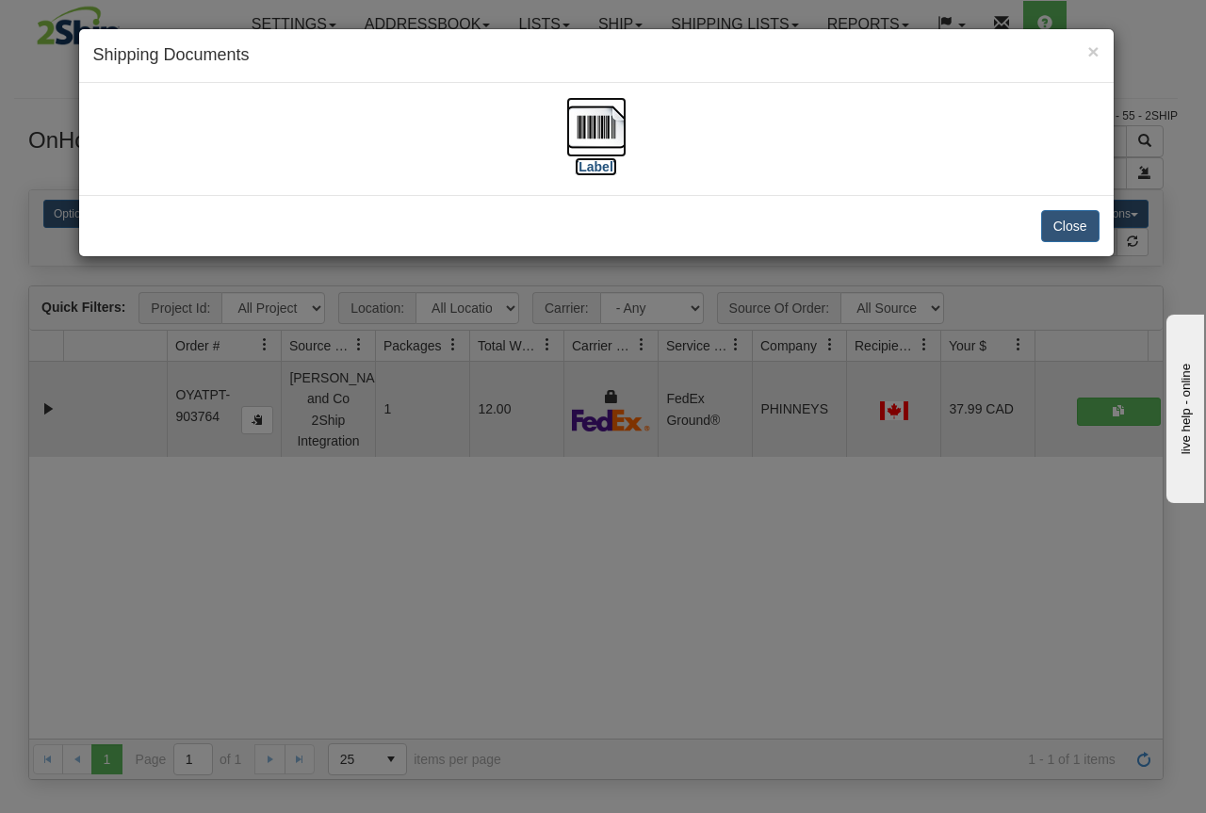
click at [589, 130] on img at bounding box center [596, 127] width 60 height 60
click at [381, 669] on div "× Shipping Documents [Label] Close" at bounding box center [603, 406] width 1206 height 813
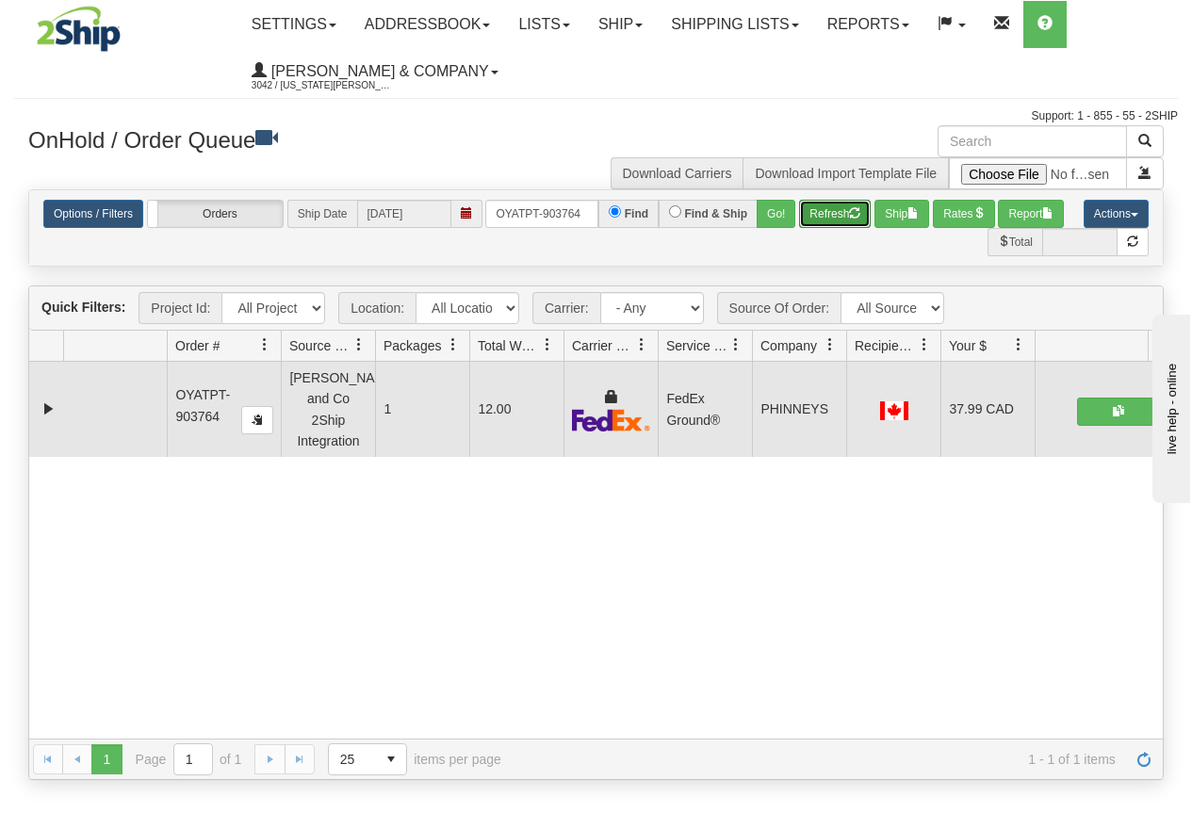
click at [829, 218] on button "Refresh" at bounding box center [835, 214] width 72 height 28
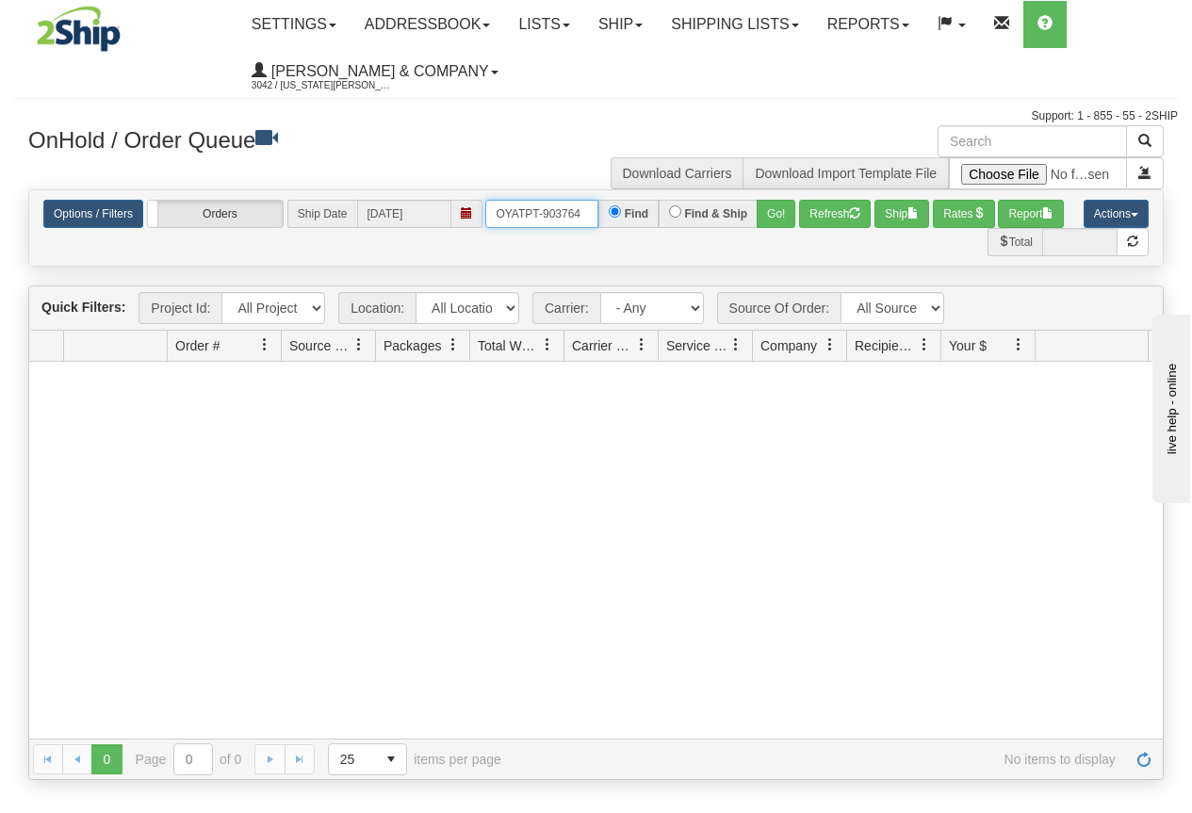
drag, startPoint x: 485, startPoint y: 211, endPoint x: 622, endPoint y: 218, distance: 136.8
click at [622, 218] on div "OYATPT-903764 Find Find & Ship Go!" at bounding box center [640, 214] width 310 height 28
click at [784, 215] on button "Go!" at bounding box center [776, 214] width 39 height 28
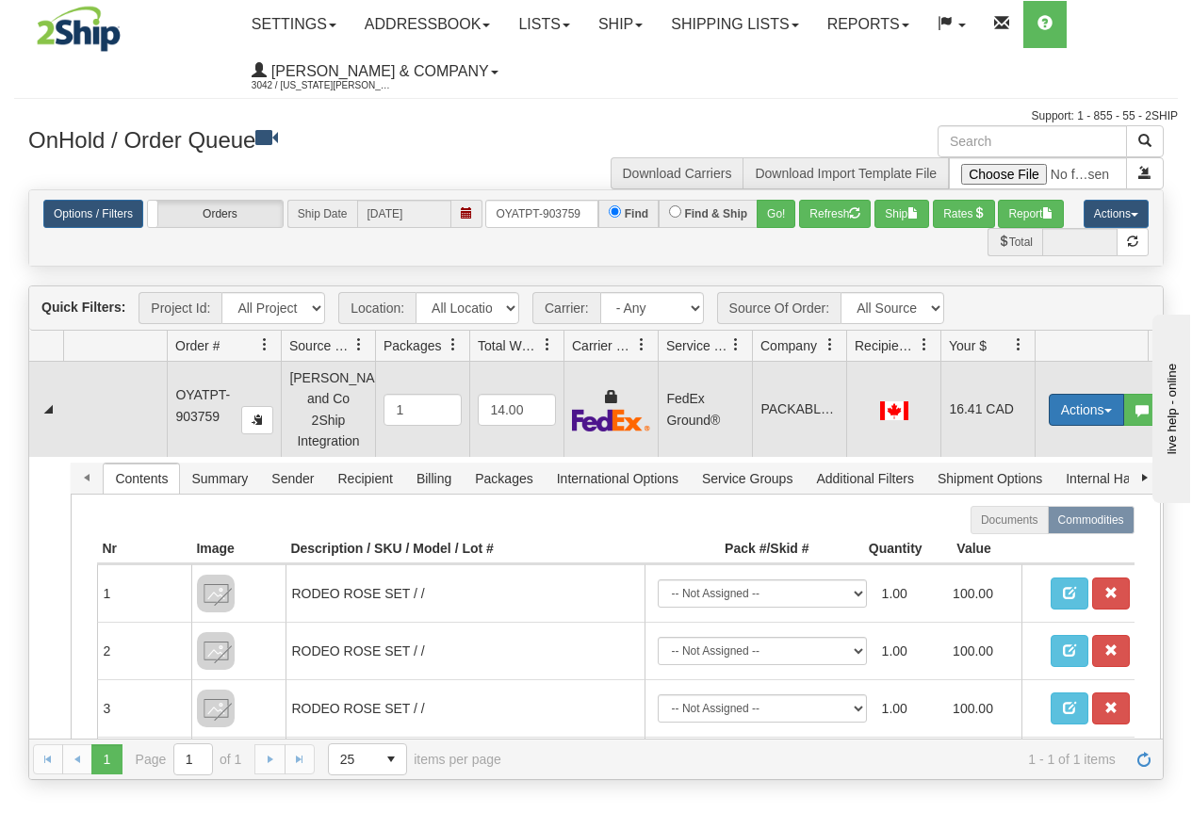
click at [1064, 397] on button "Actions" at bounding box center [1086, 410] width 75 height 32
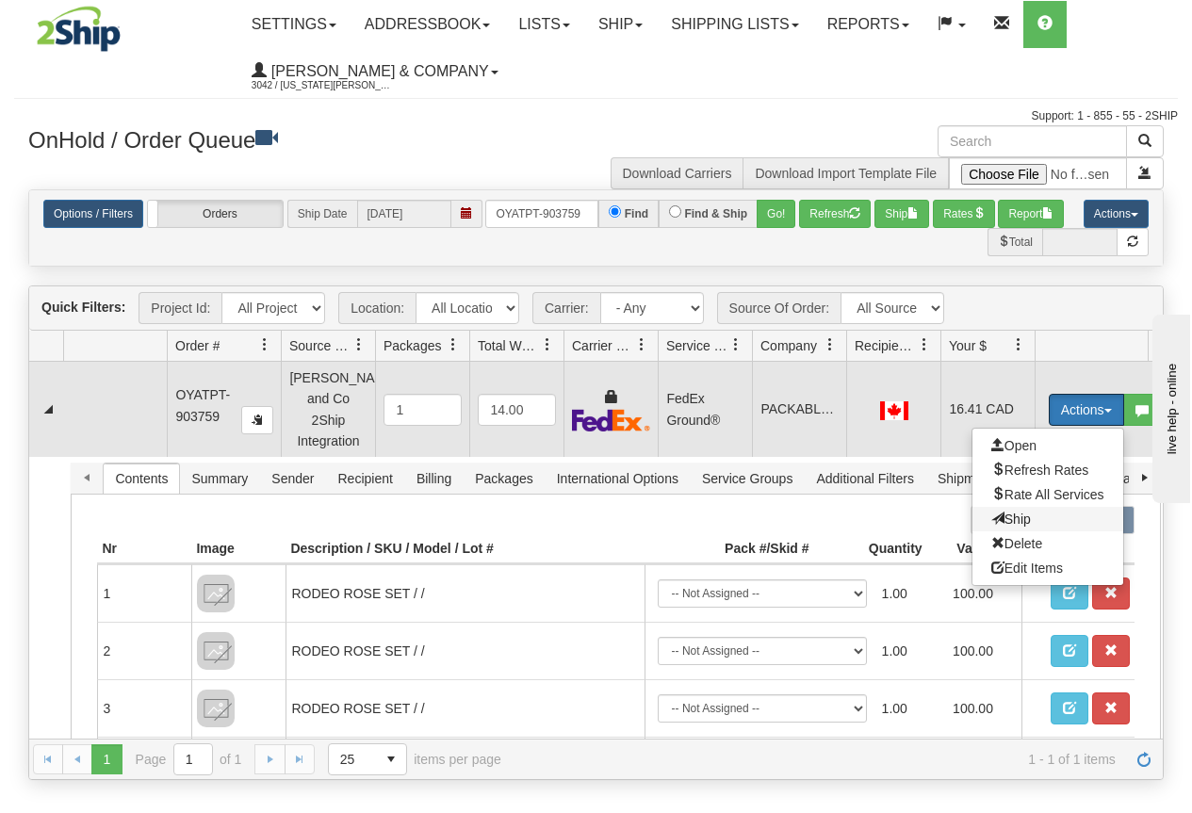
click at [1019, 513] on span "Ship" at bounding box center [1011, 519] width 40 height 15
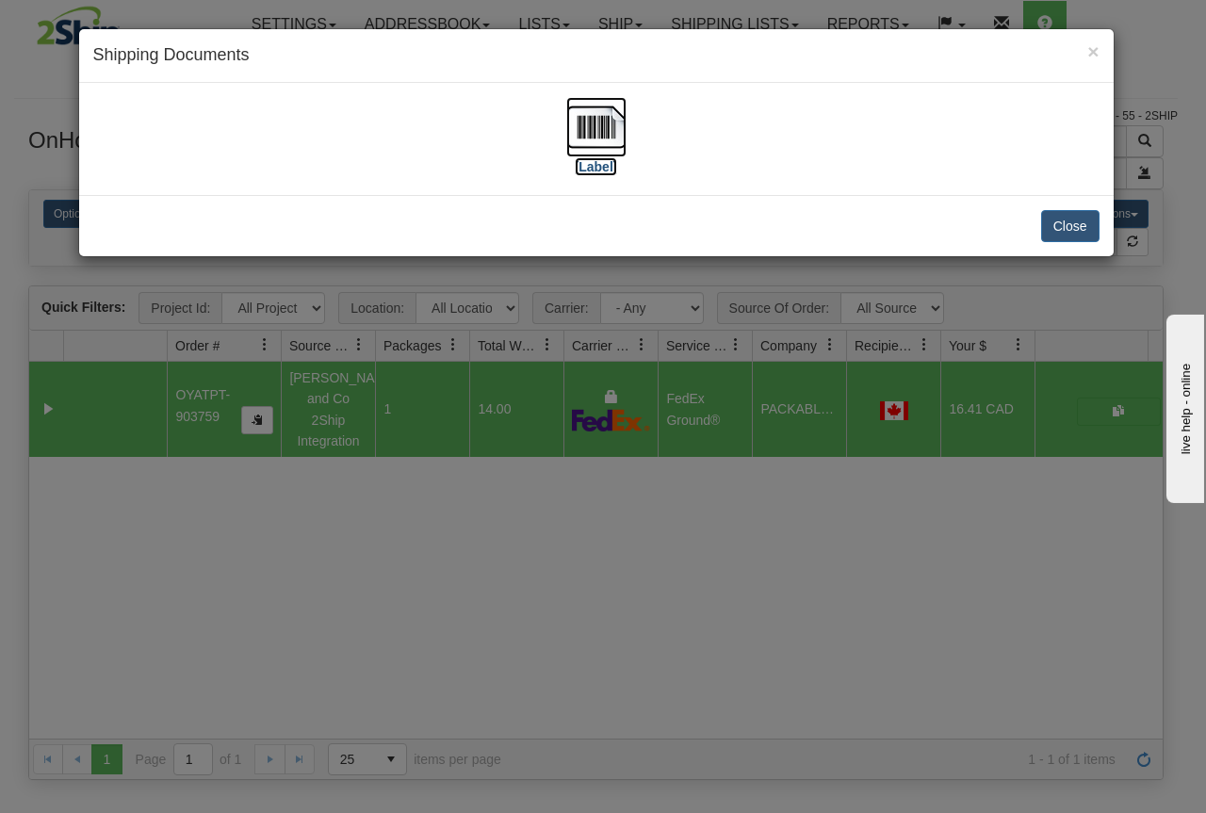
click at [593, 126] on img at bounding box center [596, 127] width 60 height 60
click at [498, 674] on div "× Shipping Documents [Label] Close" at bounding box center [603, 406] width 1206 height 813
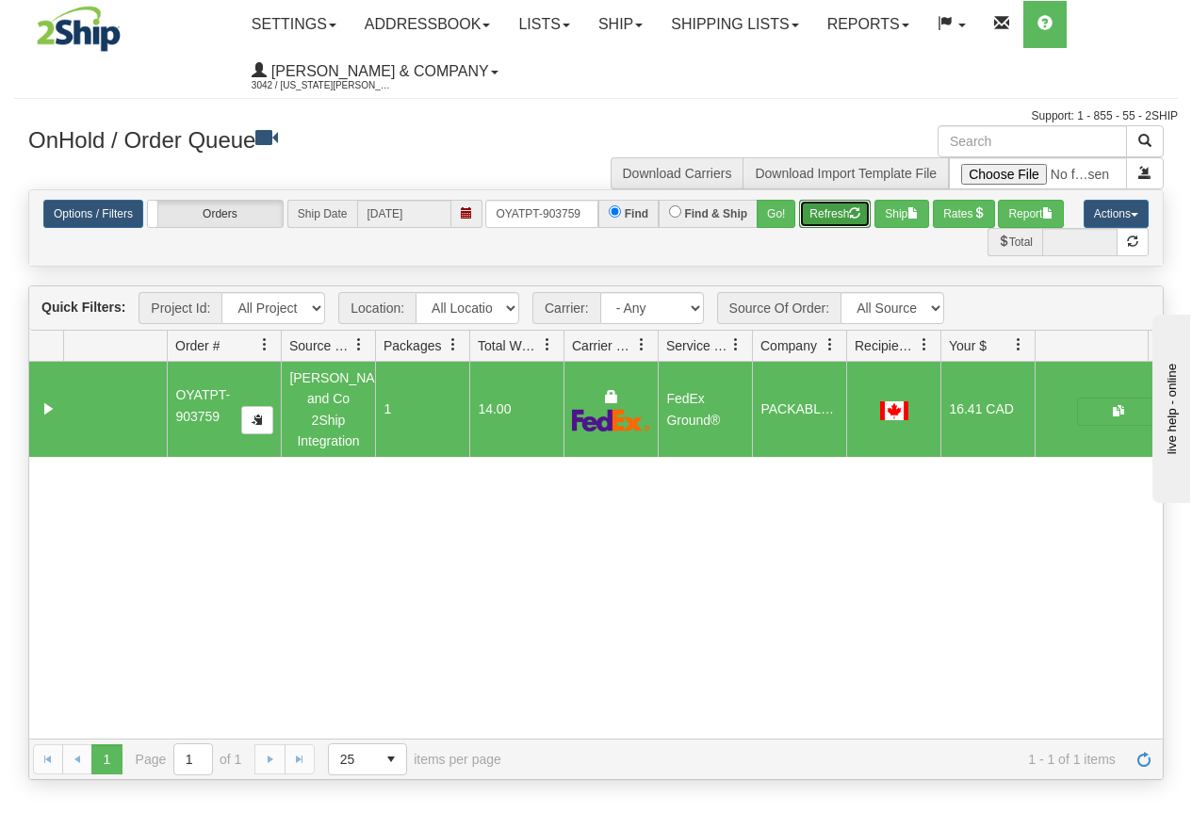
click at [809, 211] on button "Refresh" at bounding box center [835, 214] width 72 height 28
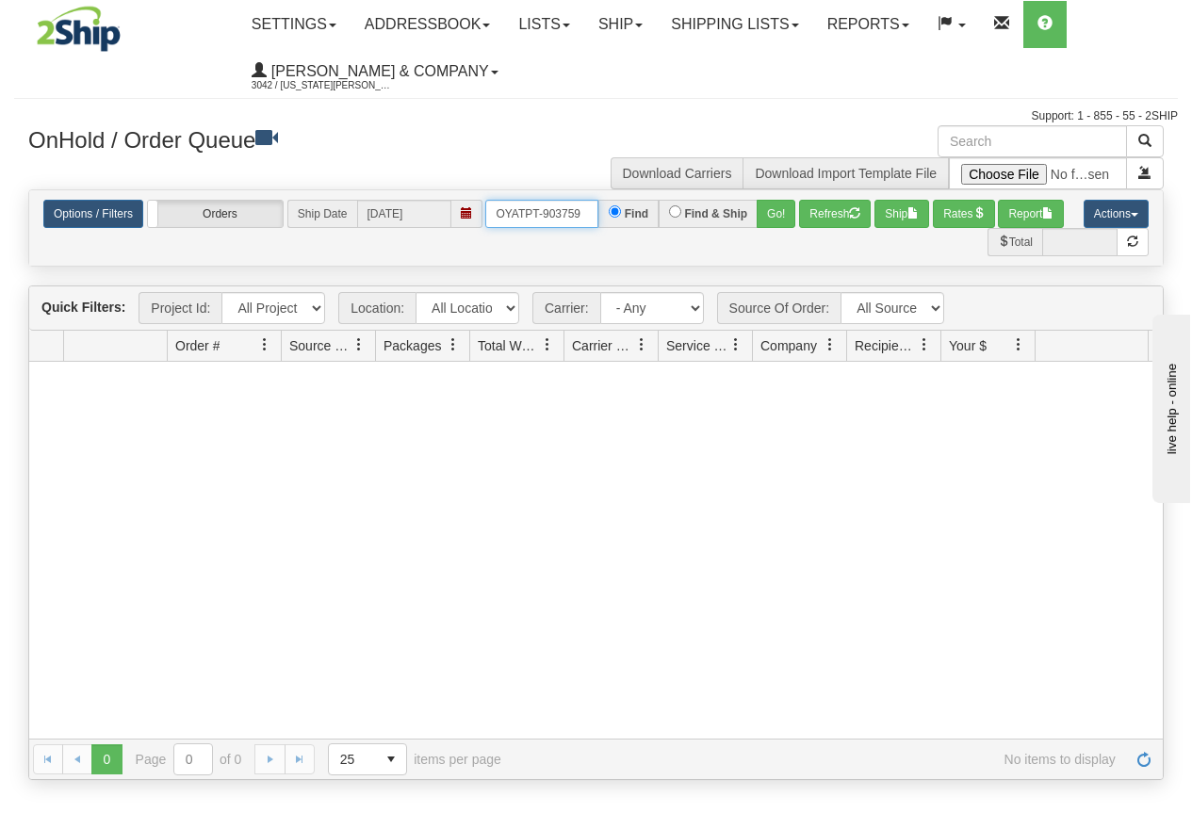
drag, startPoint x: 491, startPoint y: 218, endPoint x: 638, endPoint y: 218, distance: 147.0
click at [638, 218] on div "OYATPT-903759 Find Find & Ship Go!" at bounding box center [640, 214] width 310 height 28
drag, startPoint x: 533, startPoint y: 215, endPoint x: 400, endPoint y: 218, distance: 133.8
click at [402, 219] on div "Options / Filters Group Shipments Orders Ship Date 09/17/2025 OYATPT-903779 Fin…" at bounding box center [595, 214] width 1105 height 28
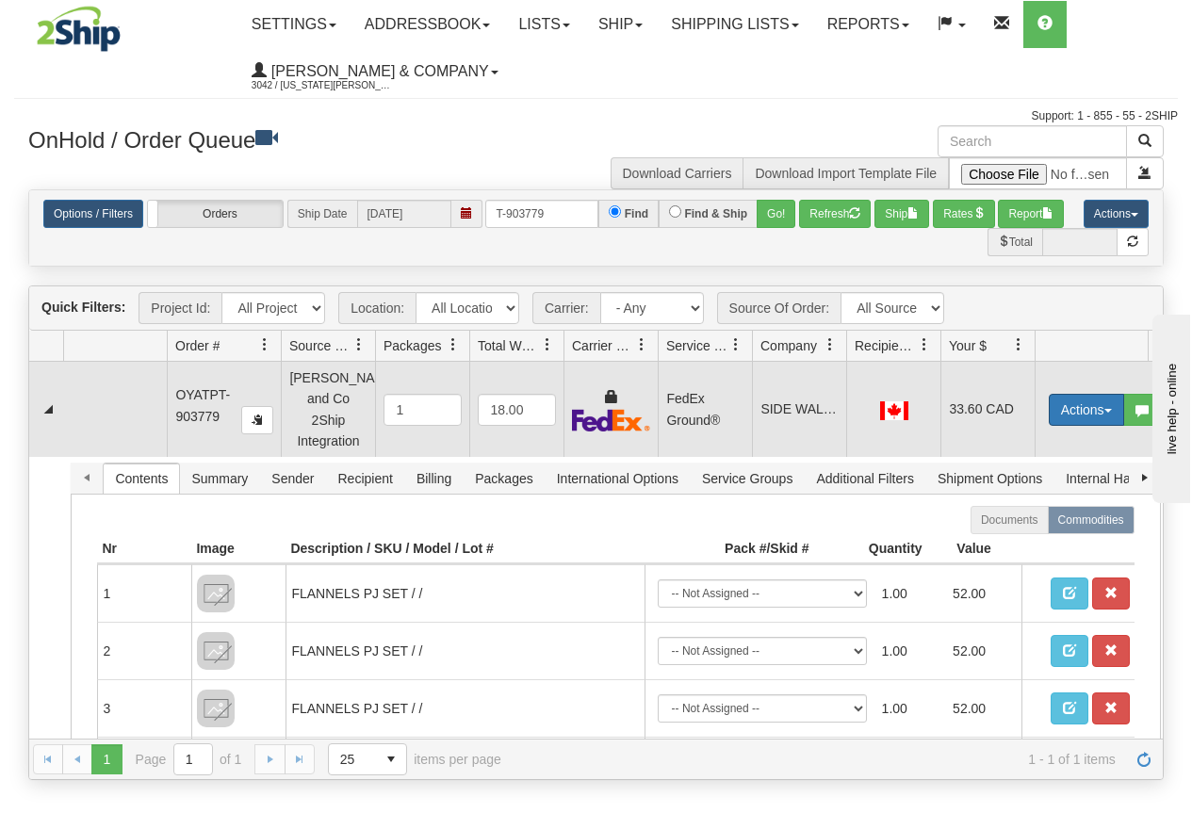
click at [1094, 400] on button "Actions" at bounding box center [1086, 410] width 75 height 32
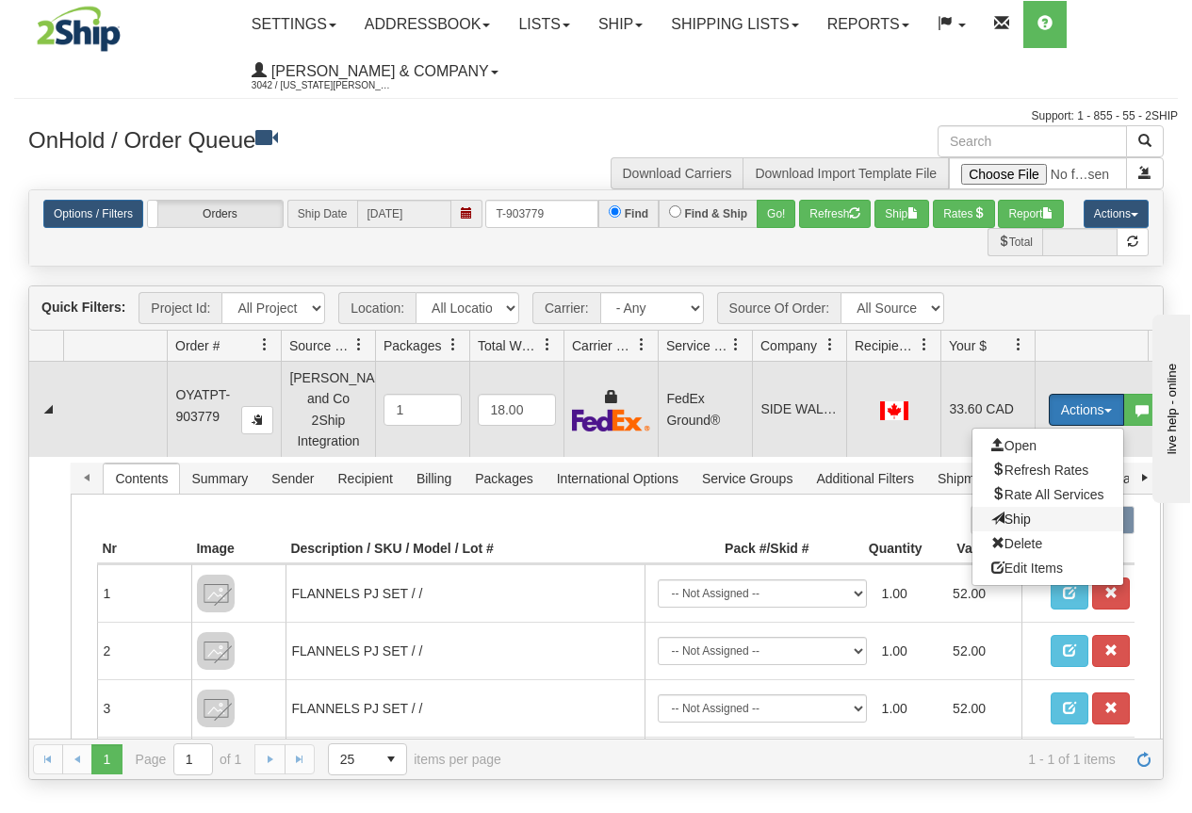
click at [1024, 512] on span "Ship" at bounding box center [1011, 519] width 40 height 15
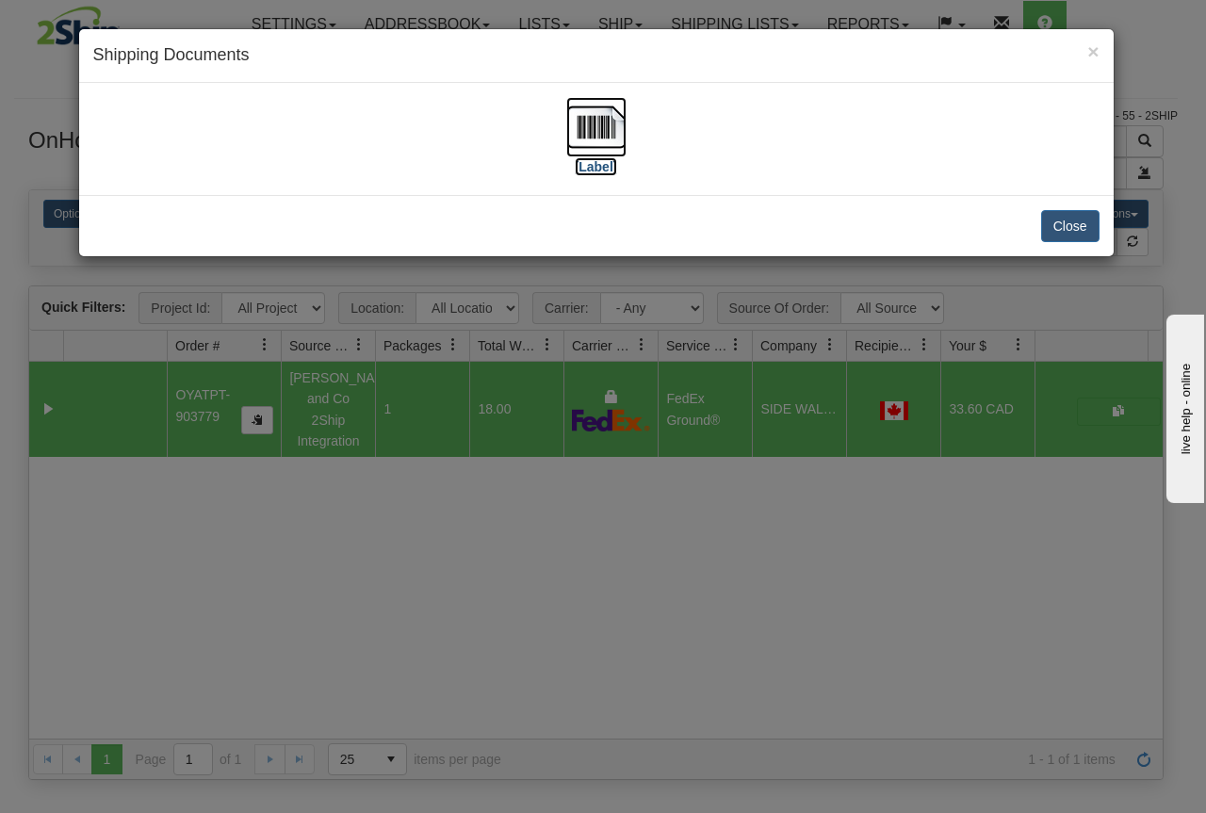
click at [584, 98] on img at bounding box center [596, 127] width 60 height 60
click at [684, 525] on div "× Shipping Documents [Label] Close" at bounding box center [603, 406] width 1206 height 813
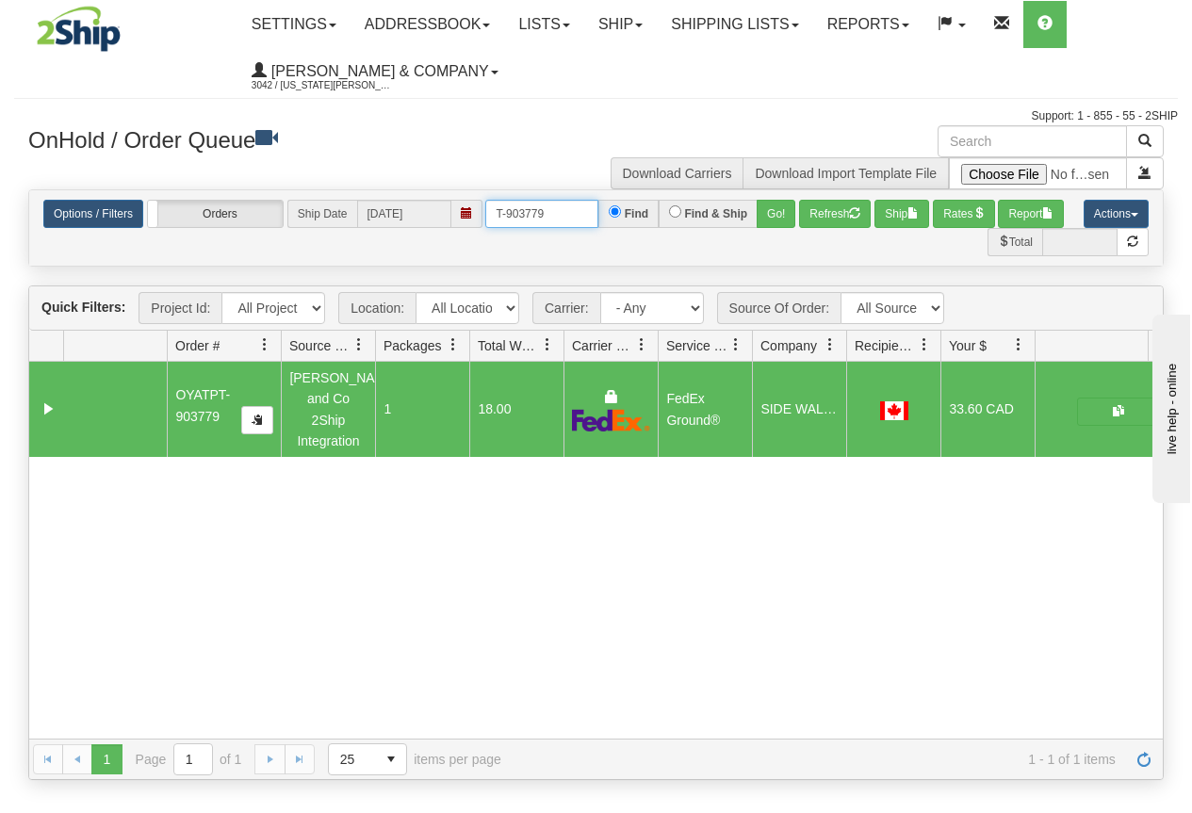
drag, startPoint x: 557, startPoint y: 218, endPoint x: 478, endPoint y: 218, distance: 79.2
click at [478, 218] on div "Options / Filters Group Shipments Orders Ship Date 09/17/2025 T-903779 Find Fin…" at bounding box center [595, 214] width 1105 height 28
click at [780, 207] on button "Go!" at bounding box center [776, 214] width 39 height 28
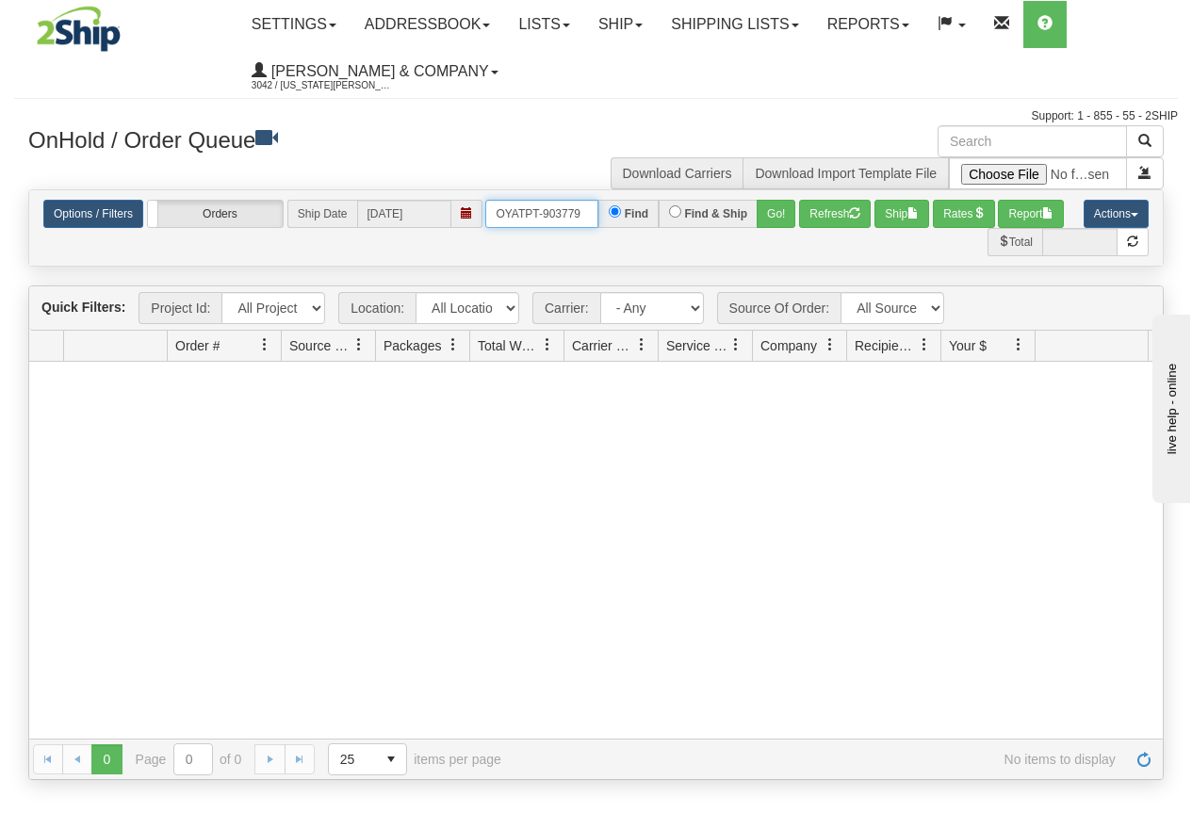
drag, startPoint x: 492, startPoint y: 212, endPoint x: 613, endPoint y: 211, distance: 121.6
click at [613, 211] on div "OYATPT-903779 Find Find & Ship Go!" at bounding box center [640, 214] width 310 height 28
type input "OYATPT-903783"
click at [784, 219] on button "Go!" at bounding box center [776, 214] width 39 height 28
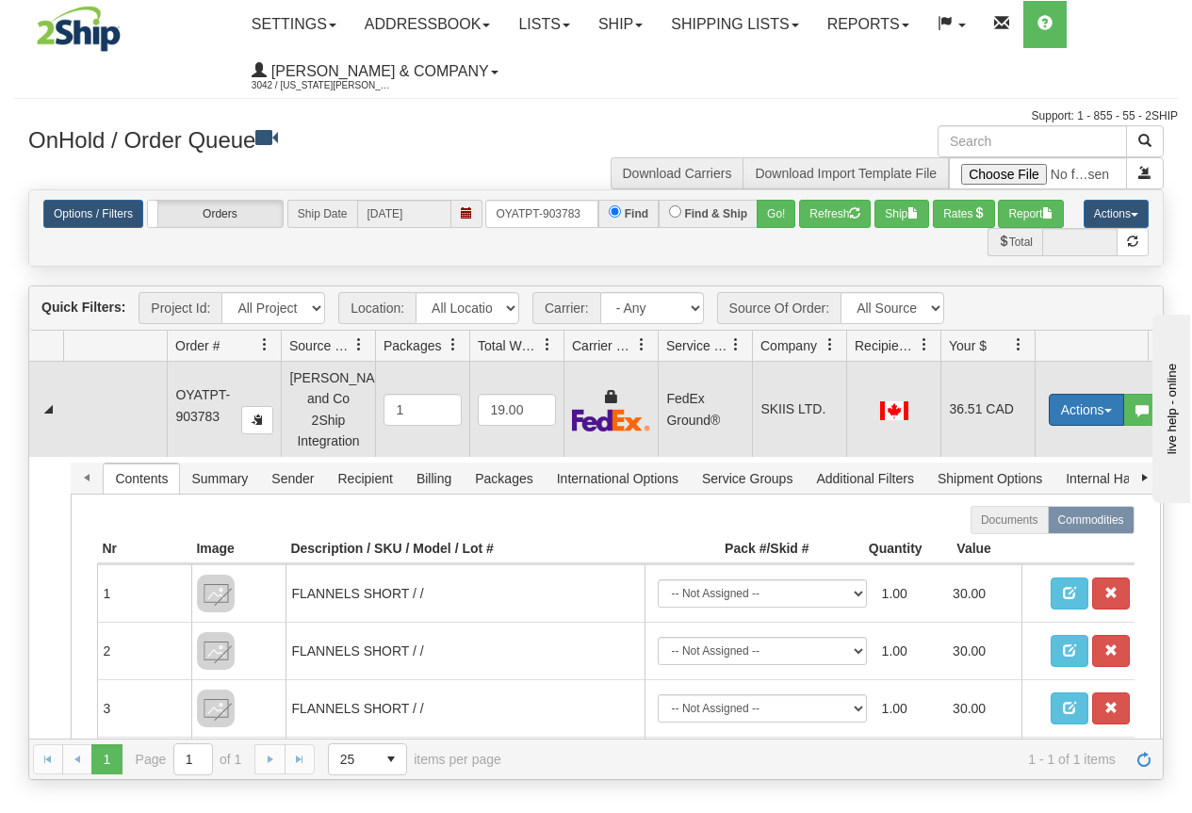
click at [1068, 400] on button "Actions" at bounding box center [1086, 410] width 75 height 32
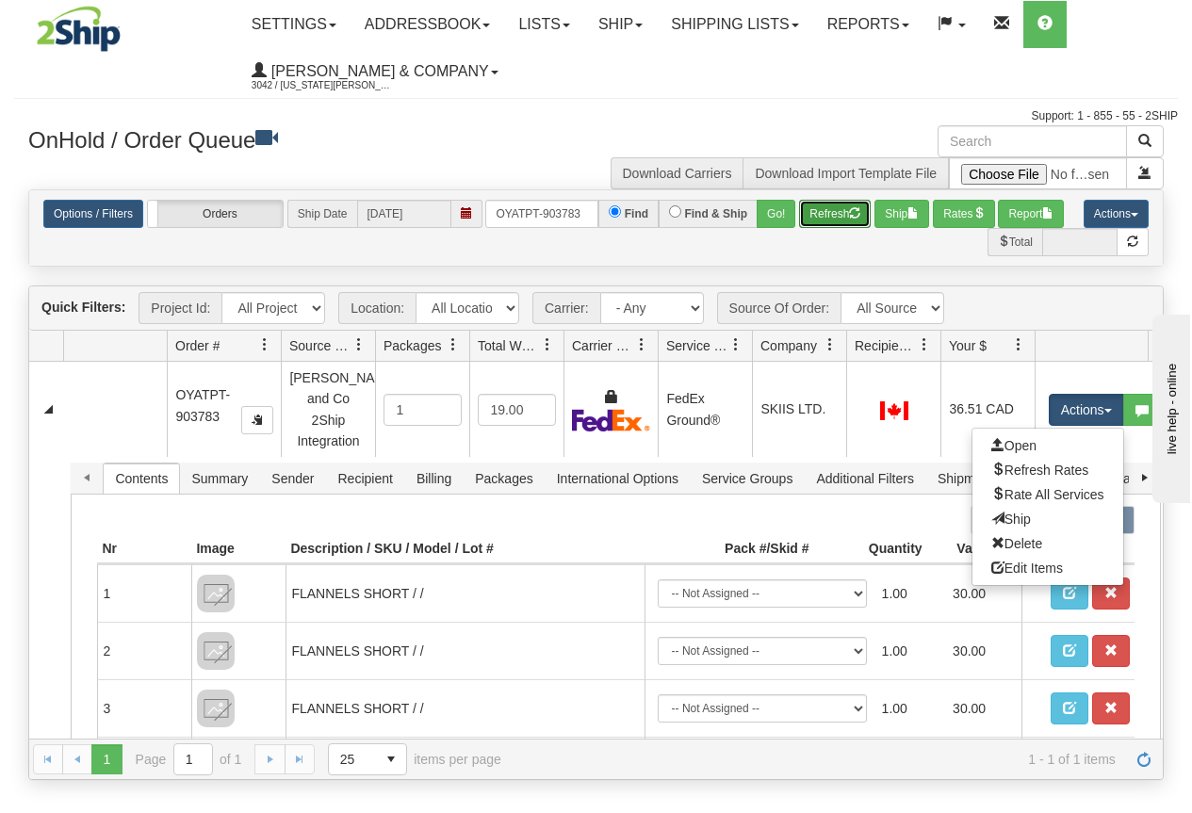
click at [820, 224] on button "Refresh" at bounding box center [835, 214] width 72 height 28
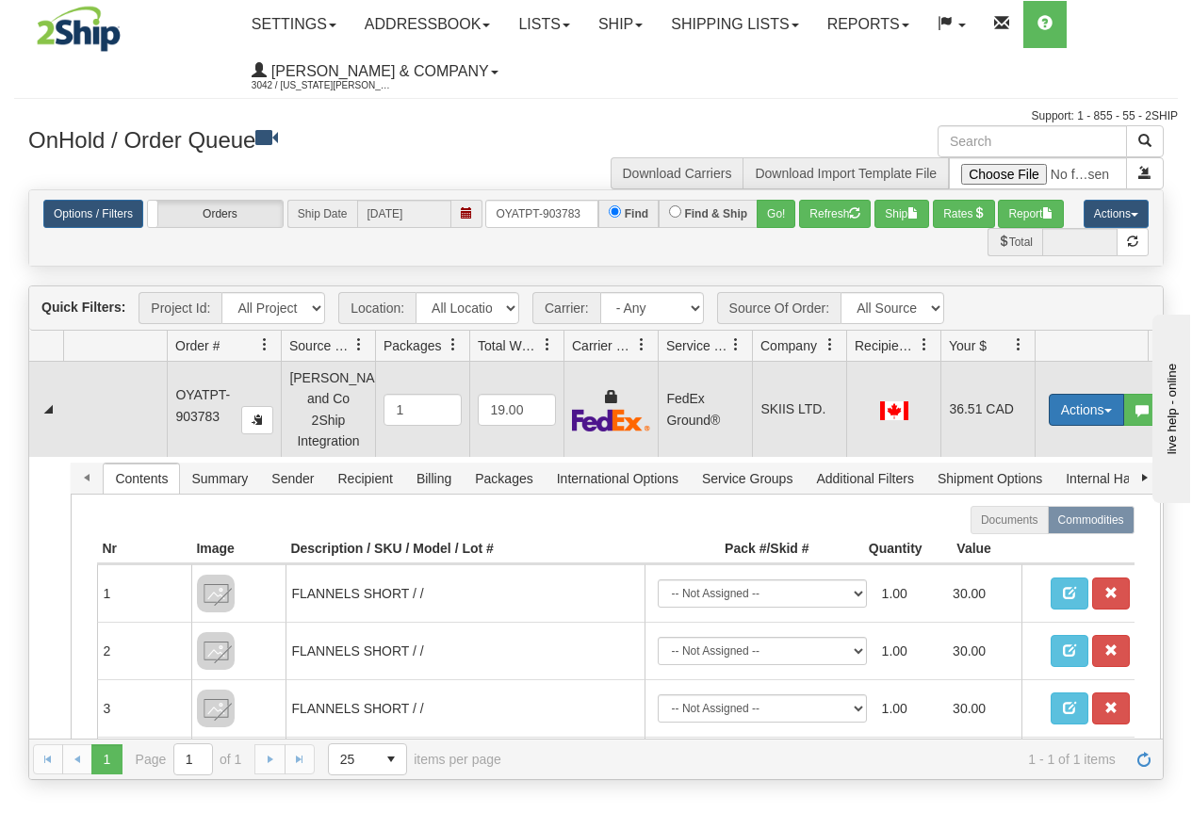
click at [1075, 400] on button "Actions" at bounding box center [1086, 410] width 75 height 32
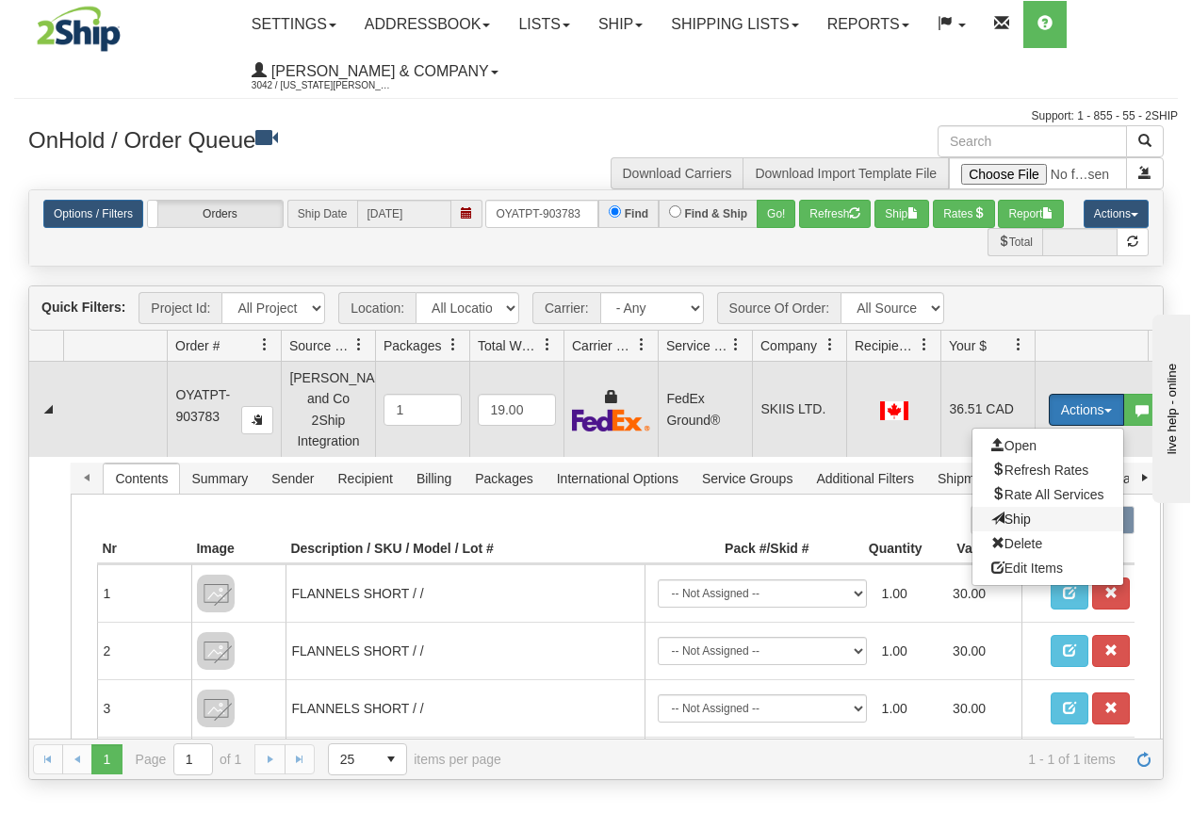
click at [1022, 512] on span "Ship" at bounding box center [1011, 519] width 40 height 15
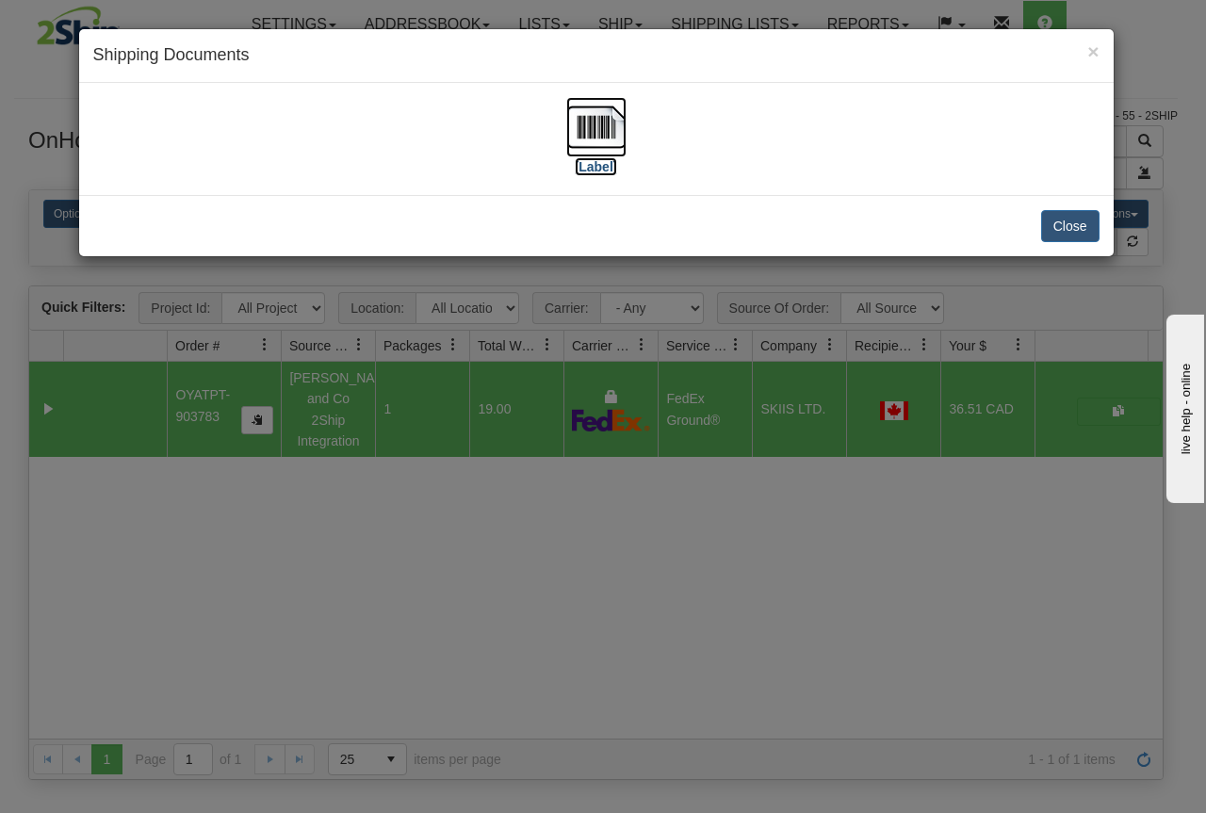
click at [590, 141] on img at bounding box center [596, 127] width 60 height 60
click at [605, 540] on div "× Shipping Documents [Label] Close" at bounding box center [603, 406] width 1206 height 813
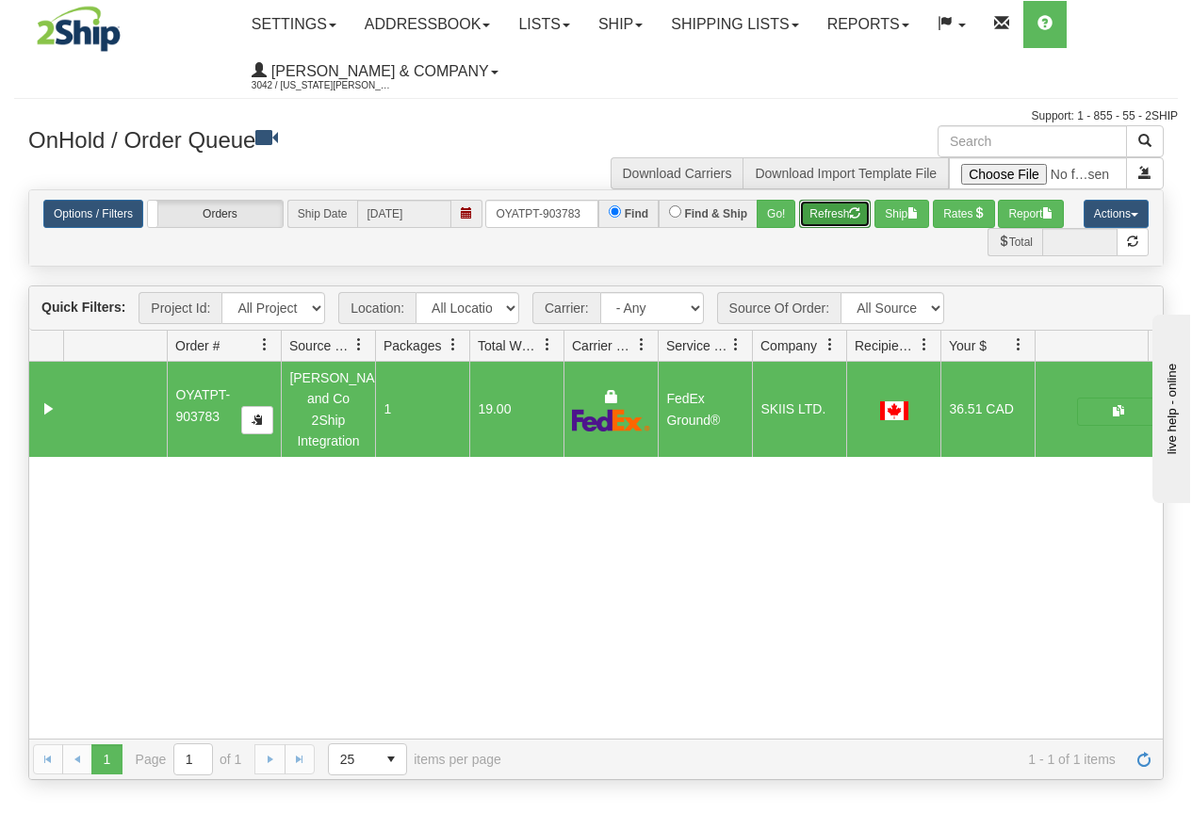
click at [830, 220] on button "Refresh" at bounding box center [835, 214] width 72 height 28
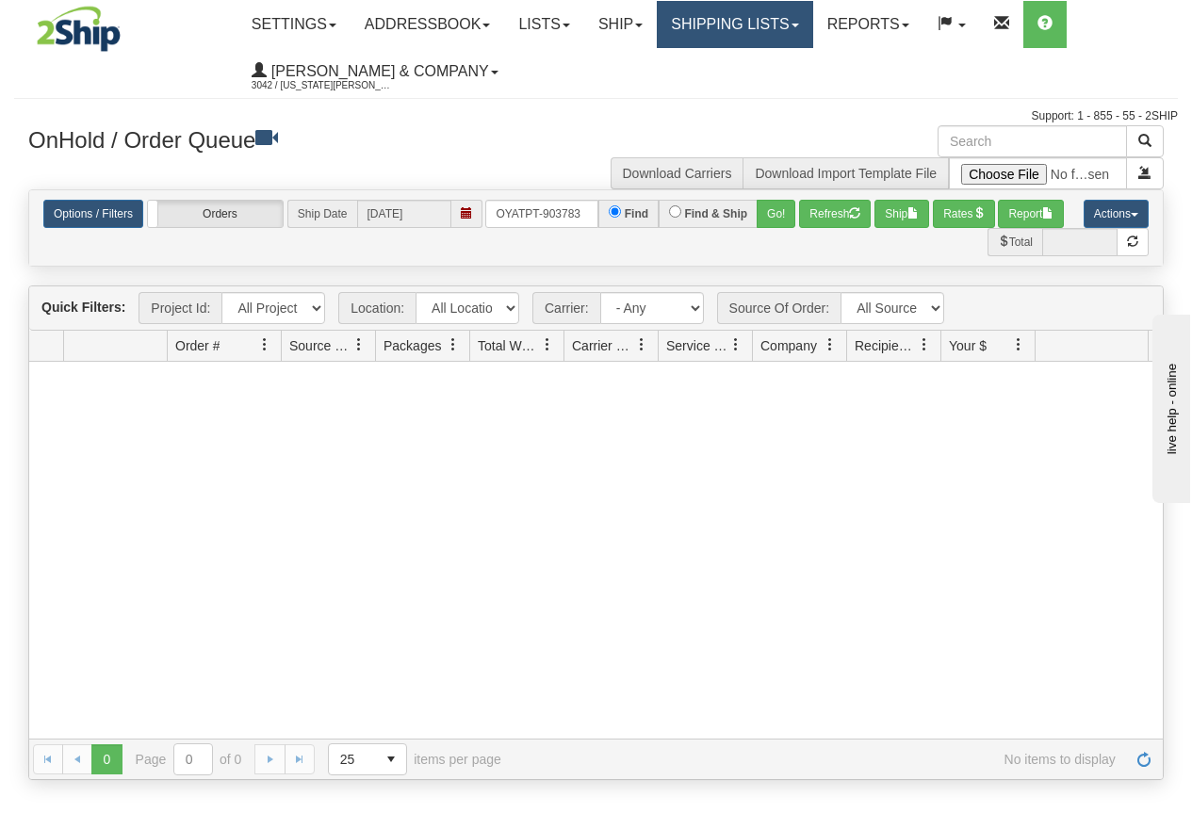
click at [781, 27] on link "Shipping lists" at bounding box center [734, 24] width 155 height 47
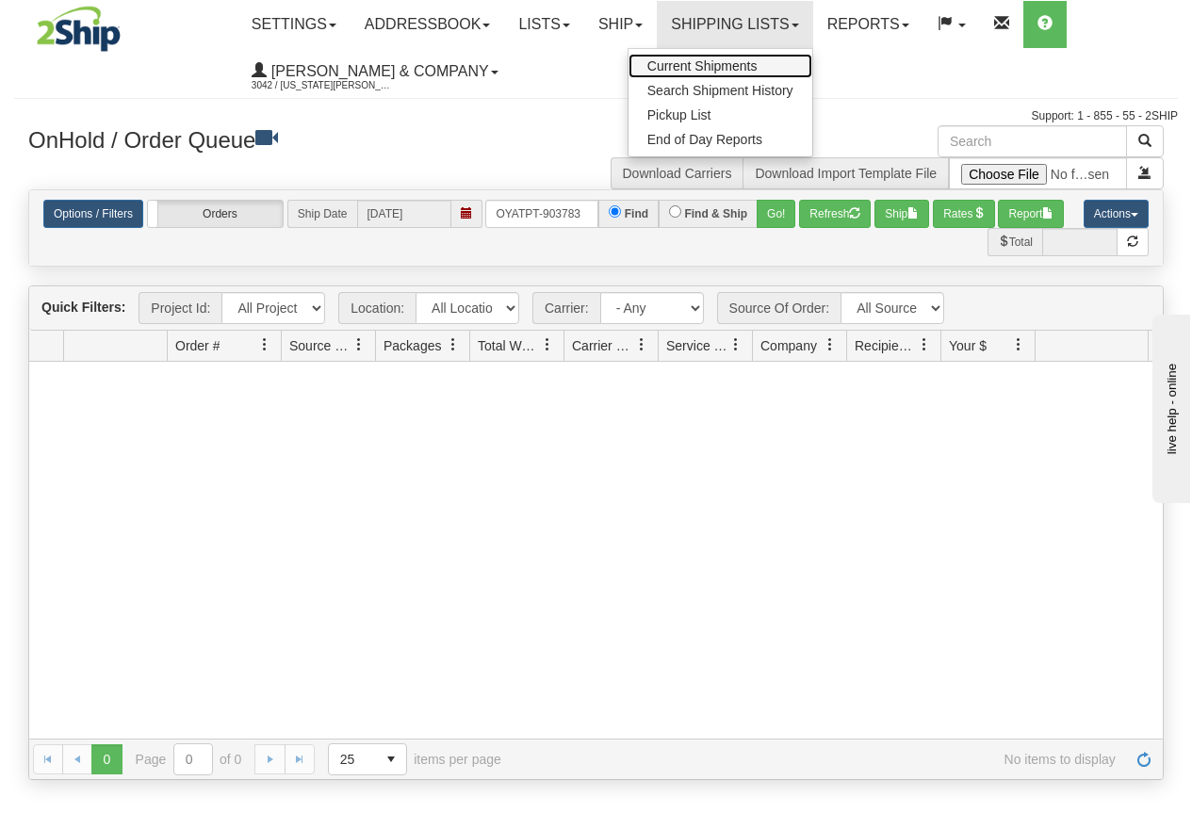
click at [771, 57] on link "Current Shipments" at bounding box center [721, 66] width 184 height 25
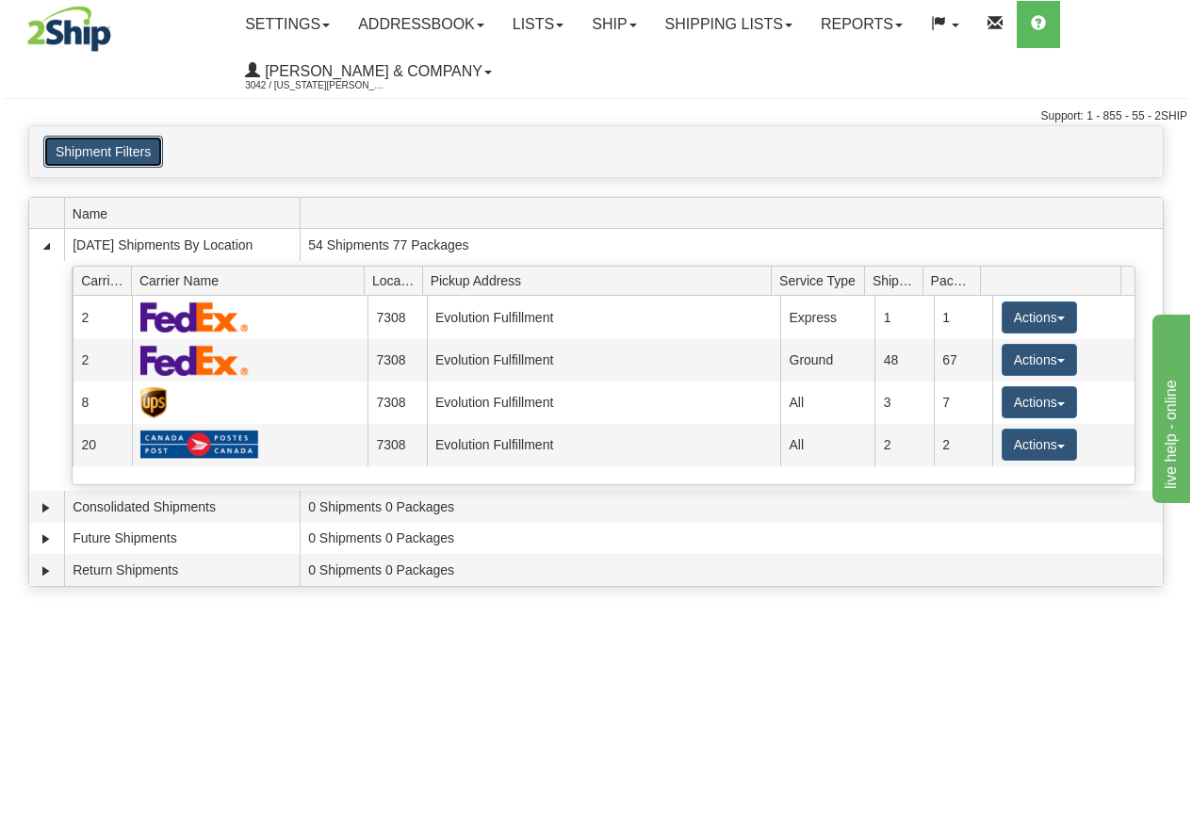
click at [124, 153] on button "Shipment Filters" at bounding box center [103, 152] width 120 height 32
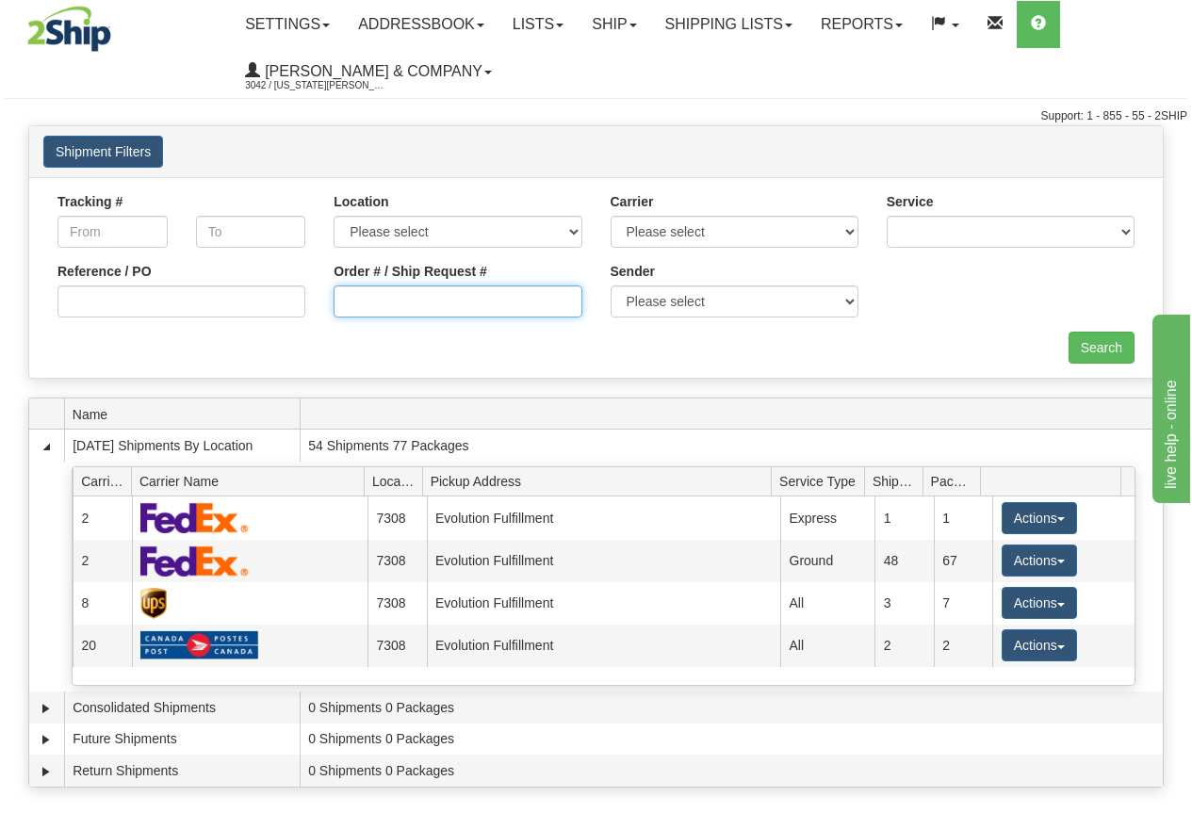
click at [407, 301] on input "Order # / Ship Request #" at bounding box center [458, 302] width 248 height 32
drag, startPoint x: 383, startPoint y: 299, endPoint x: 265, endPoint y: 301, distance: 117.8
click at [268, 192] on div "Reference / PO Order # / Ship Request # OYATPT-903726 Sender Please select Yate…" at bounding box center [595, 192] width 1105 height 0
type input "PT-903726"
click at [1074, 350] on input "Search" at bounding box center [1102, 348] width 66 height 32
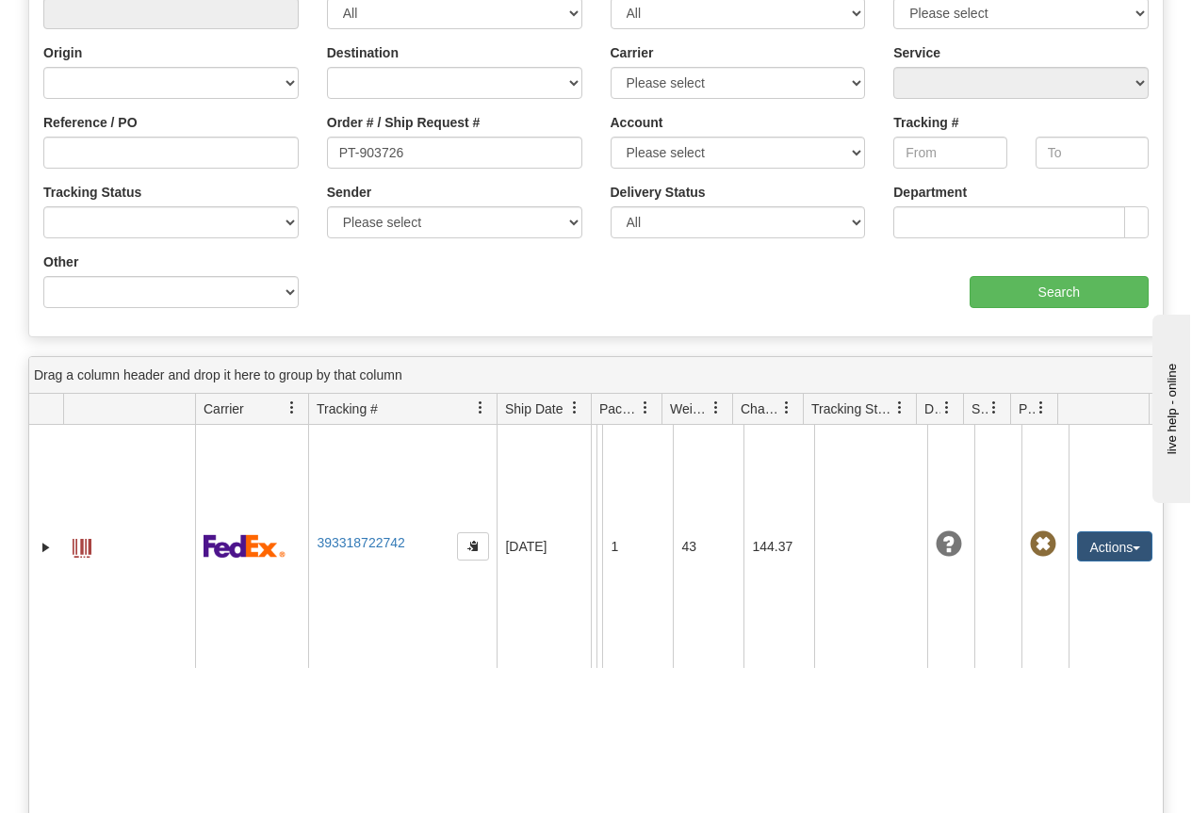
scroll to position [283, 0]
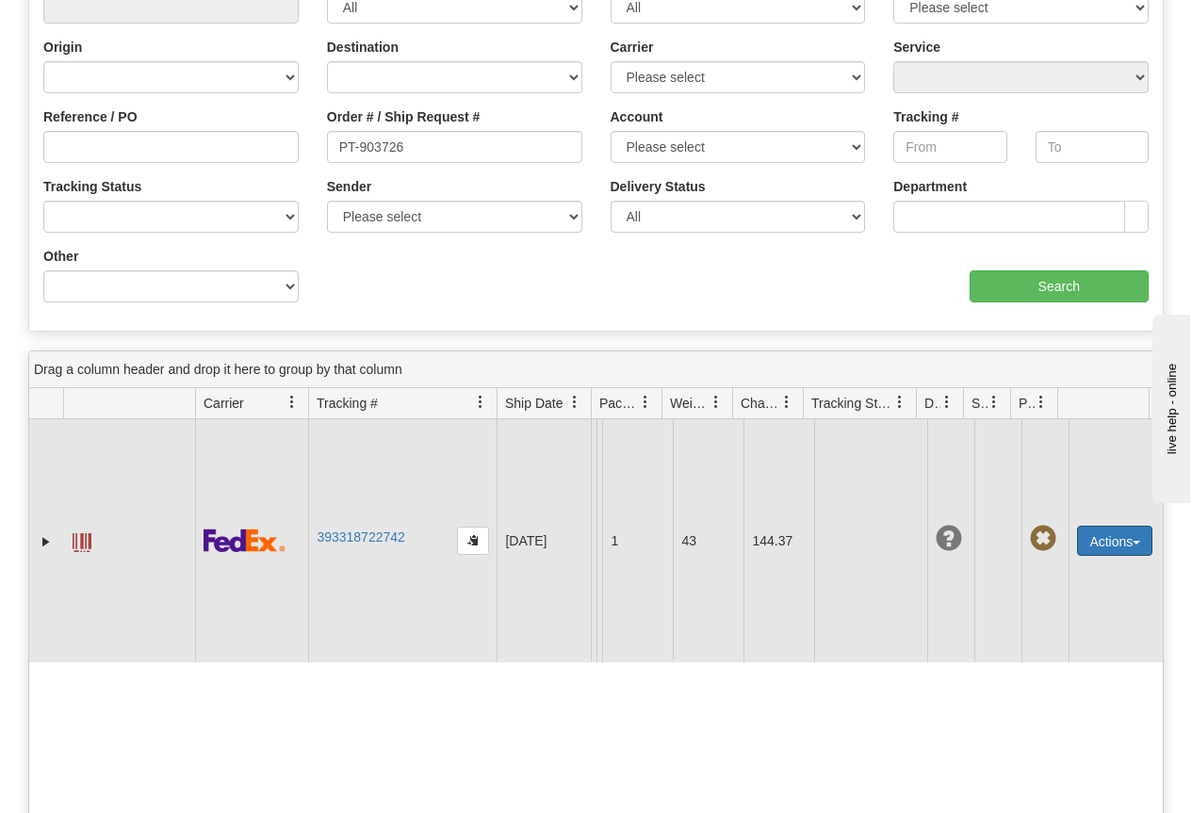
click at [1093, 540] on button "Actions" at bounding box center [1114, 541] width 75 height 30
